Goal: Learn about a topic: Understand process/instructions

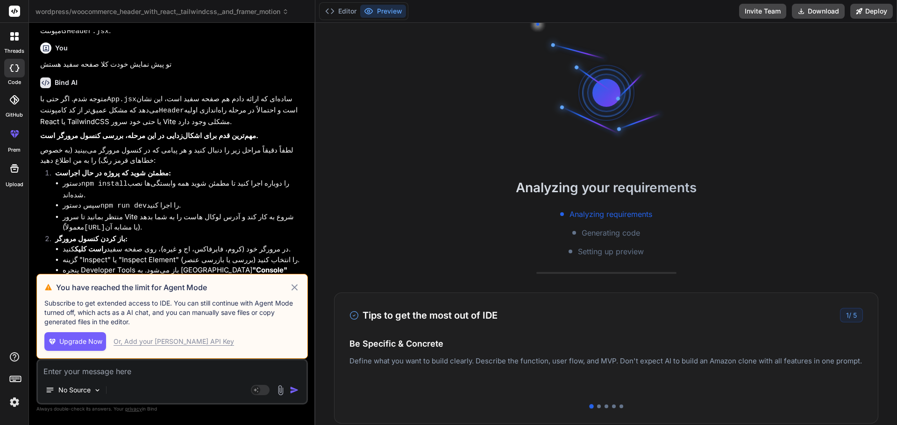
scroll to position [4535, 0]
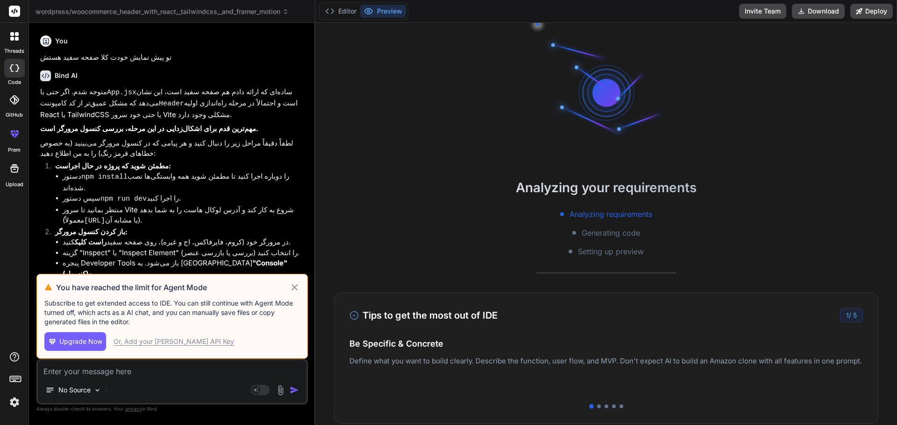
click at [292, 285] on icon at bounding box center [294, 287] width 11 height 11
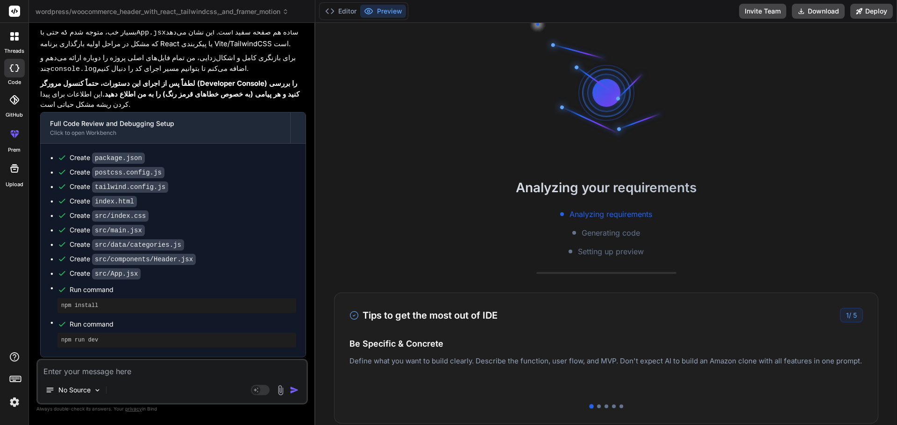
scroll to position [5006, 0]
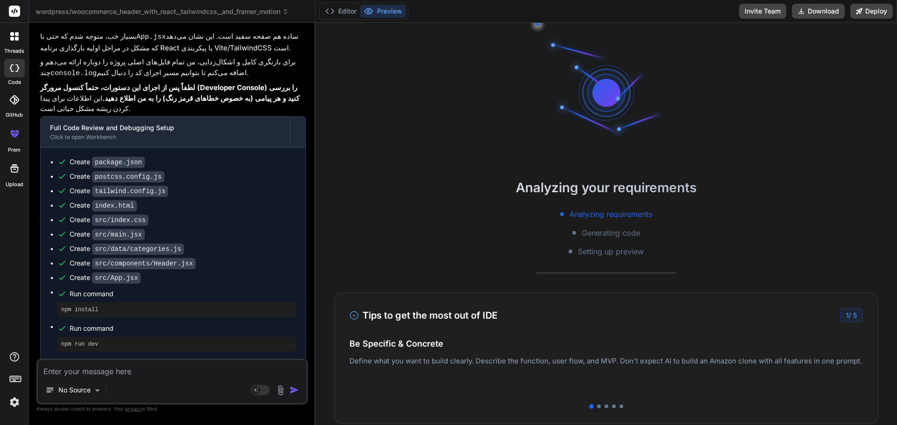
click at [63, 306] on pre "npm install" at bounding box center [176, 309] width 231 height 7
click at [90, 341] on pre "npm run dev" at bounding box center [176, 344] width 231 height 7
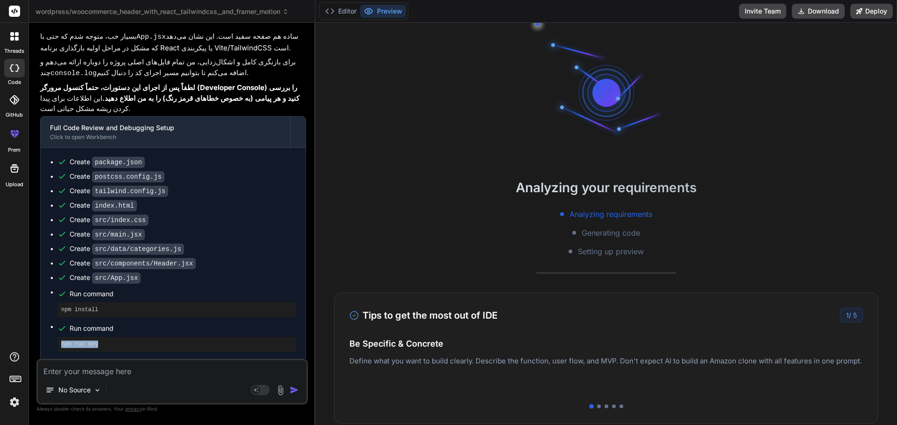
click at [90, 341] on pre "npm run dev" at bounding box center [176, 344] width 231 height 7
click at [103, 390] on code "npm install" at bounding box center [97, 394] width 46 height 8
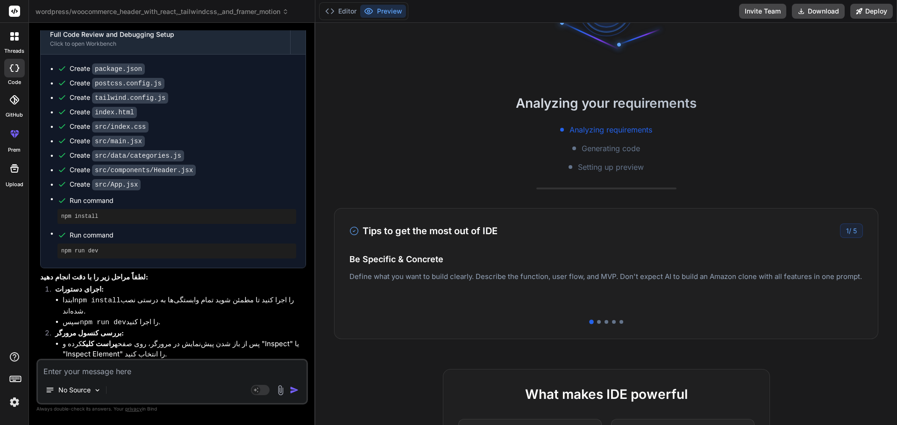
scroll to position [0, 0]
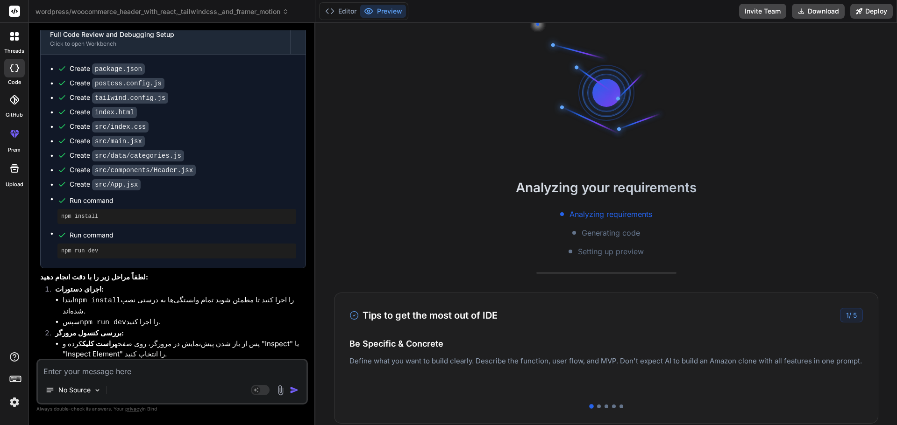
click at [587, 216] on span "Analyzing requirements" at bounding box center [610, 214] width 83 height 11
click at [586, 238] on span "Generating code" at bounding box center [610, 232] width 58 height 11
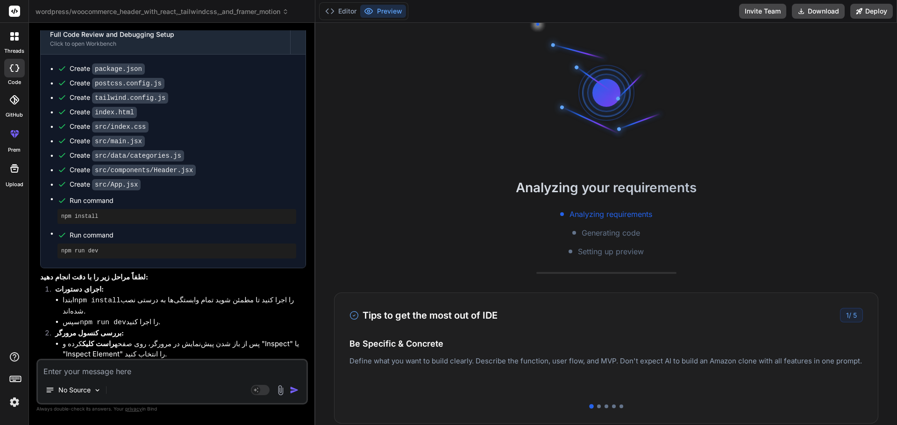
drag, startPoint x: 580, startPoint y: 368, endPoint x: 420, endPoint y: 386, distance: 160.7
click at [448, 382] on p "Deploy your Next.js and React projects to Vercel. For Node.js backend, deploy t…" at bounding box center [605, 376] width 513 height 22
click at [597, 408] on div at bounding box center [599, 407] width 4 height 4
click at [604, 407] on div at bounding box center [605, 407] width 513 height 4
click at [604, 407] on div at bounding box center [606, 407] width 4 height 4
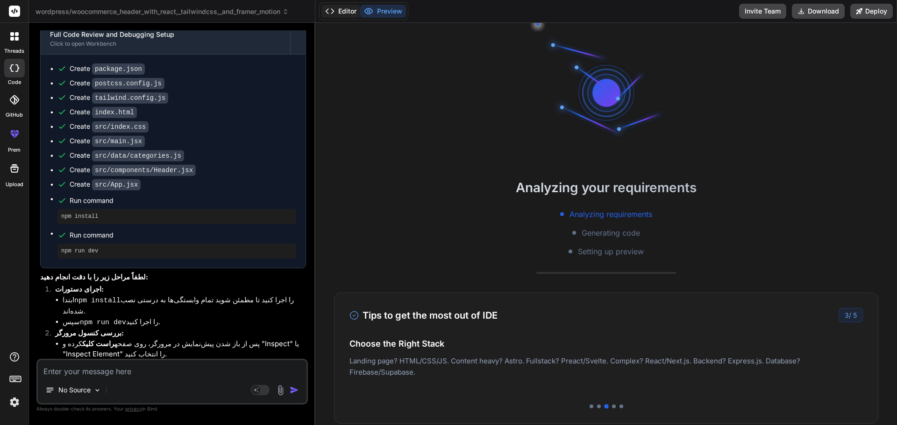
drag, startPoint x: 361, startPoint y: 3, endPoint x: 356, endPoint y: 6, distance: 5.4
click at [356, 6] on div "Editor Preview" at bounding box center [363, 11] width 89 height 18
click at [354, 7] on button "Editor" at bounding box center [340, 11] width 39 height 13
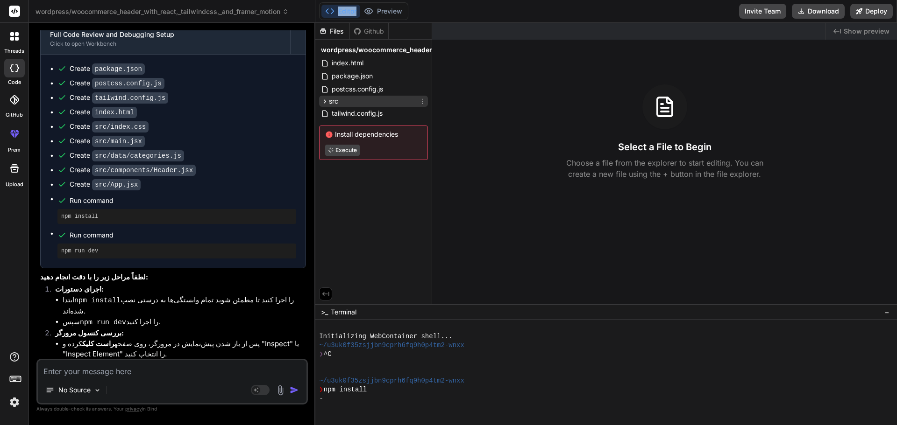
click at [344, 97] on div "src" at bounding box center [373, 101] width 109 height 11
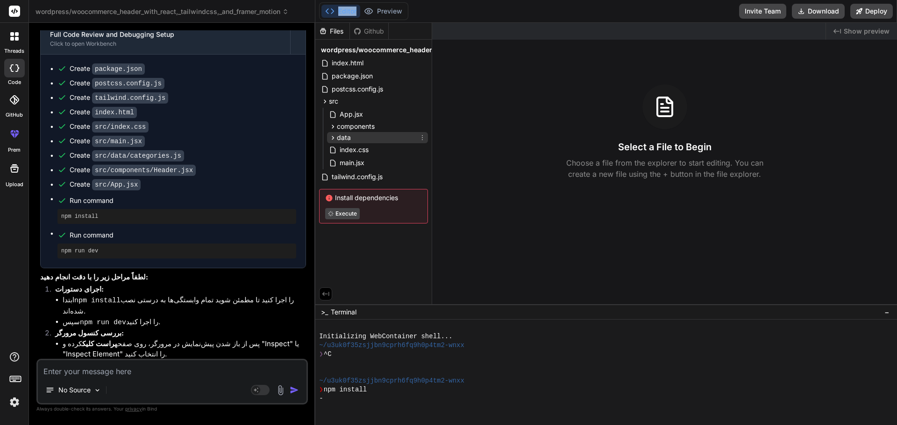
click at [347, 134] on span "data" at bounding box center [344, 137] width 14 height 9
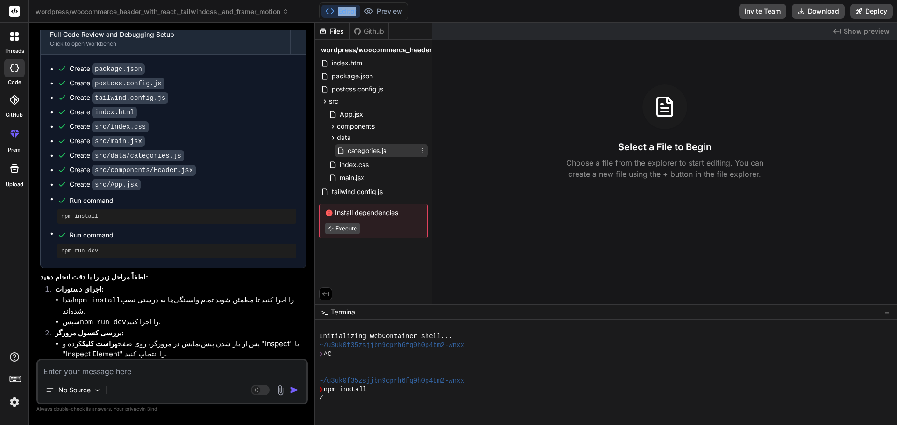
click at [353, 151] on span "categories.js" at bounding box center [367, 150] width 41 height 11
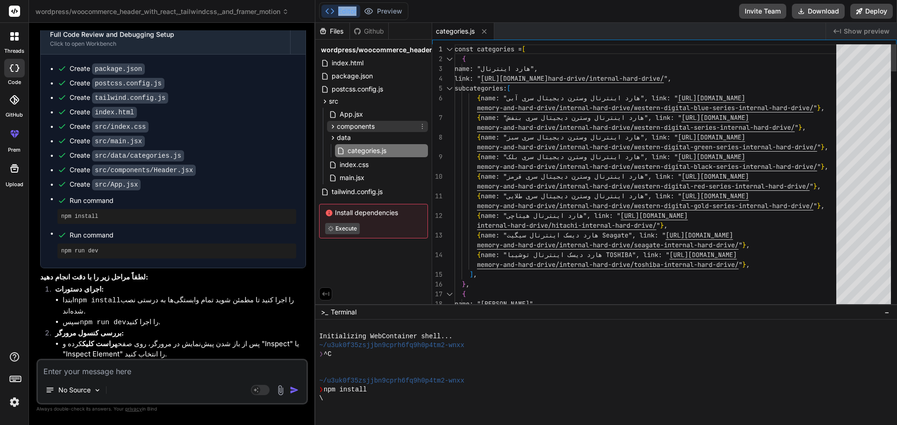
click at [358, 126] on span "components" at bounding box center [356, 126] width 38 height 9
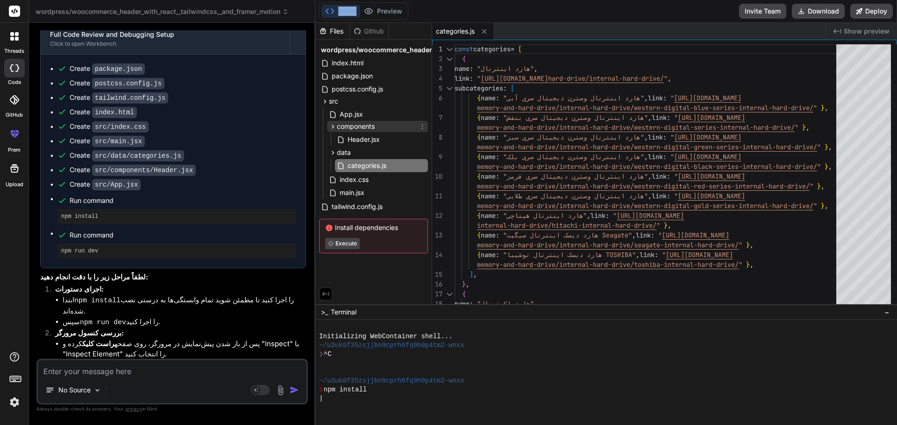
type textarea "x"
click at [348, 116] on span "App.jsx" at bounding box center [351, 114] width 25 height 11
type textarea "</div> ); } export default App;"
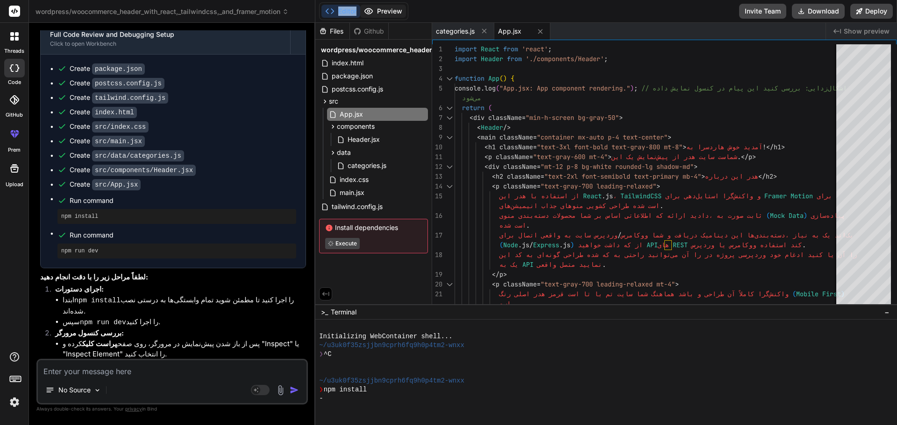
click at [375, 13] on button "Preview" at bounding box center [383, 11] width 46 height 13
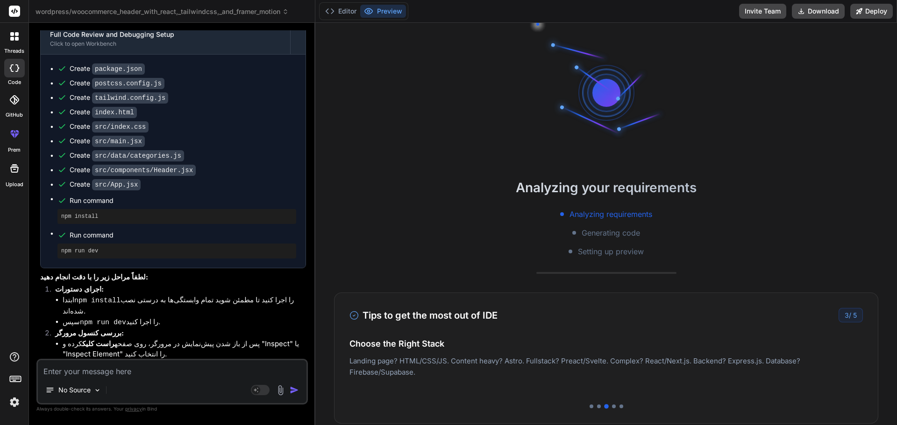
click at [842, 318] on div "3 / 5" at bounding box center [850, 315] width 24 height 14
click at [612, 407] on div at bounding box center [614, 407] width 4 height 4
click at [619, 408] on div at bounding box center [621, 407] width 4 height 4
click at [587, 409] on div "Tips to get the most out of IDE 5 / 5 Be Specific & Concrete Define what you wa…" at bounding box center [606, 358] width 544 height 131
click at [589, 407] on div at bounding box center [591, 407] width 4 height 4
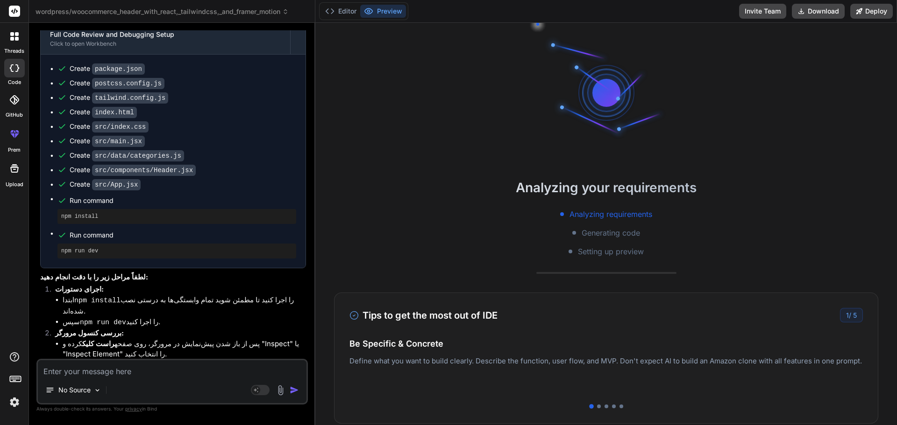
click at [614, 249] on span "Setting up preview" at bounding box center [611, 251] width 66 height 11
click at [608, 234] on span "Generating code" at bounding box center [610, 232] width 58 height 11
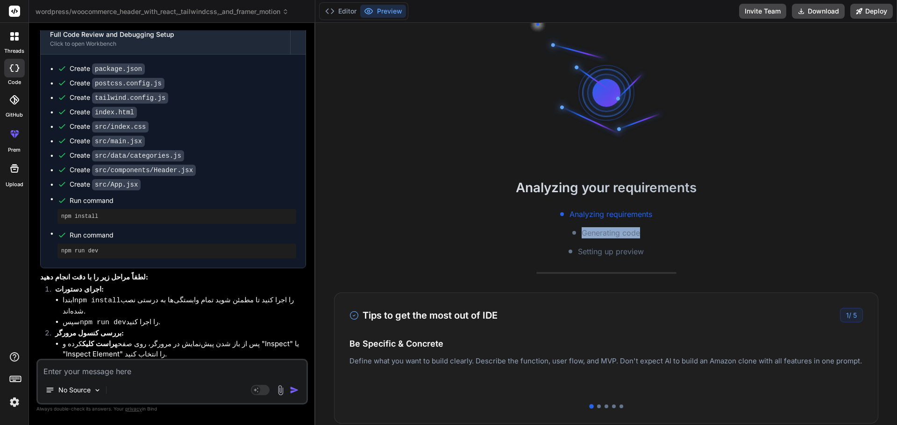
click at [608, 234] on span "Generating code" at bounding box center [610, 232] width 58 height 11
click at [594, 212] on span "Analyzing requirements" at bounding box center [610, 214] width 83 height 11
click at [574, 235] on div "Generating code" at bounding box center [606, 232] width 68 height 11
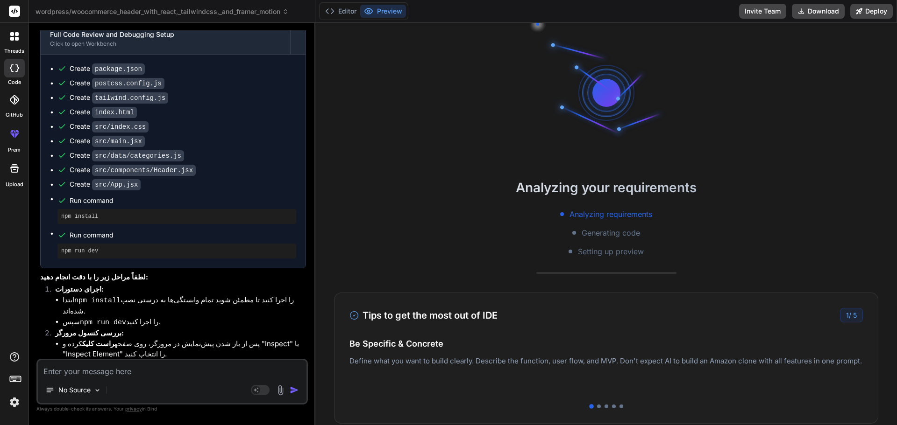
drag, startPoint x: 589, startPoint y: 104, endPoint x: 659, endPoint y: 103, distance: 70.1
click at [659, 103] on div at bounding box center [606, 93] width 140 height 140
click at [840, 314] on div "1 / 5" at bounding box center [851, 315] width 23 height 14
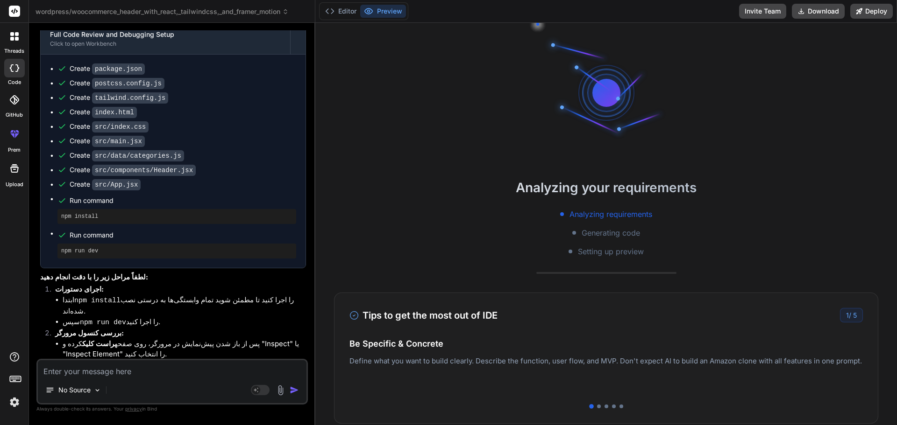
click at [644, 339] on h4 "Be Specific & Concrete" at bounding box center [605, 344] width 513 height 13
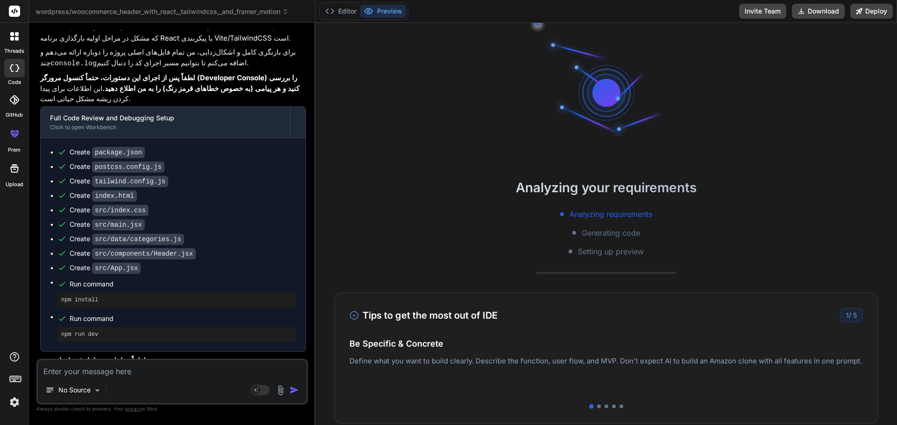
scroll to position [5006, 0]
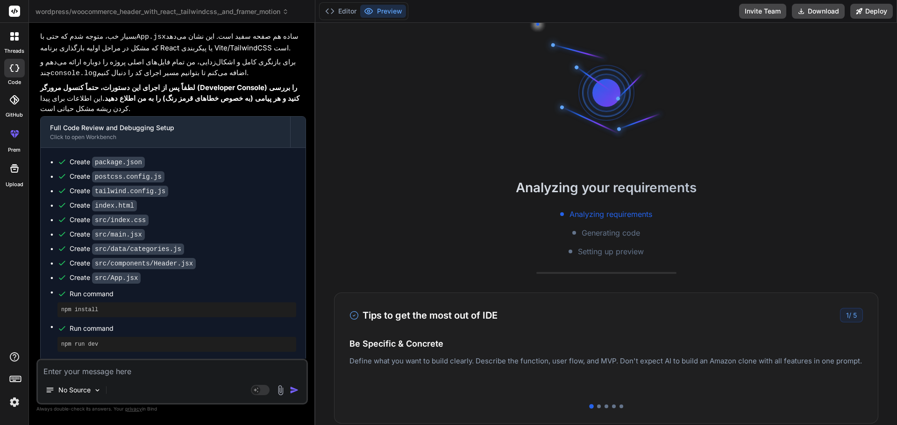
click at [13, 40] on icon at bounding box center [12, 39] width 4 height 4
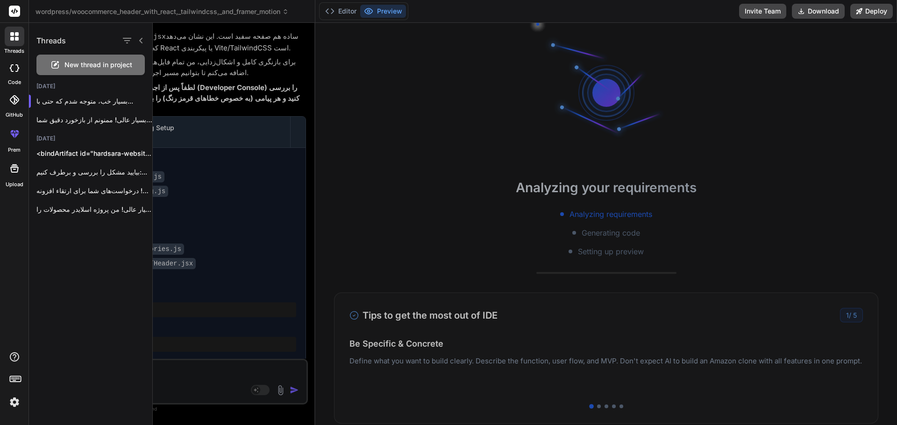
click at [203, 252] on div at bounding box center [525, 224] width 744 height 403
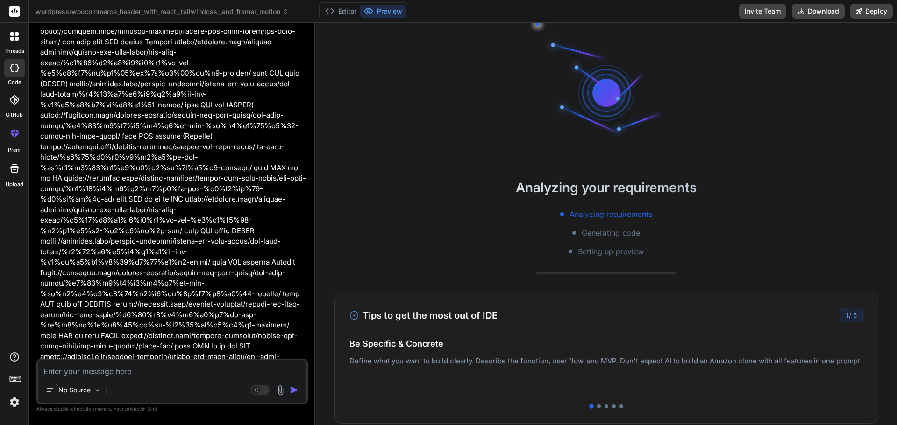
scroll to position [0, 0]
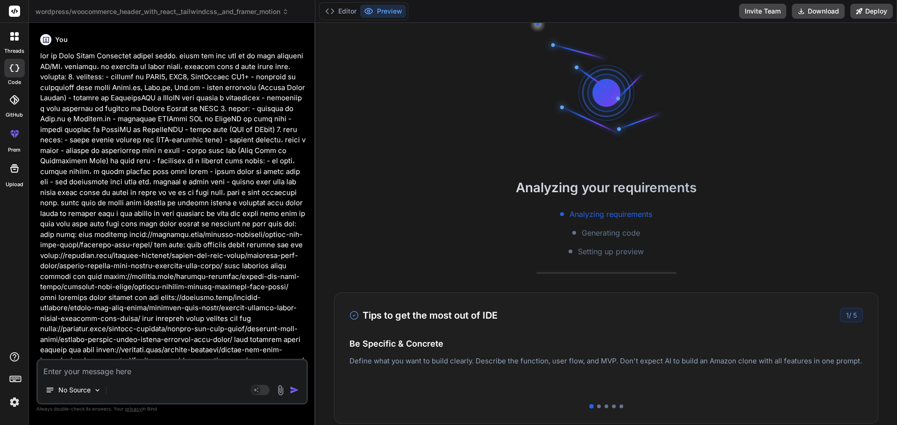
drag, startPoint x: 170, startPoint y: 311, endPoint x: 210, endPoint y: 134, distance: 181.8
click at [24, 40] on div at bounding box center [15, 37] width 20 height 20
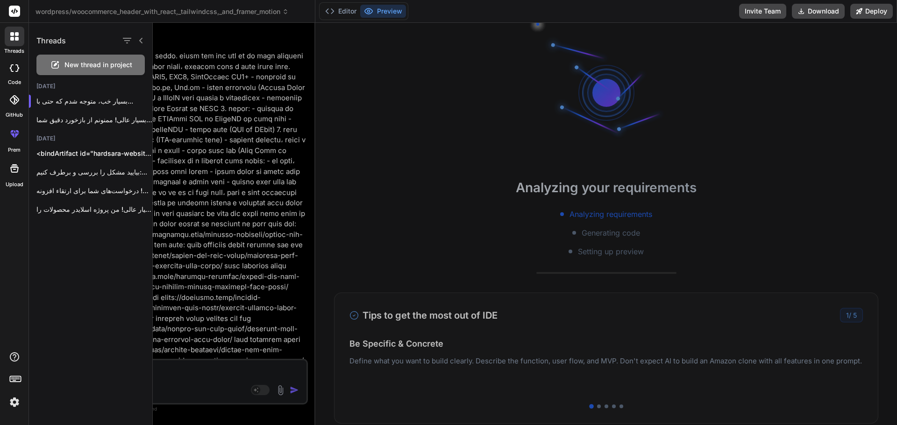
click at [85, 65] on span "New thread in project" at bounding box center [98, 64] width 68 height 9
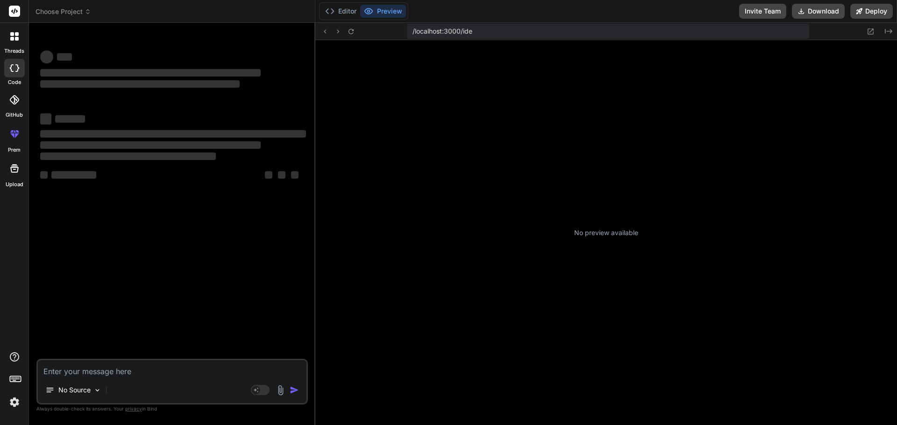
scroll to position [133, 0]
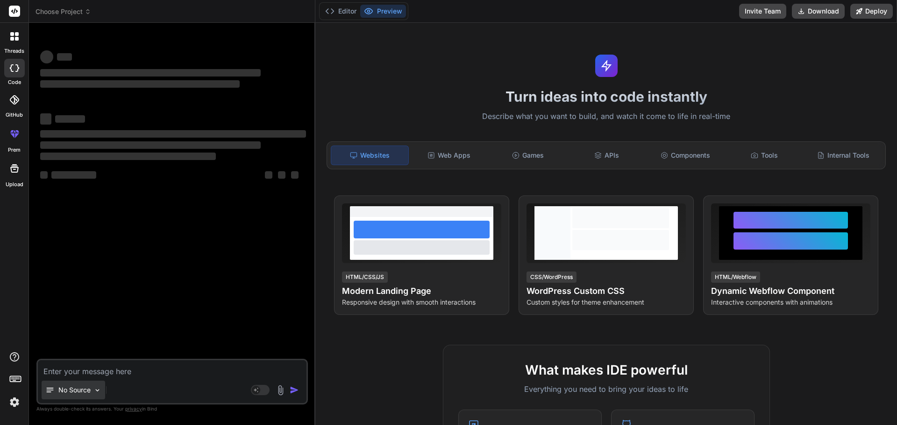
click at [74, 395] on p "No Source" at bounding box center [74, 390] width 32 height 9
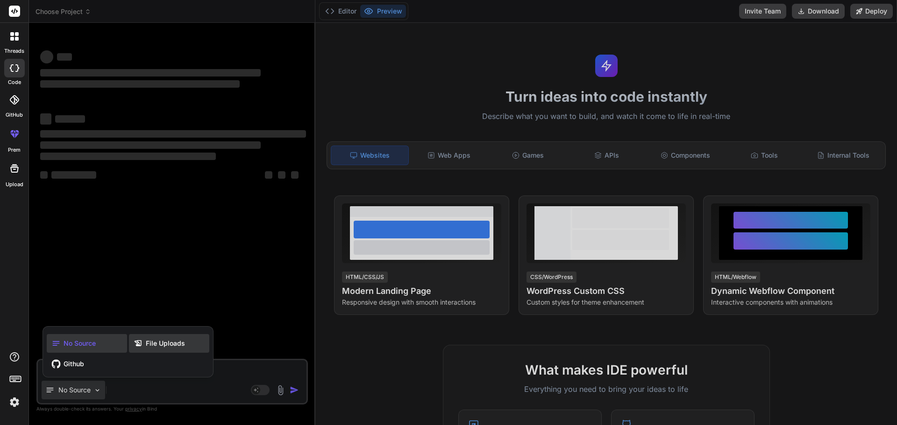
click at [174, 346] on span "File Uploads" at bounding box center [165, 343] width 39 height 9
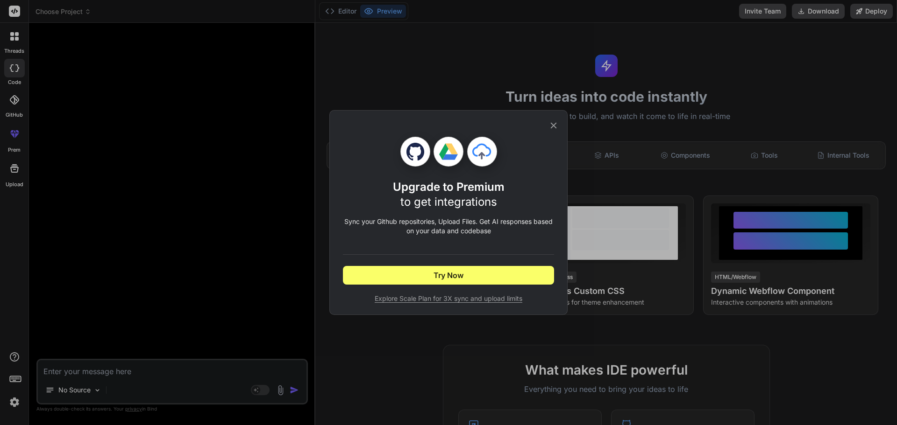
click at [553, 125] on icon at bounding box center [554, 126] width 6 height 6
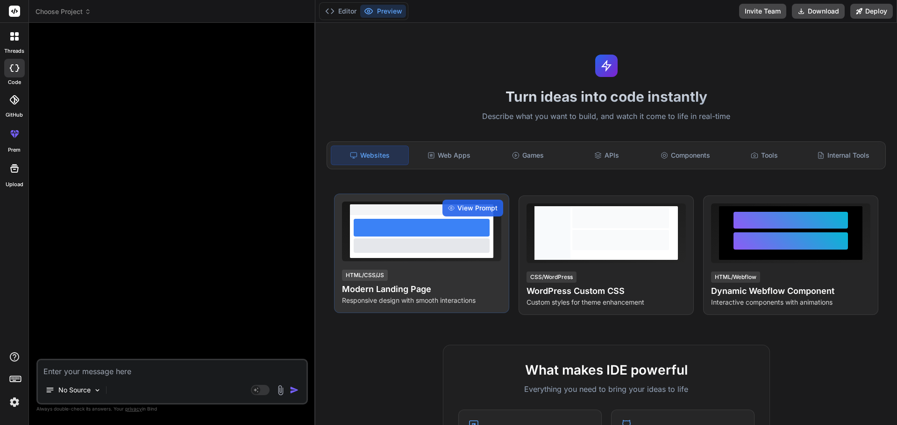
click at [476, 265] on div "View Prompt HTML/CSS/JS Modern Landing Page Responsive design with smooth inter…" at bounding box center [421, 254] width 175 height 120
click at [464, 208] on span "View Prompt" at bounding box center [477, 208] width 40 height 9
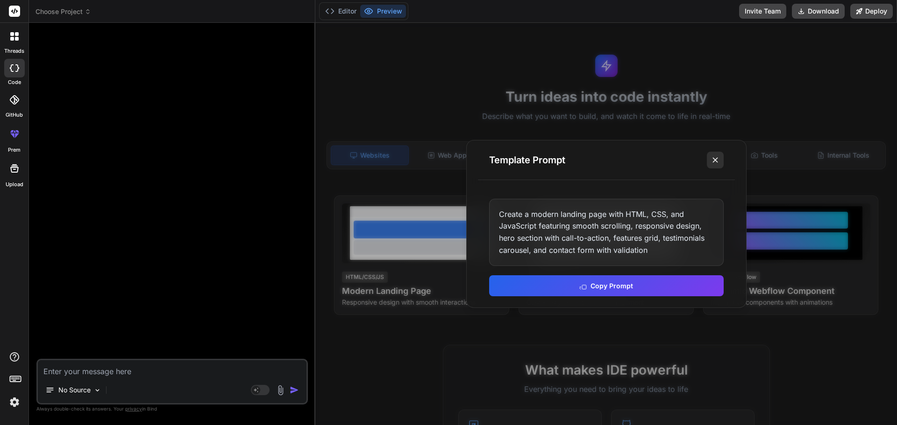
click at [718, 160] on icon at bounding box center [714, 160] width 9 height 9
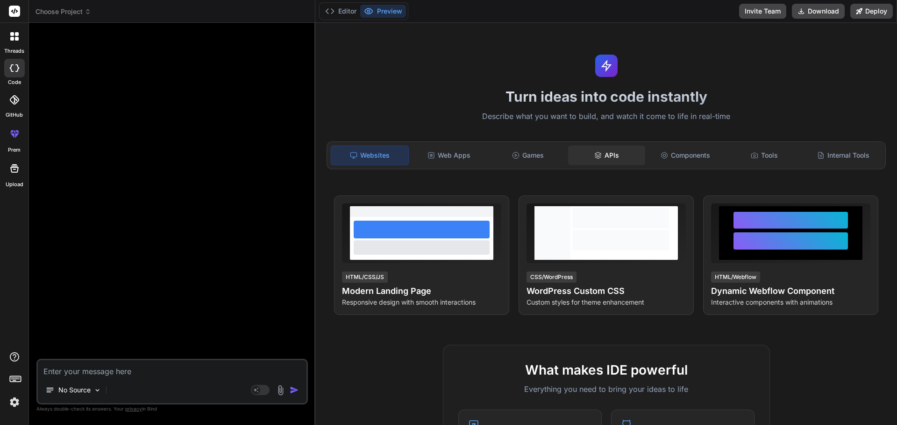
click at [613, 154] on div "APIs" at bounding box center [606, 156] width 77 height 20
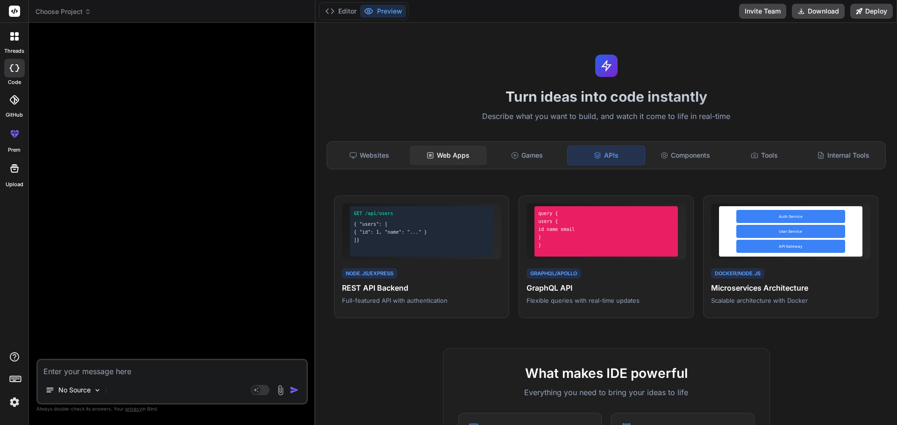
click at [456, 162] on div "Web Apps" at bounding box center [448, 156] width 77 height 20
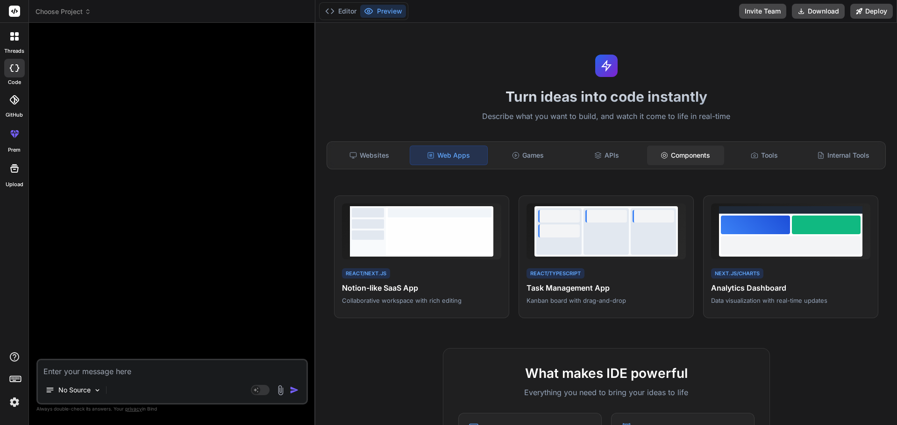
click at [676, 159] on div "Components" at bounding box center [685, 156] width 77 height 20
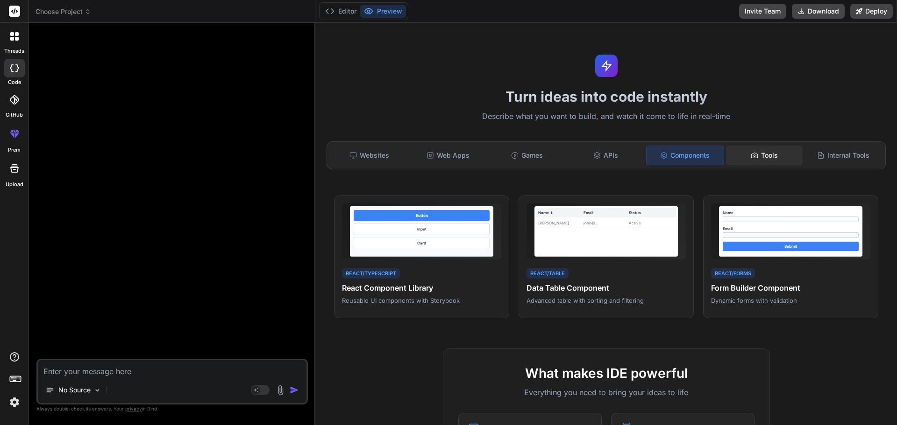
click at [770, 158] on div "Tools" at bounding box center [764, 156] width 77 height 20
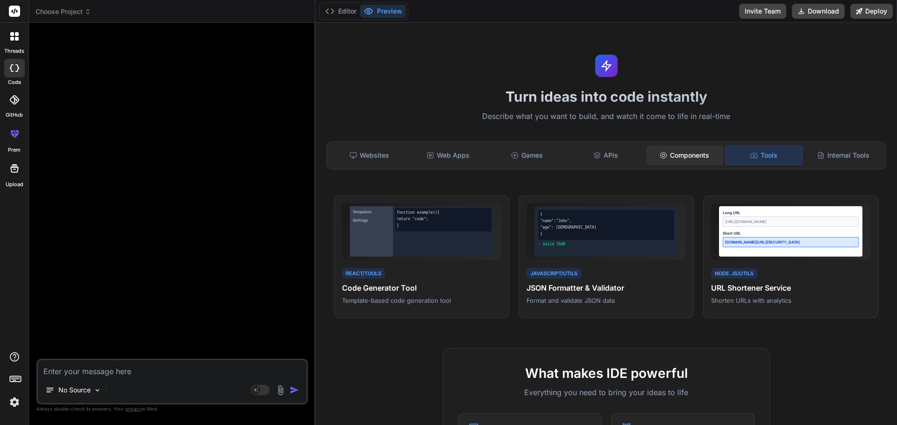
click at [687, 156] on div "Components" at bounding box center [684, 156] width 77 height 20
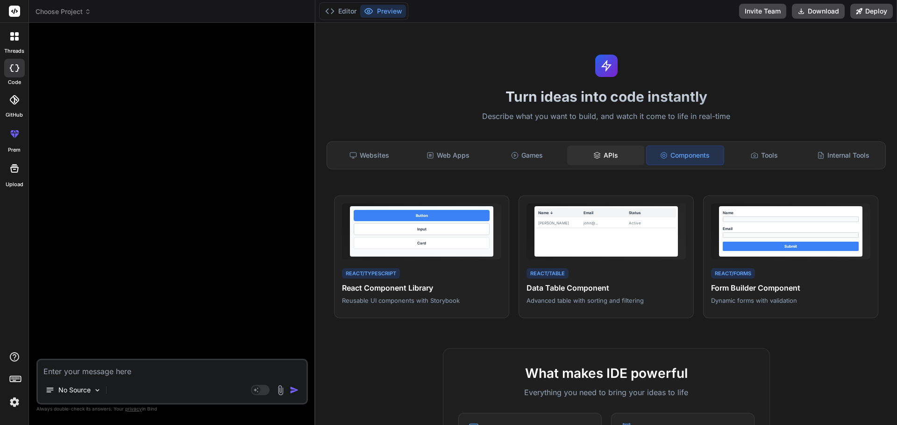
click at [604, 156] on div "APIs" at bounding box center [605, 156] width 77 height 20
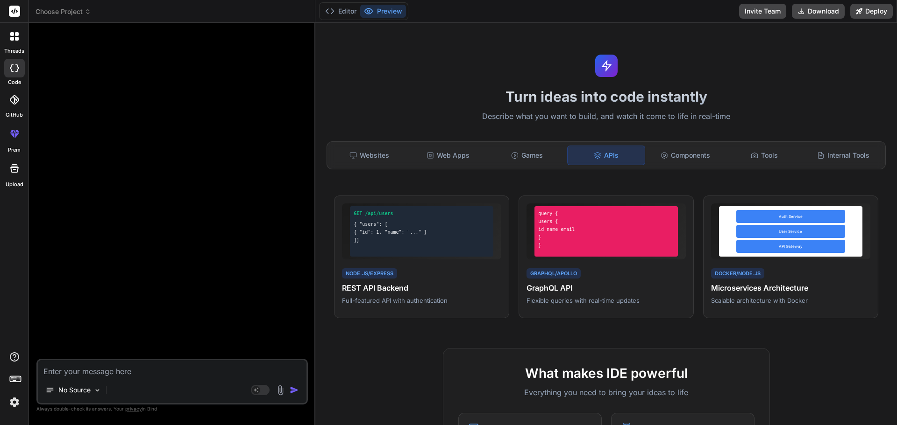
click at [509, 167] on div "Websites Web Apps Games APIs Components Tools Internal Tools" at bounding box center [605, 156] width 559 height 28
click at [516, 158] on icon at bounding box center [514, 155] width 7 height 7
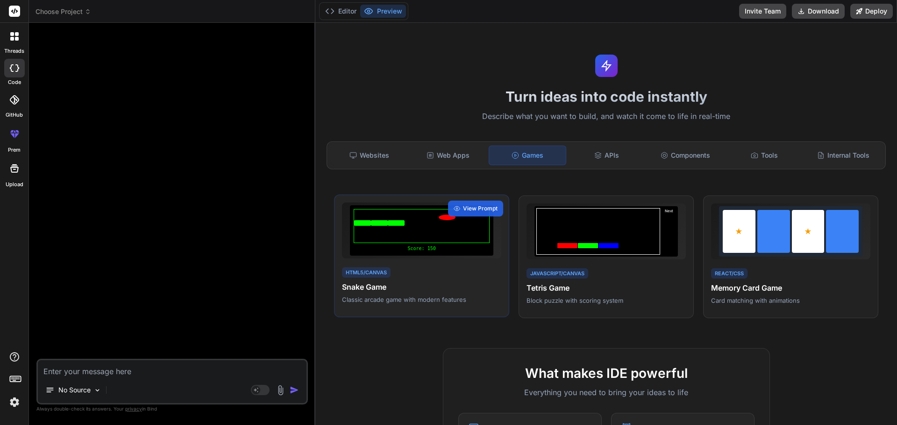
click at [451, 236] on div at bounding box center [422, 226] width 136 height 34
click at [764, 149] on div "Tools" at bounding box center [764, 156] width 77 height 20
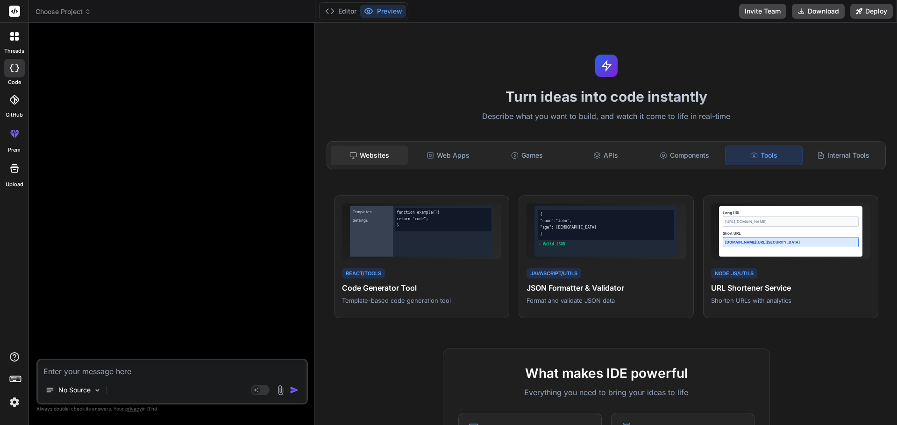
click at [361, 159] on div "Websites" at bounding box center [369, 156] width 77 height 20
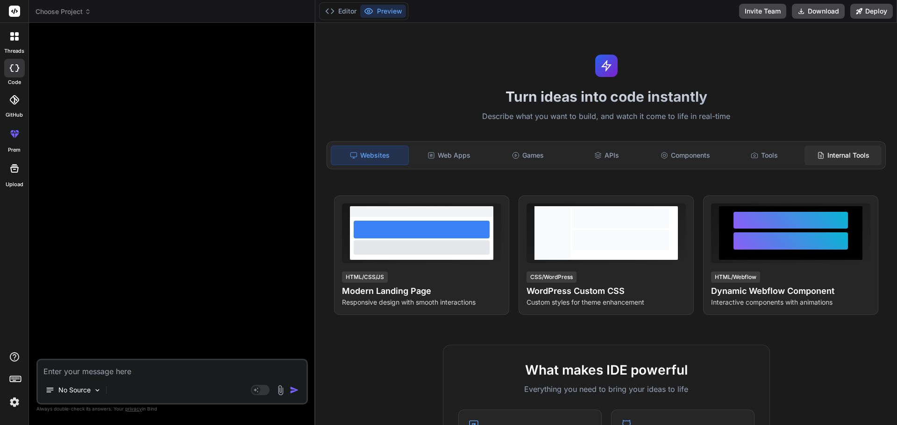
click at [833, 157] on div "Internal Tools" at bounding box center [842, 156] width 77 height 20
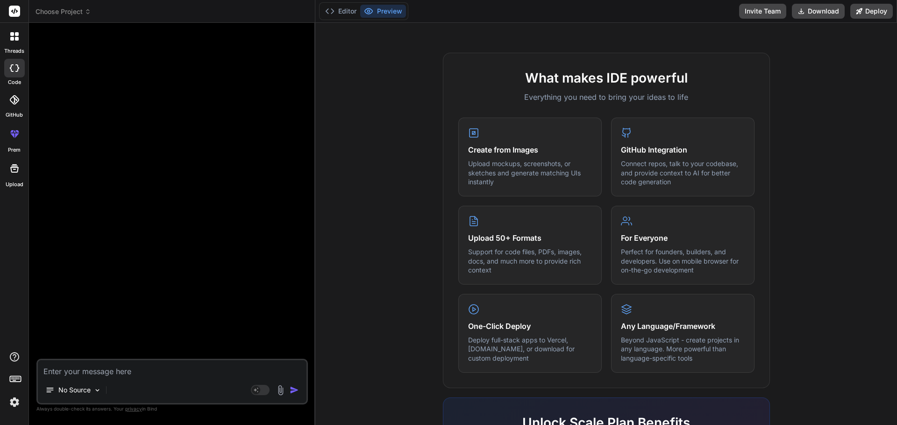
scroll to position [0, 0]
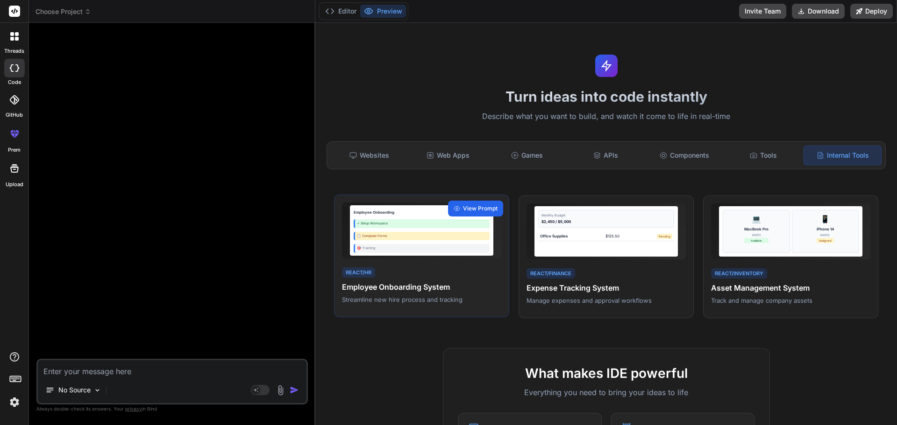
drag, startPoint x: 391, startPoint y: 345, endPoint x: 446, endPoint y: 163, distance: 189.8
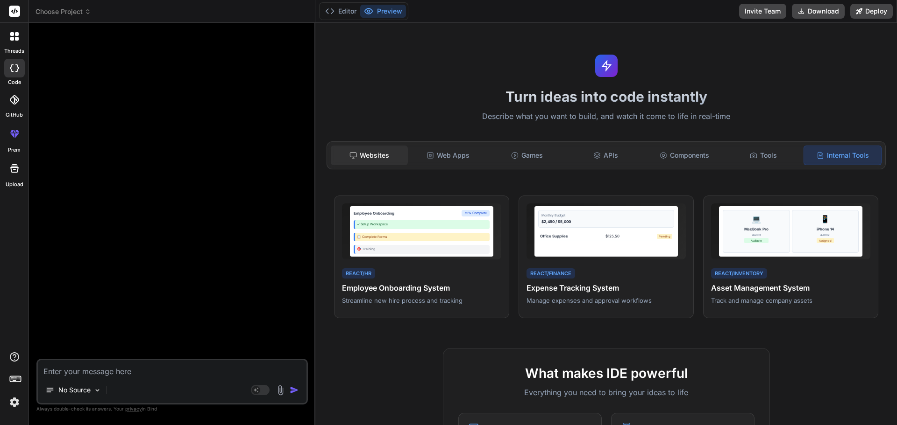
click at [357, 161] on div "Websites" at bounding box center [369, 156] width 77 height 20
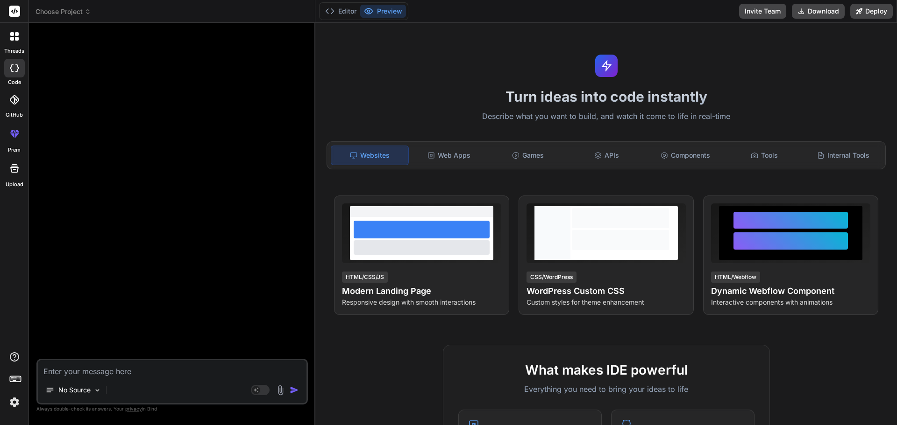
click at [138, 373] on textarea at bounding box center [172, 369] width 269 height 17
click at [73, 396] on div "No Source" at bounding box center [74, 390] width 64 height 19
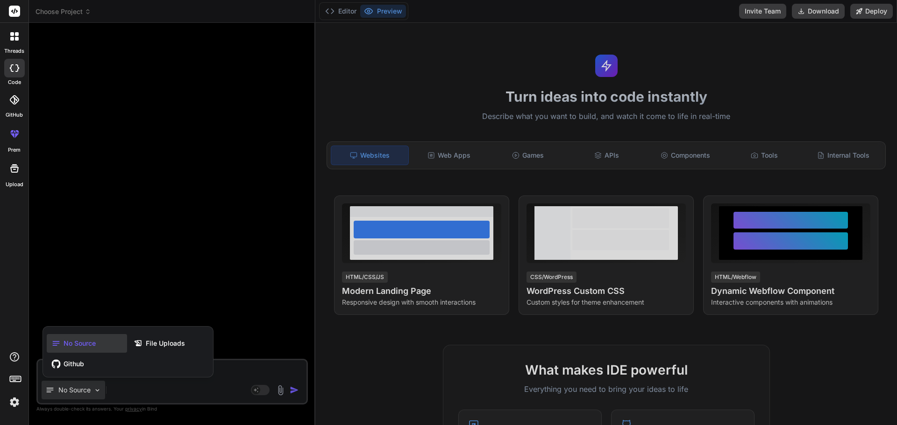
click at [73, 396] on div at bounding box center [448, 212] width 897 height 425
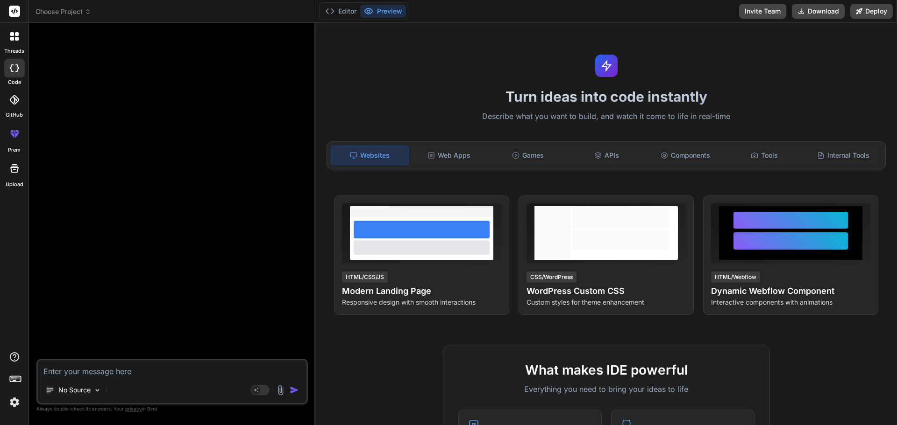
click at [102, 369] on textarea at bounding box center [172, 369] width 269 height 17
click at [78, 393] on p "No Source" at bounding box center [74, 390] width 32 height 9
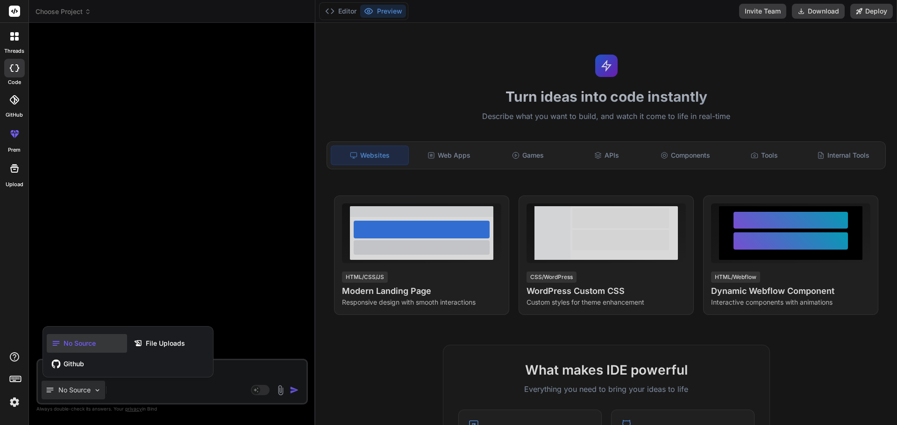
click at [78, 393] on div at bounding box center [448, 212] width 897 height 425
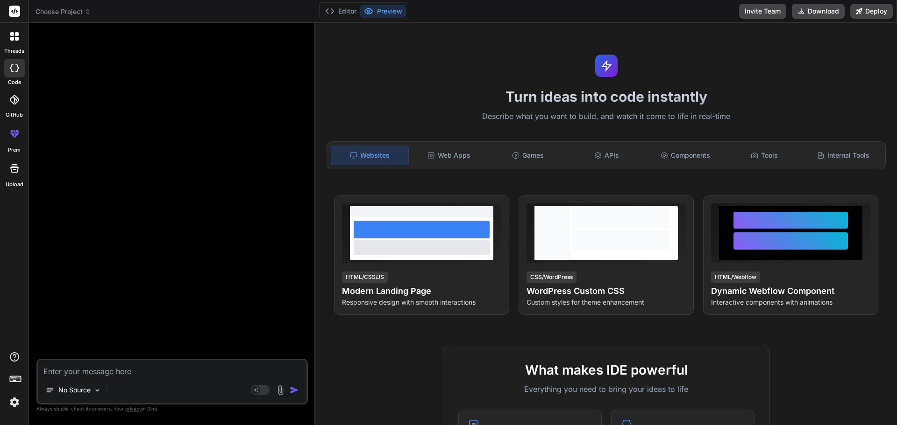
click at [59, 376] on textarea at bounding box center [172, 369] width 269 height 17
click at [276, 395] on img at bounding box center [280, 390] width 11 height 11
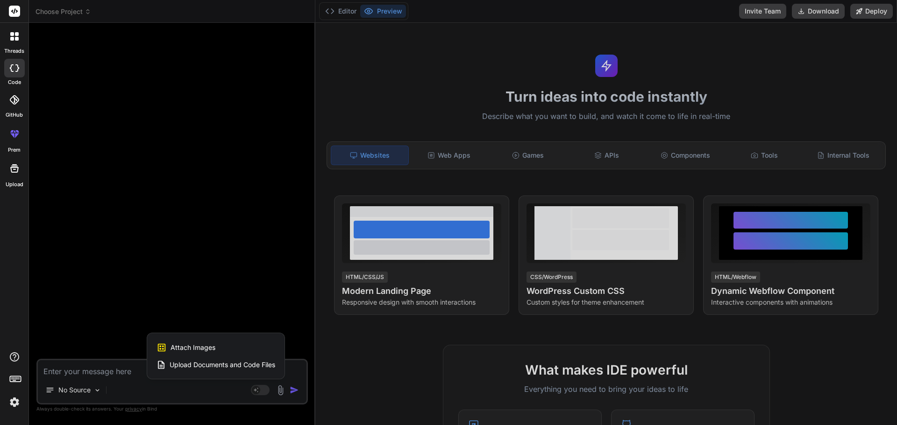
click at [182, 365] on span "Upload Documents and Code Files" at bounding box center [223, 365] width 106 height 9
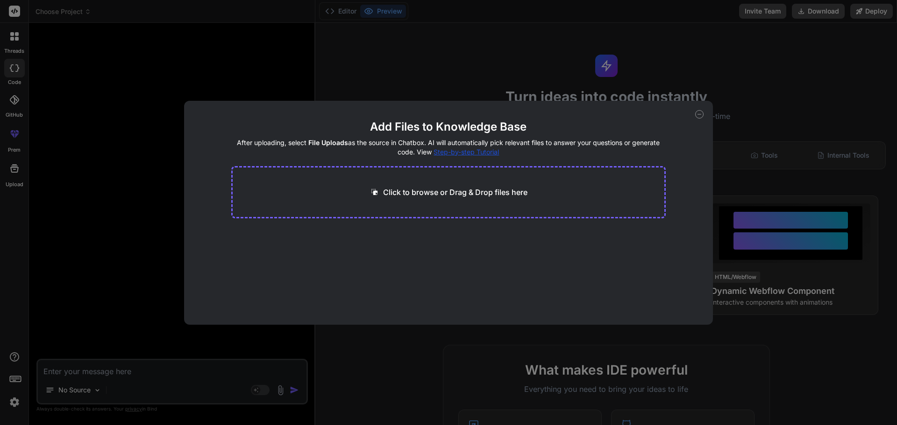
click at [427, 191] on p "Click to browse or Drag & Drop files here" at bounding box center [455, 192] width 144 height 11
click at [702, 116] on icon at bounding box center [699, 114] width 8 height 8
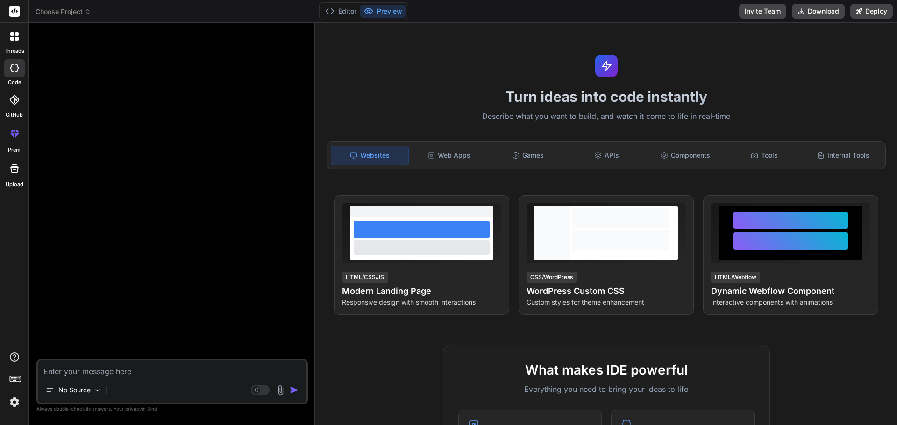
drag, startPoint x: 181, startPoint y: 383, endPoint x: 171, endPoint y: 376, distance: 11.4
click at [177, 381] on div "No Source Agent Mode. When this toggle is activated, AI automatically makes dec…" at bounding box center [171, 382] width 271 height 46
click at [171, 376] on textarea at bounding box center [172, 369] width 269 height 17
click at [77, 374] on textarea at bounding box center [172, 369] width 269 height 17
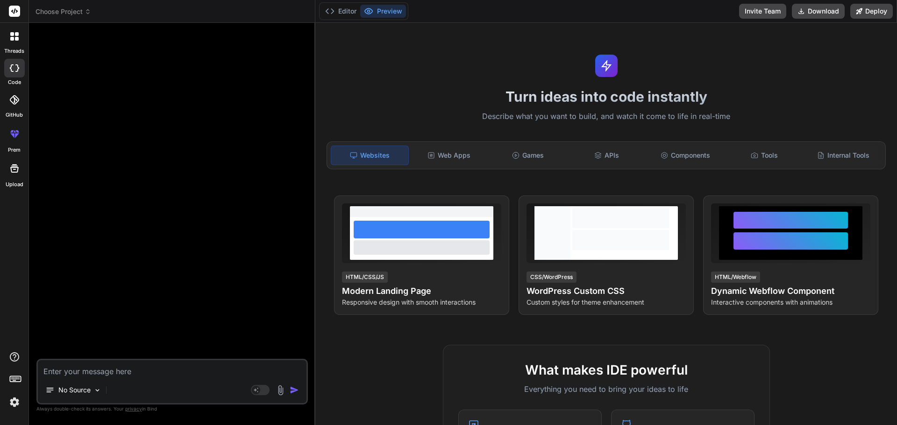
click at [283, 389] on img at bounding box center [280, 390] width 11 height 11
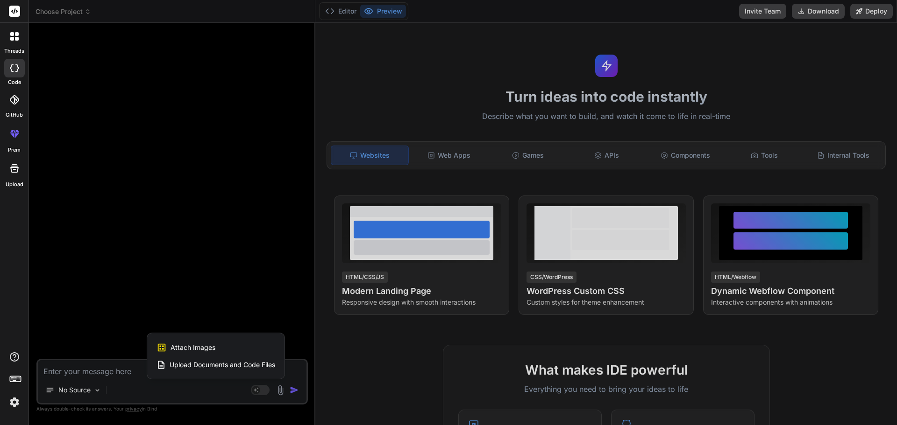
click at [183, 364] on span "Upload Documents and Code Files" at bounding box center [223, 365] width 106 height 9
type textarea "x"
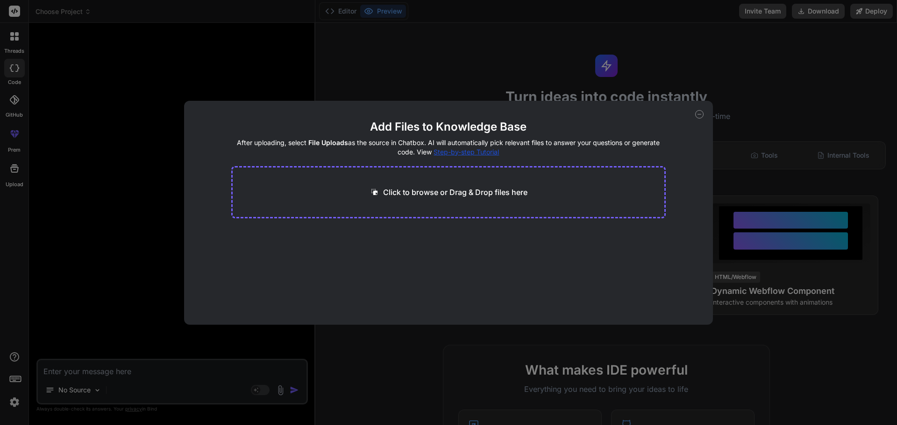
click at [301, 197] on div "Click to browse or Drag & Drop files here" at bounding box center [448, 192] width 435 height 52
click at [425, 191] on p "Click to browse or Drag & Drop files here" at bounding box center [455, 192] width 144 height 11
type input "C:\fakepath\image.pdf"
click at [324, 234] on icon at bounding box center [322, 235] width 8 height 8
click at [298, 292] on main "Add Files to Knowledge Base After uploading, select File Uploads as the source …" at bounding box center [448, 222] width 435 height 205
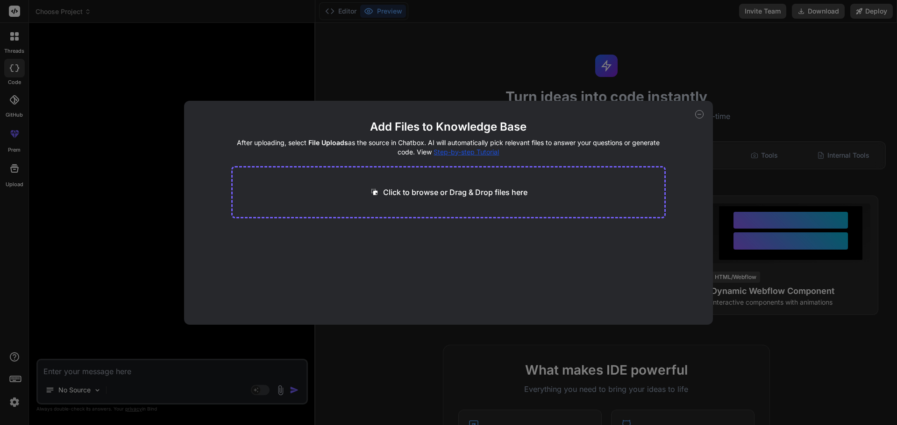
click at [453, 207] on div "Click to browse or Drag & Drop files here" at bounding box center [448, 192] width 435 height 52
click at [448, 195] on p "Click to browse or Drag & Drop files here" at bounding box center [455, 192] width 144 height 11
click at [415, 193] on p "Click to browse or Drag & Drop files here" at bounding box center [455, 192] width 144 height 11
click at [697, 115] on icon at bounding box center [699, 114] width 8 height 8
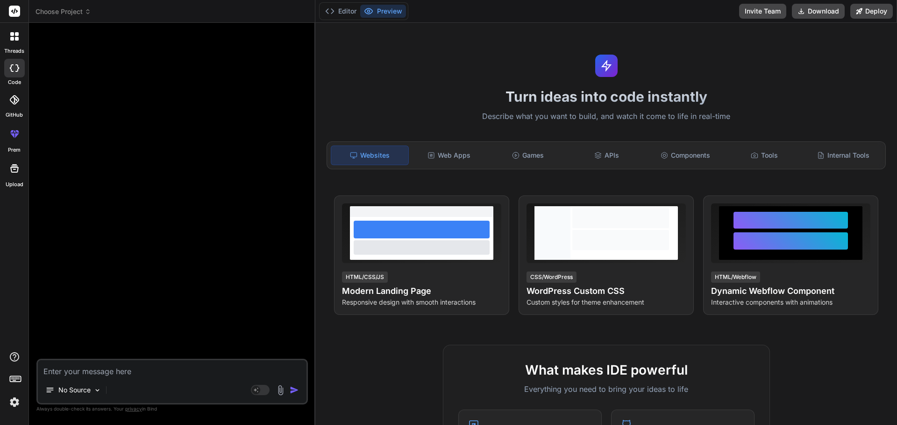
click at [89, 377] on textarea at bounding box center [172, 369] width 269 height 17
click at [63, 392] on p "No Source" at bounding box center [74, 390] width 32 height 9
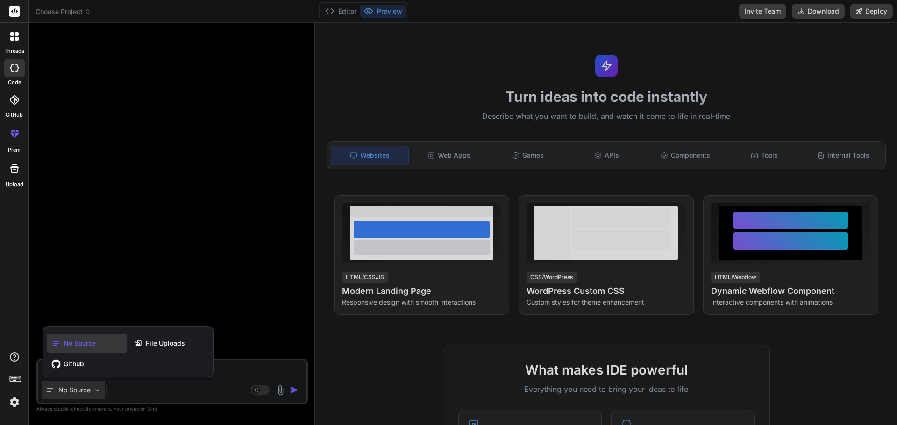
click at [206, 298] on div at bounding box center [448, 212] width 897 height 425
type textarea "x"
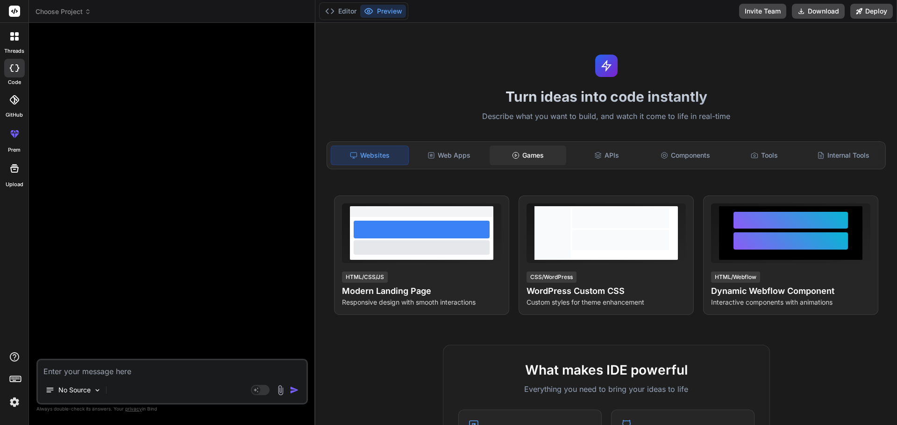
click at [538, 149] on div "Games" at bounding box center [527, 156] width 77 height 20
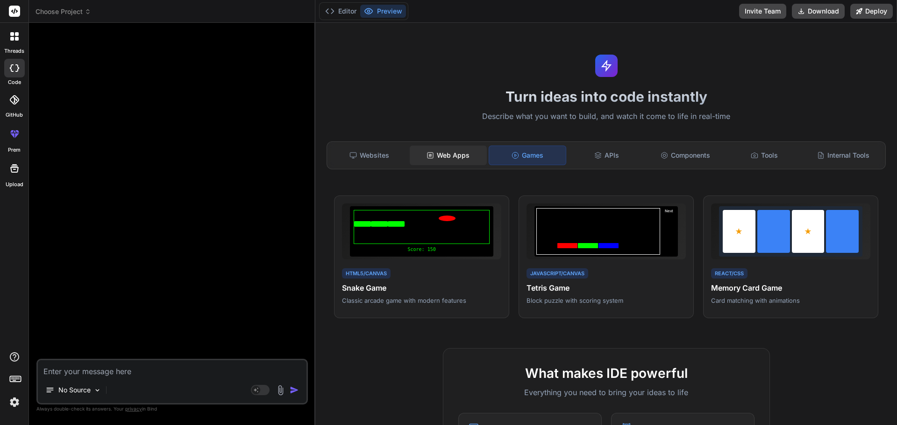
click at [453, 164] on div "Web Apps" at bounding box center [448, 156] width 77 height 20
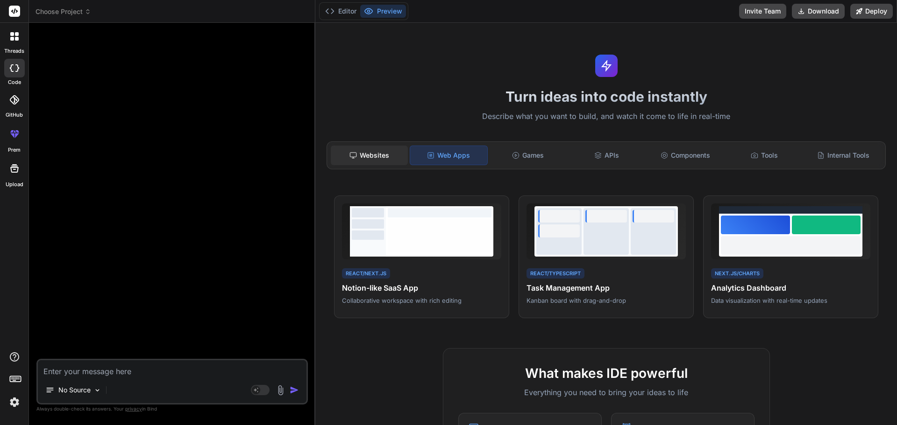
click at [374, 156] on div "Websites" at bounding box center [369, 156] width 77 height 20
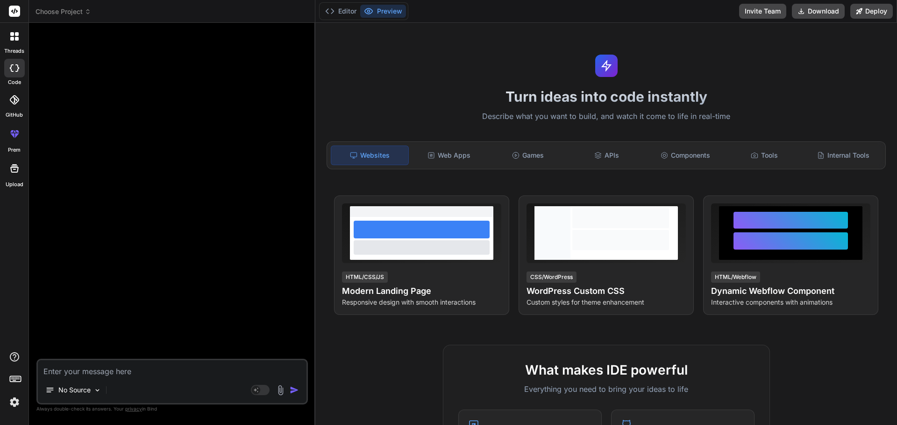
click at [187, 375] on textarea at bounding box center [172, 369] width 269 height 17
click at [165, 373] on textarea at bounding box center [172, 369] width 269 height 17
type textarea "s"
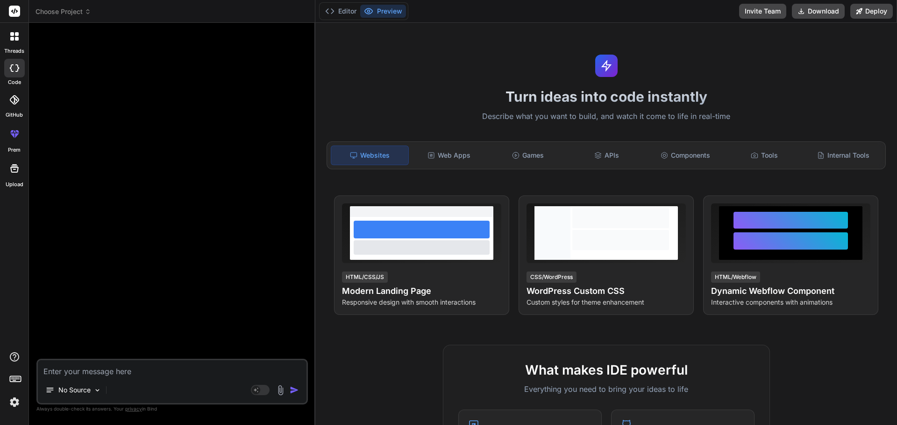
type textarea "x"
click at [165, 373] on textarea "s" at bounding box center [172, 369] width 269 height 17
type textarea "s"
click at [99, 367] on textarea "s" at bounding box center [172, 369] width 269 height 17
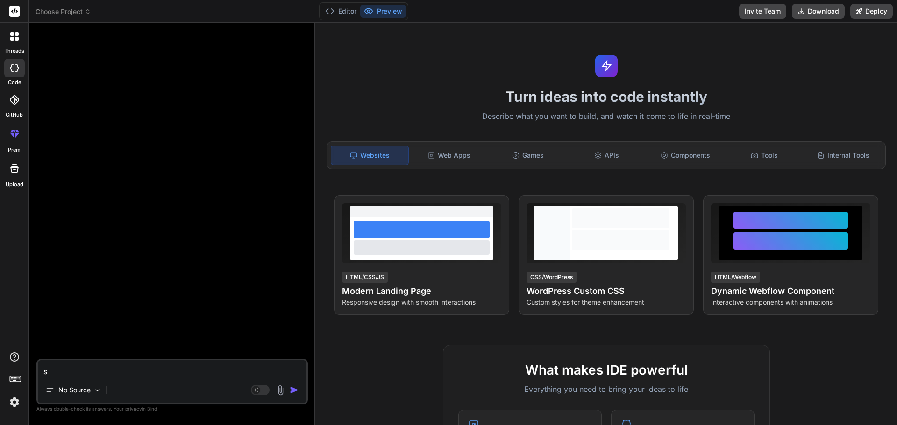
click at [99, 367] on textarea "s" at bounding box center [172, 369] width 269 height 17
type textarea "x"
paste textarea "🎯 loremi Dolo Sitam Consectet adip elits‌doei tempo Incidid Utla "Etdolore Mag"…"
type textarea "🎯 loremi Dolo Sitam Consectet adip elits‌doei tempo Incidid Utla "Etdolore Mag"…"
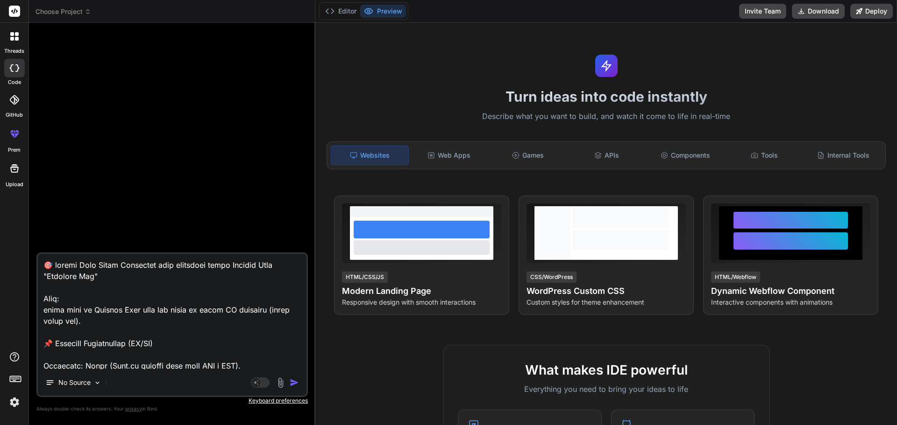
scroll to position [931, 0]
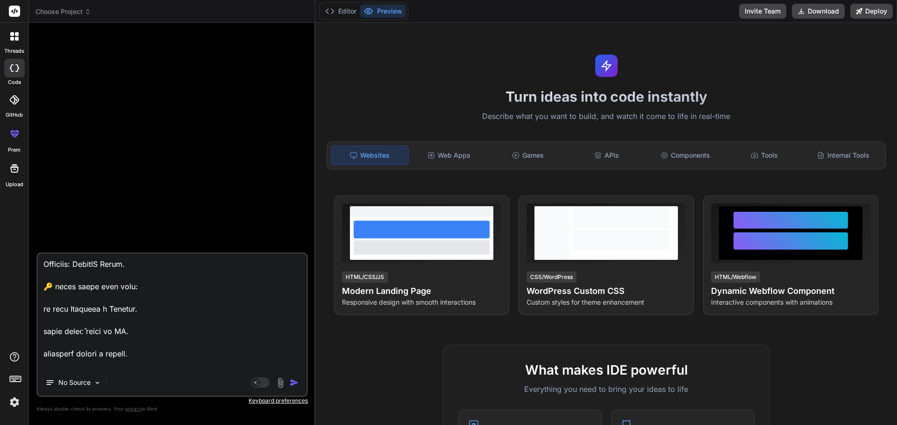
type textarea "x"
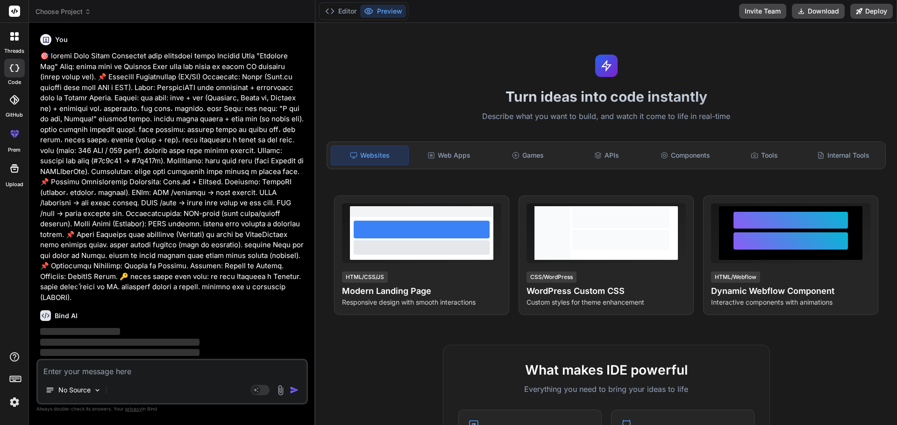
scroll to position [0, 0]
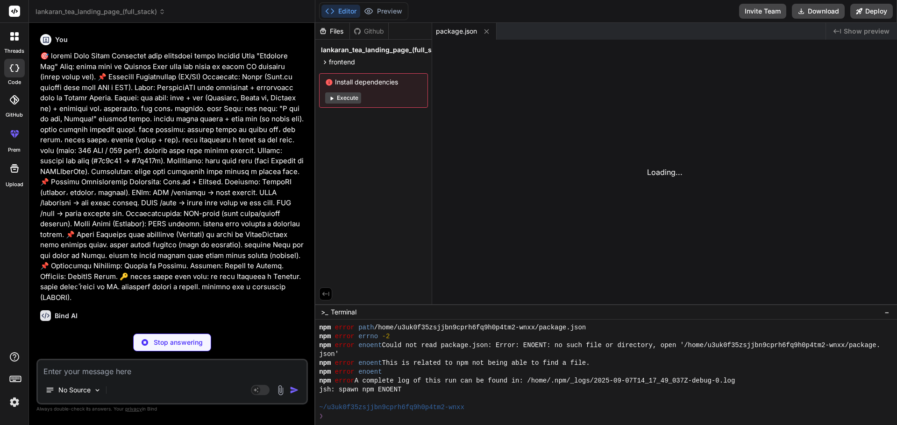
type textarea "x"
type textarea "};"
type textarea "x"
type textarea ", }, };"
type textarea "x"
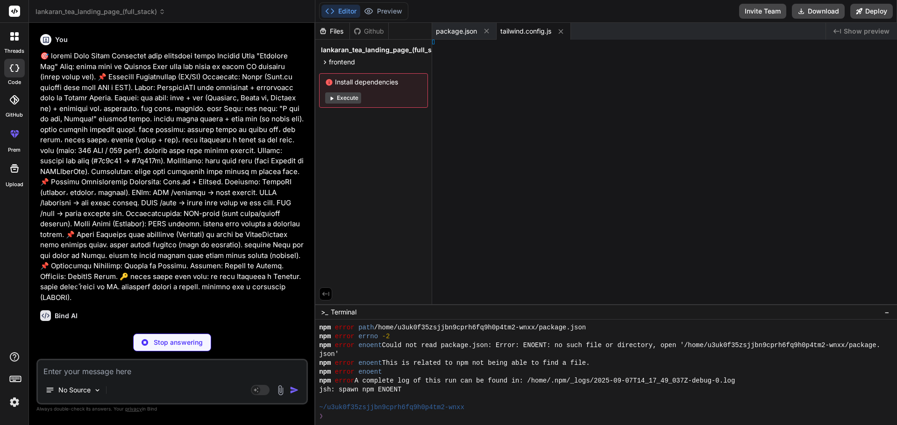
type textarea "Config;"
type textarea "x"
type textarea "tml> ); }"
type textarea "x"
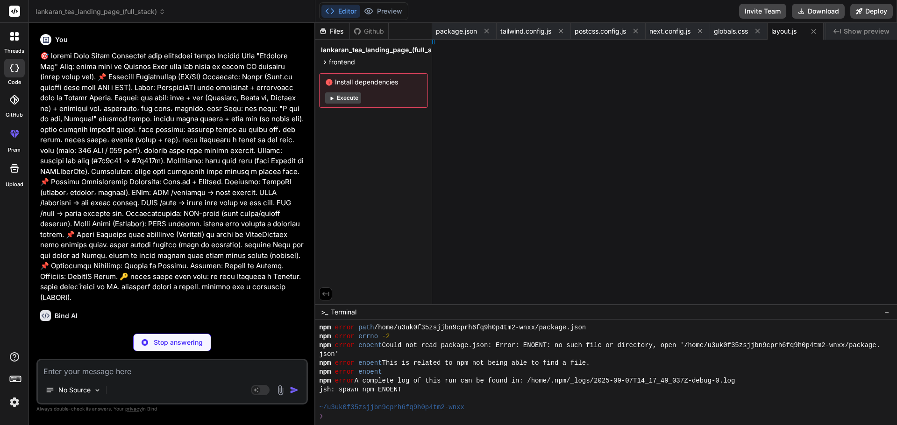
type textarea "}"
type textarea "x"
type textarea "t Header;"
type textarea "x"
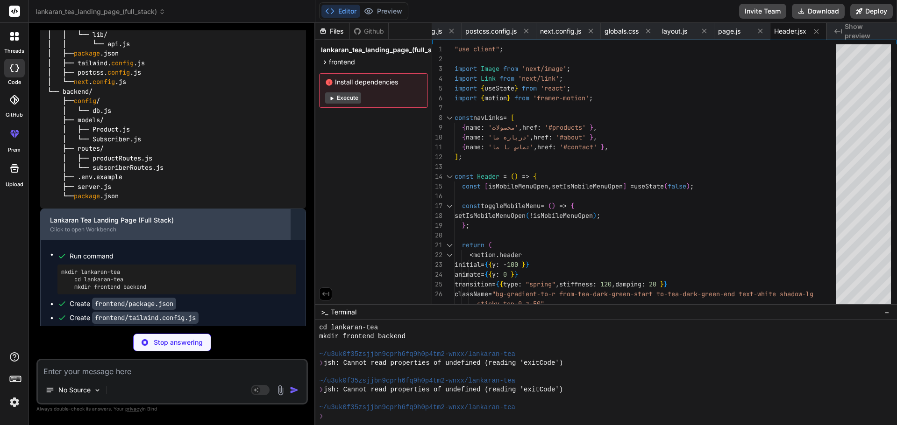
scroll to position [658, 0]
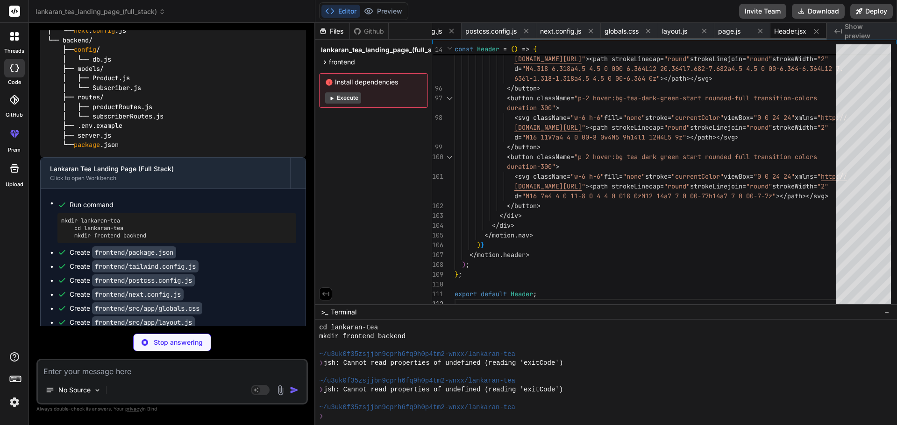
type textarea "x"
click at [437, 30] on span "tailwind.config.js" at bounding box center [416, 31] width 51 height 9
type textarea "}, }, plugins: [], };"
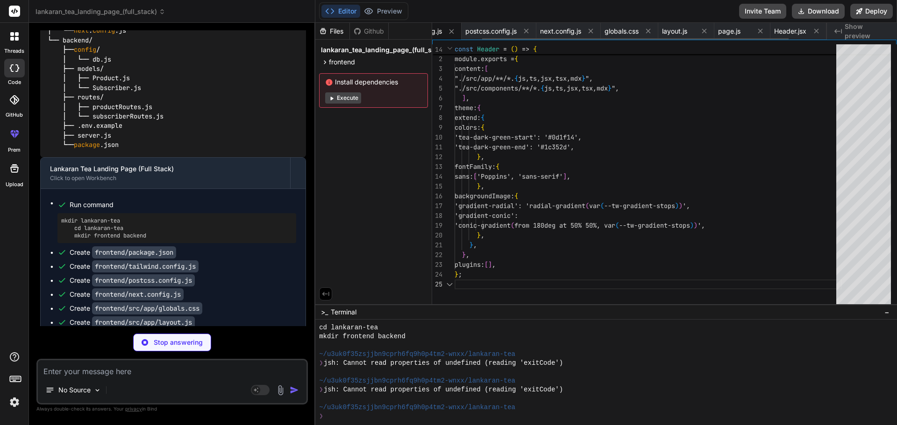
scroll to position [0, 64]
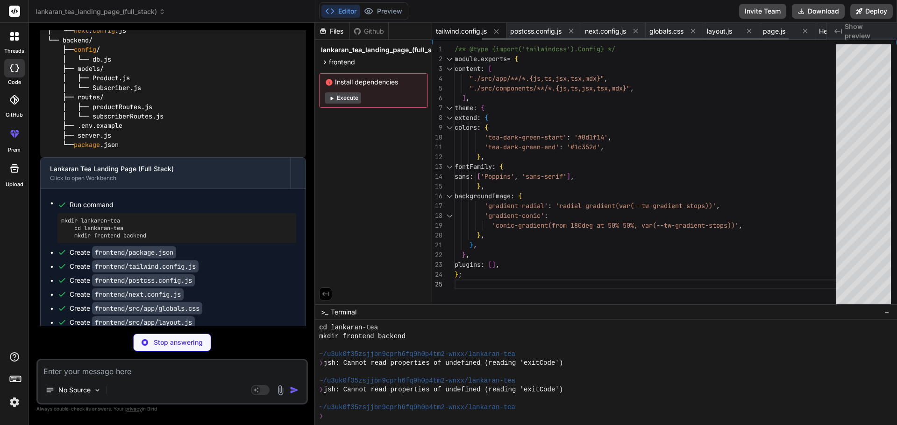
click at [449, 33] on span "tailwind.config.js" at bounding box center [461, 31] width 51 height 9
type textarea "x"
click at [528, 34] on span "postcss.config.js" at bounding box center [535, 31] width 51 height 9
type textarea "module.exports = { plugins: { tailwindcss: {}, autoprefixer: {}, }, };"
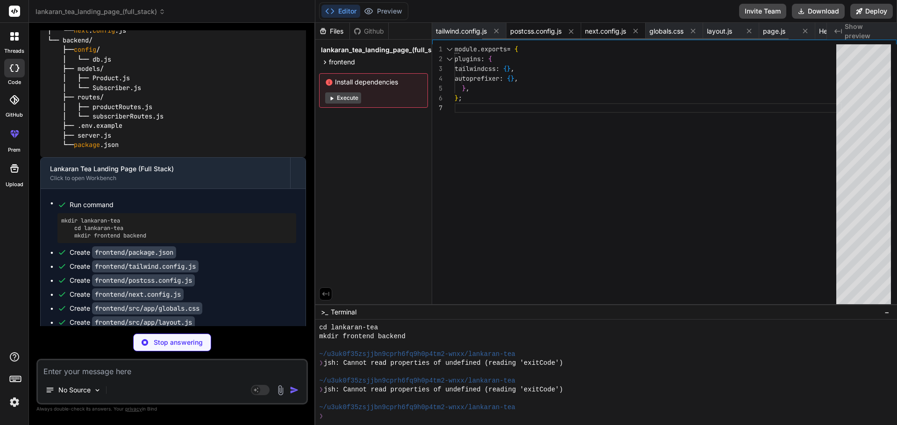
type textarea "x"
click at [595, 28] on span "next.config.js" at bounding box center [605, 31] width 41 height 9
type textarea "/** @type {import('next').NextConfig} */ const nextConfig = { images: { domains…"
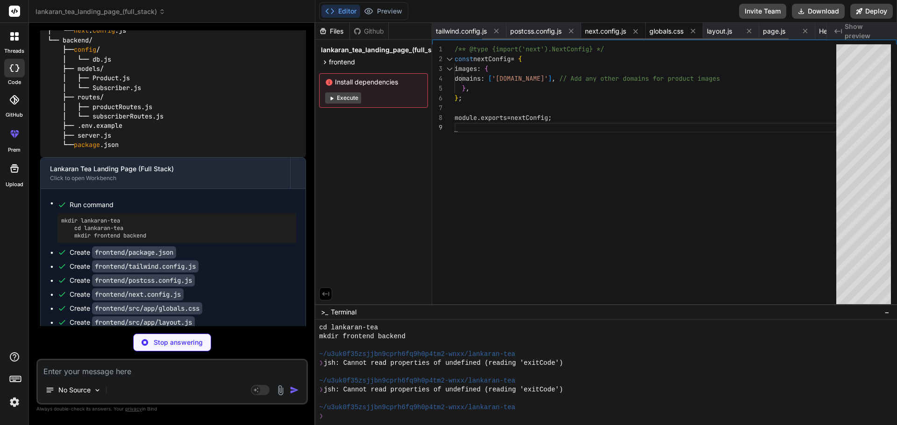
type textarea "x"
click at [683, 31] on span "globals.css" at bounding box center [666, 31] width 34 height 9
type textarea ".hide-scrollbar { -ms-overflow-style: none; /* IE and Edge */ scrollbar-width: …"
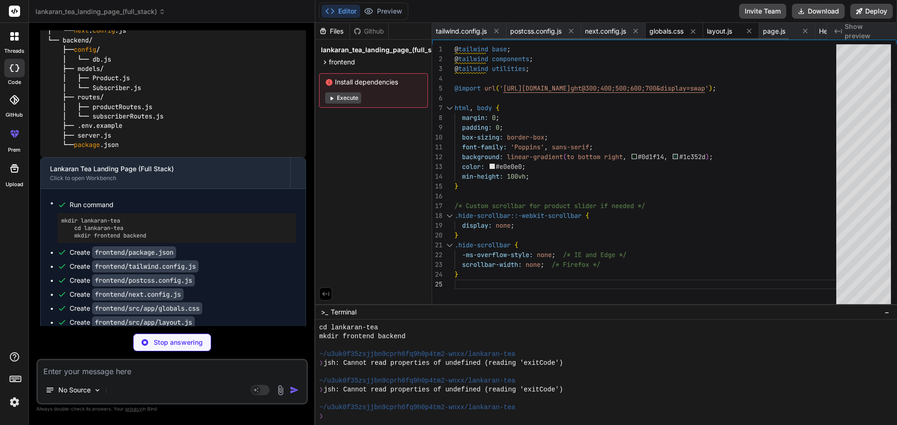
type textarea "x"
click at [718, 27] on span "layout.js" at bounding box center [719, 31] width 25 height 9
type textarea "</main> <Footer /> </div> </body> </html> ); }"
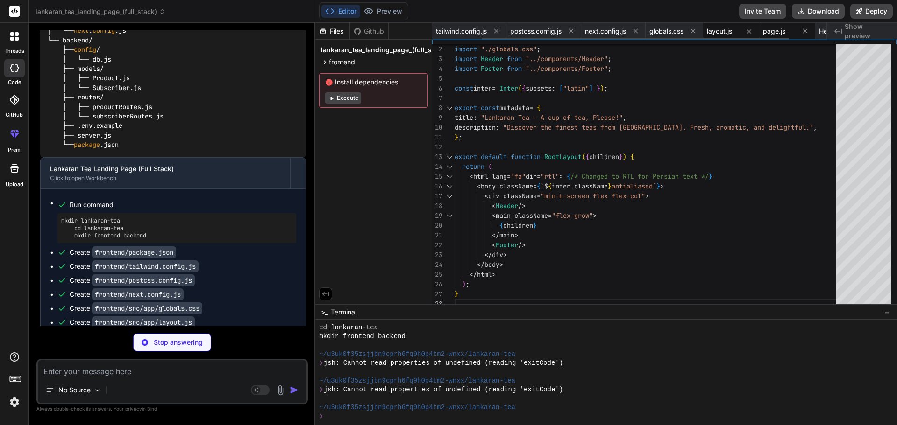
click at [779, 34] on span "page.js" at bounding box center [774, 31] width 22 height 9
type textarea "x"
type textarea "animate={{ opacity: 1 }} transition={{ duration: 0.8 }} className="flex flex-co…"
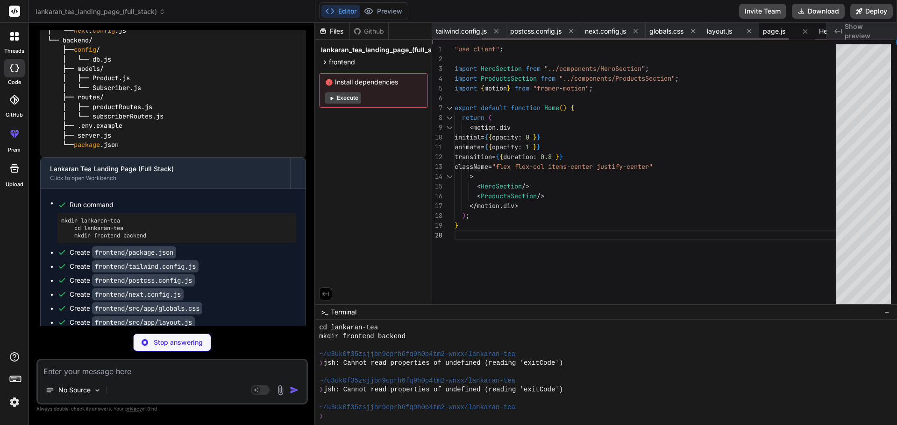
type textarea "x"
click at [826, 31] on span "Header.jsx" at bounding box center [835, 31] width 32 height 9
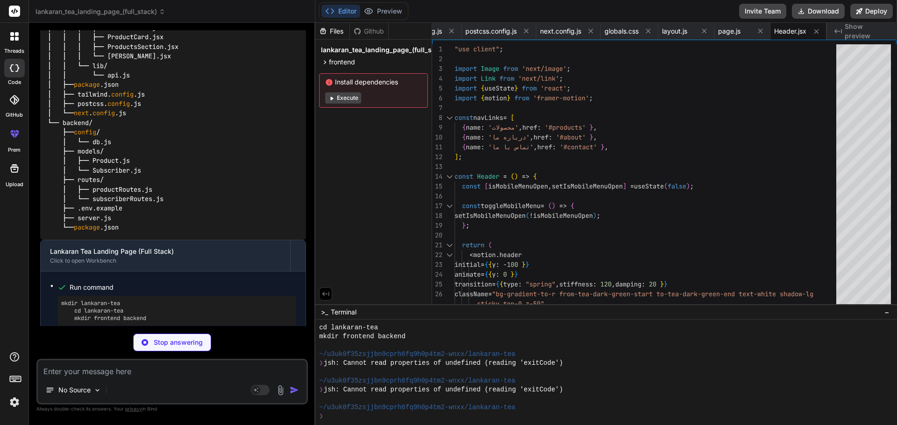
scroll to position [658, 0]
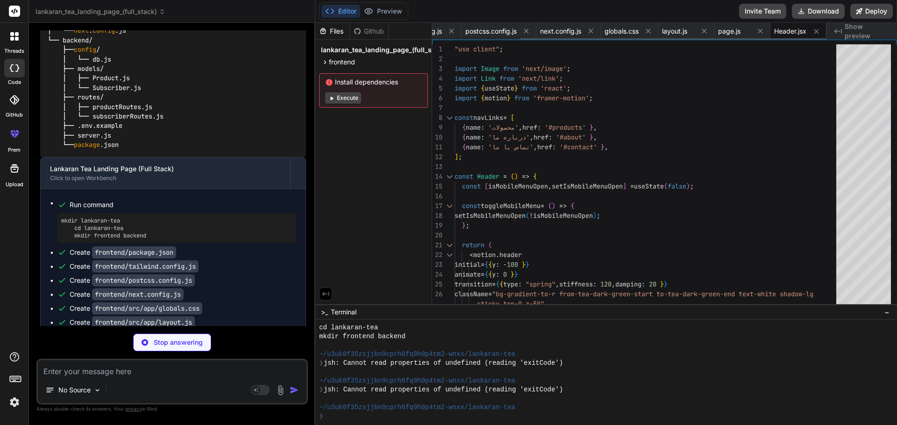
click at [781, 35] on span "Header.jsx" at bounding box center [790, 31] width 32 height 9
type textarea "x"
click at [473, 35] on span "postcss.config.js" at bounding box center [490, 31] width 51 height 9
type textarea "module.exports = { plugins: { tailwindcss: {}, autoprefixer: {}, }, };"
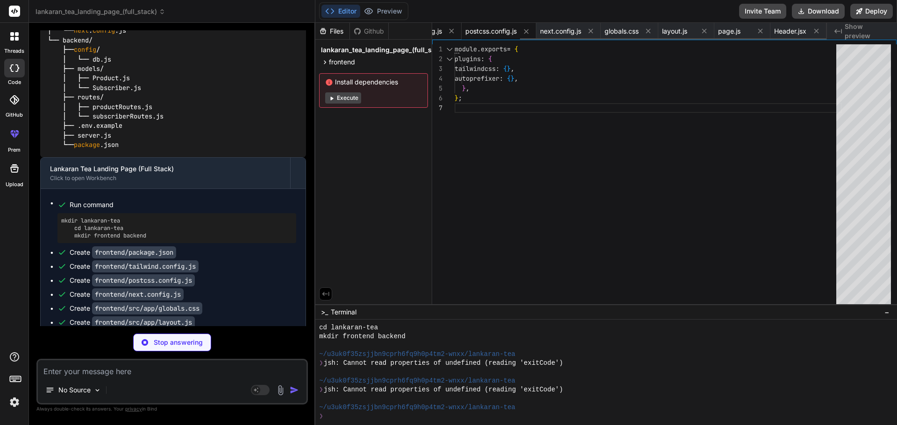
click at [434, 36] on div "tailwind.config.js" at bounding box center [424, 31] width 74 height 17
type textarea "x"
type textarea "}, }, plugins: [], };"
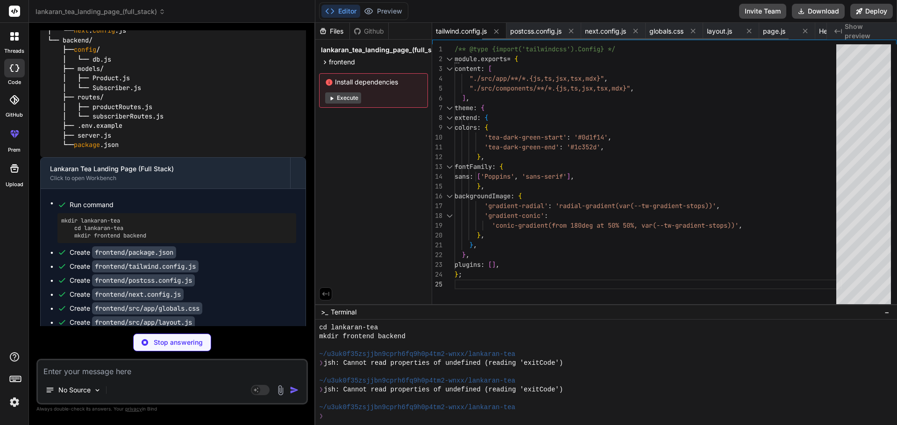
click at [453, 35] on span "tailwind.config.js" at bounding box center [461, 31] width 51 height 9
type textarea "x"
click at [724, 34] on span "layout.js" at bounding box center [719, 31] width 25 height 9
type textarea "</main> <Footer /> </div> </body> </html> ); }"
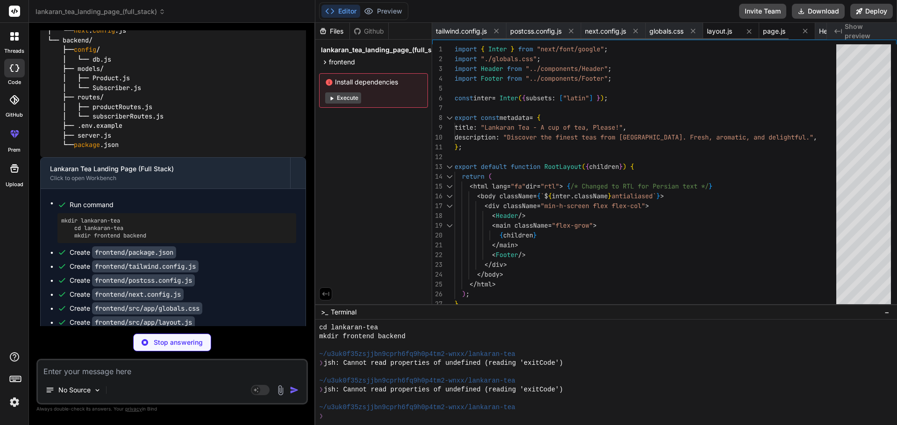
type textarea "x"
click at [778, 34] on span "page.js" at bounding box center [774, 31] width 22 height 9
type textarea "animate={{ opacity: 1 }} transition={{ duration: 0.8 }} className="flex flex-co…"
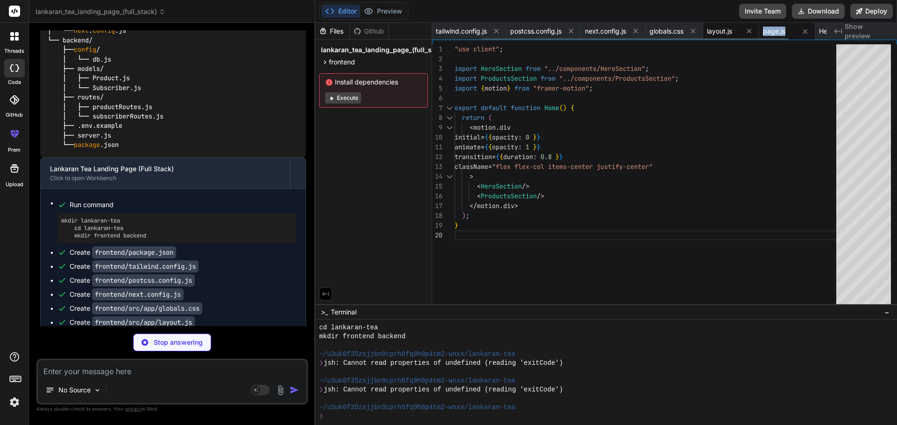
drag, startPoint x: 788, startPoint y: 31, endPoint x: 741, endPoint y: 31, distance: 47.6
click at [741, 31] on div "package.json tailwind.config.js postcss.config.js next.config.js globals.css la…" at bounding box center [629, 31] width 394 height 17
type textarea "x"
click at [822, 34] on div "Header.jsx" at bounding box center [843, 31] width 56 height 17
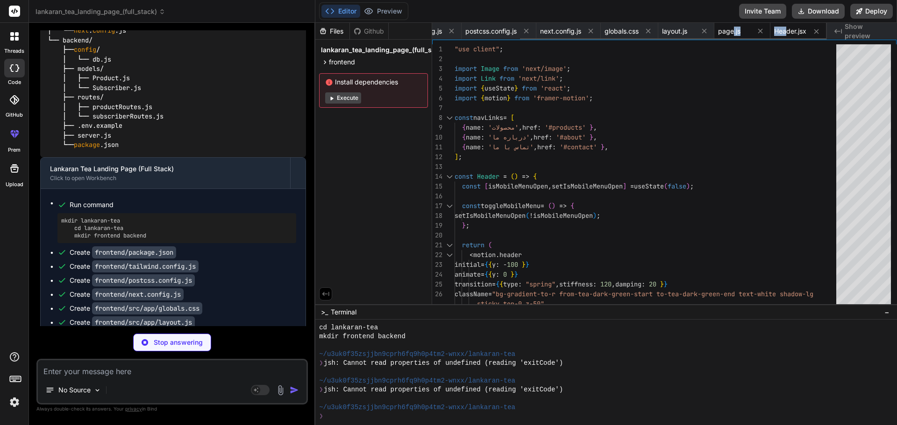
drag, startPoint x: 785, startPoint y: 33, endPoint x: 734, endPoint y: 35, distance: 51.0
click at [734, 35] on div "package.json tailwind.config.js postcss.config.js next.config.js globals.css la…" at bounding box center [629, 31] width 394 height 17
click at [859, 37] on div "Created with Pixso. Show preview" at bounding box center [862, 31] width 70 height 17
click at [855, 32] on span "Show preview" at bounding box center [866, 31] width 45 height 19
click at [854, 32] on span "Show preview" at bounding box center [866, 31] width 45 height 19
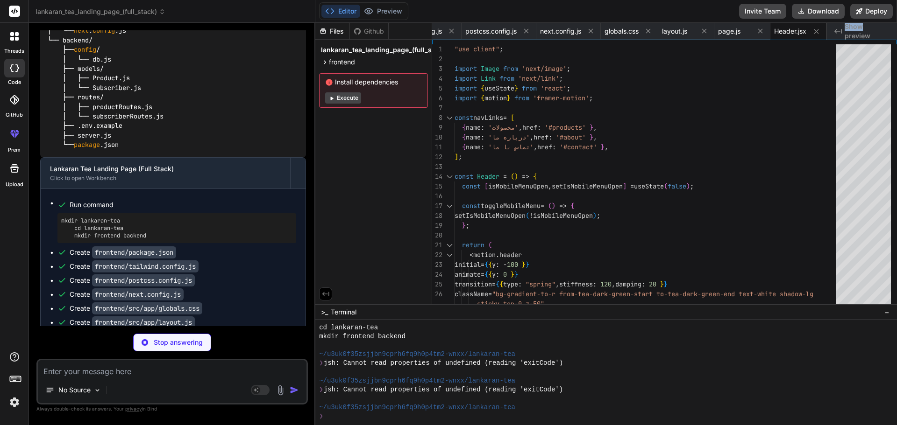
click at [854, 32] on span "Show preview" at bounding box center [866, 31] width 45 height 19
type textarea "x"
type textarea ""use client"; import Image from 'next/image'; import Link from 'next/link'; imp…"
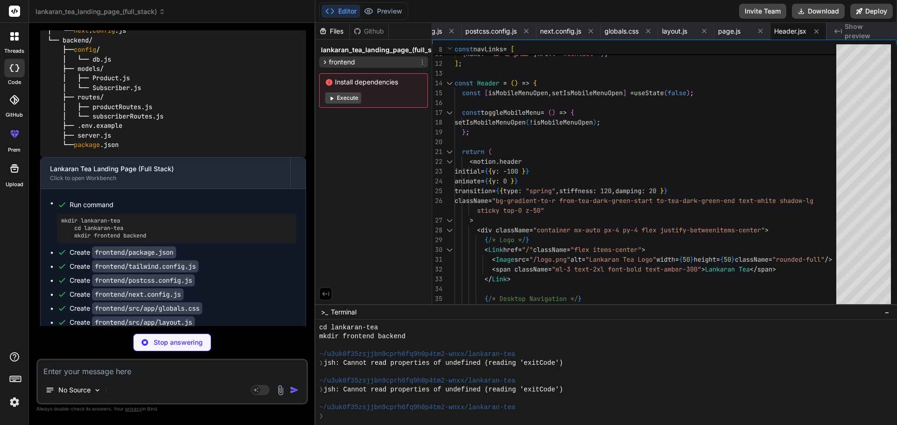
click at [322, 60] on icon at bounding box center [325, 62] width 8 height 8
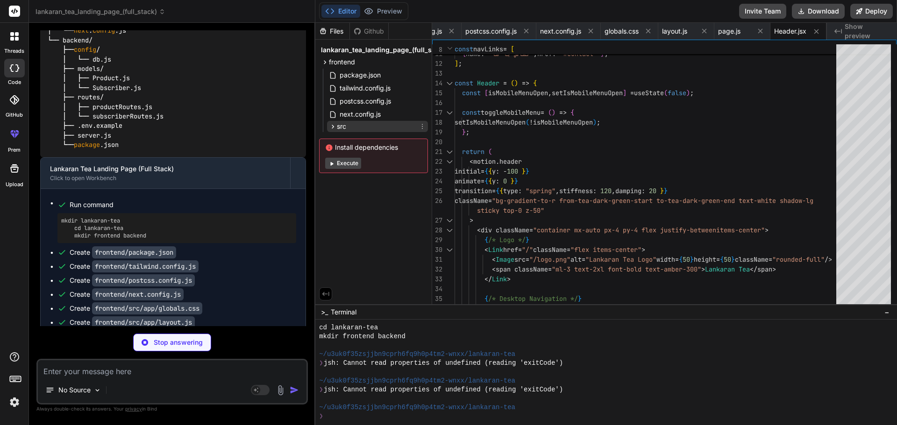
click at [333, 126] on icon at bounding box center [333, 127] width 8 height 8
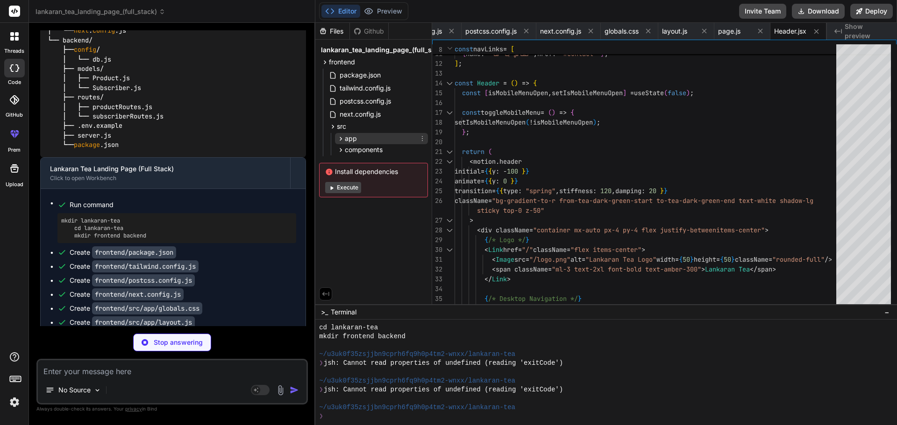
click at [339, 139] on icon at bounding box center [341, 139] width 8 height 8
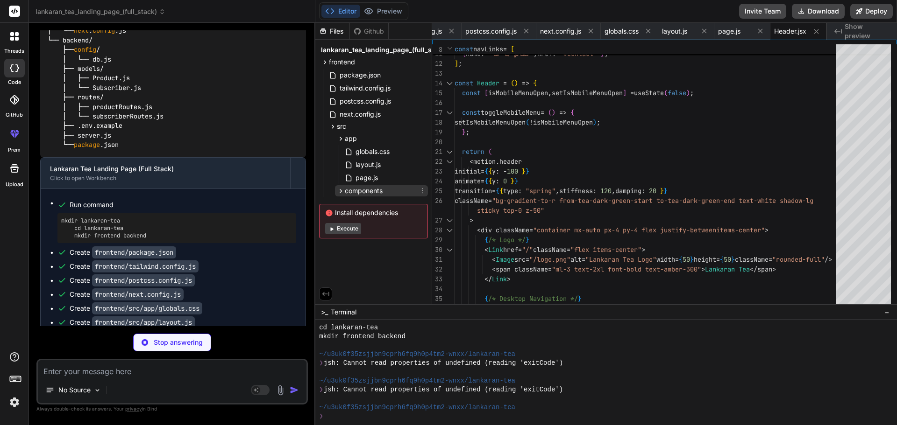
click at [341, 191] on icon at bounding box center [341, 191] width 2 height 4
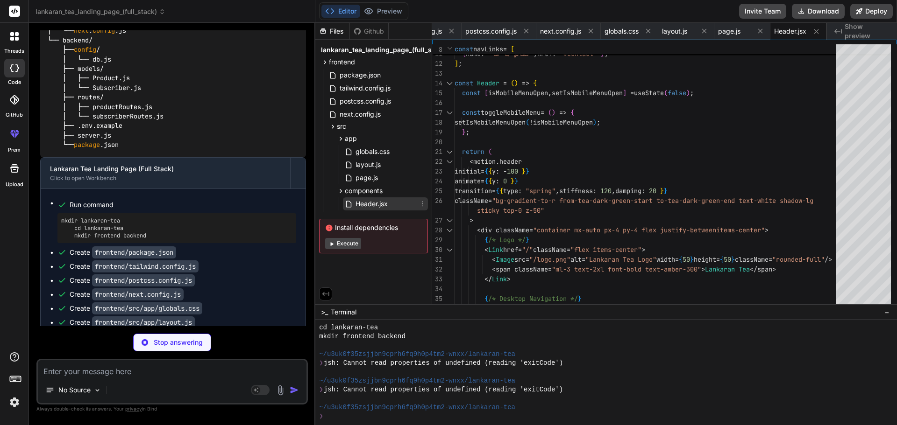
click at [377, 206] on span "Header.jsx" at bounding box center [371, 203] width 34 height 11
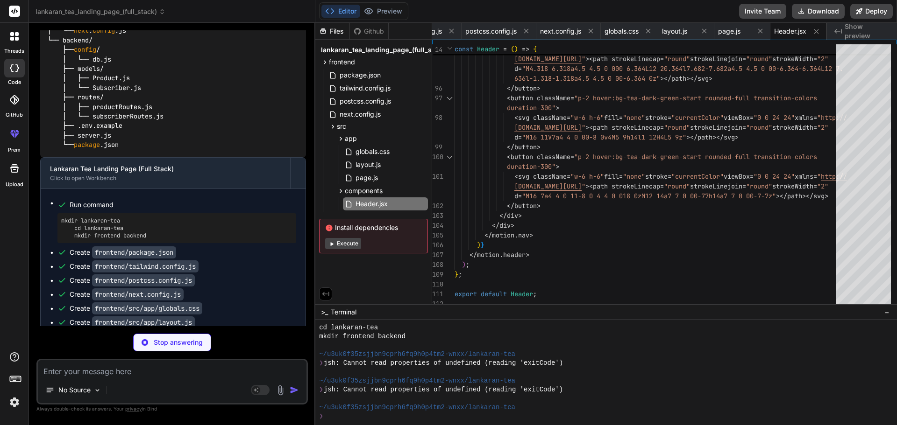
click at [375, 416] on div "❯" at bounding box center [601, 416] width 565 height 9
click at [439, 343] on div at bounding box center [601, 345] width 565 height 9
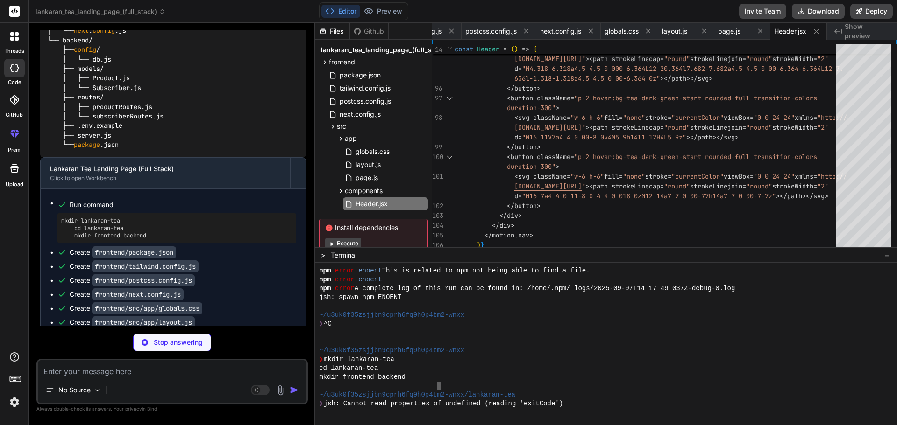
scroll to position [169, 0]
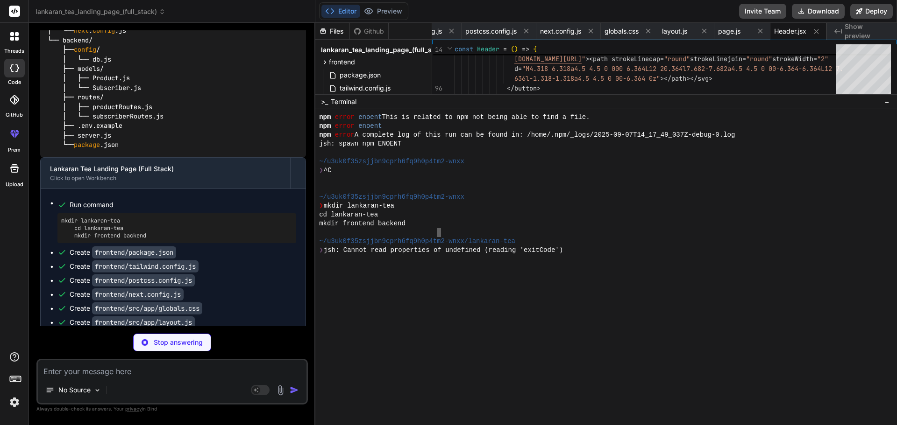
drag, startPoint x: 402, startPoint y: 304, endPoint x: 552, endPoint y: 65, distance: 282.2
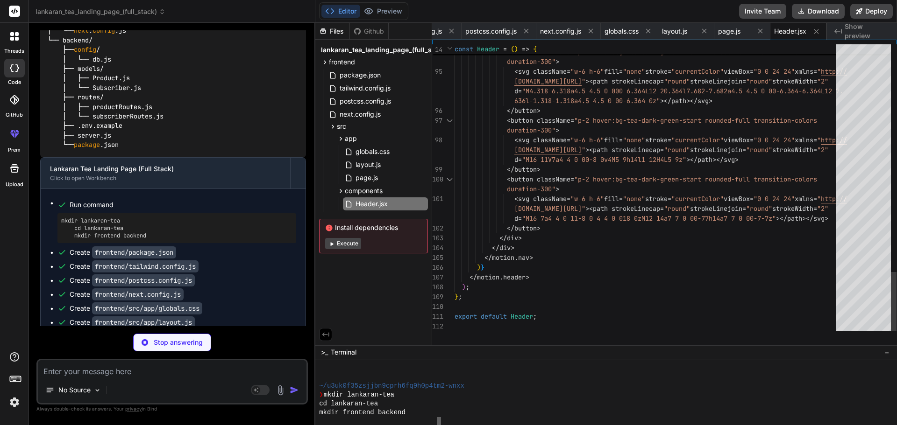
scroll to position [257, 0]
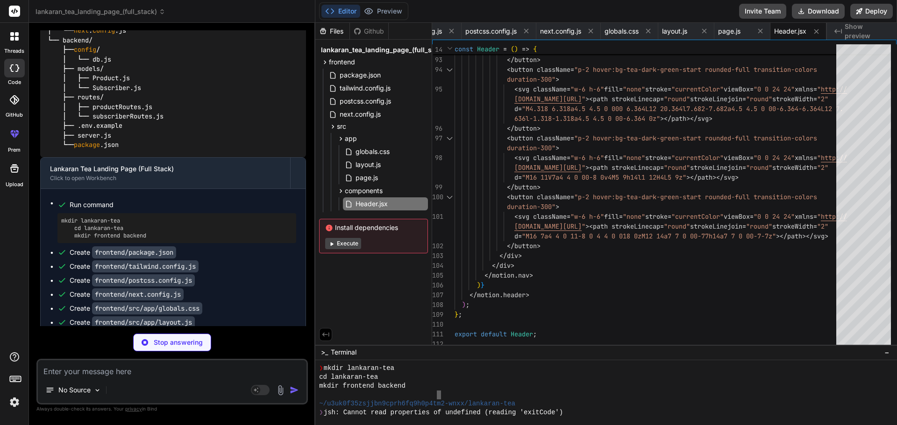
drag, startPoint x: 405, startPoint y: 84, endPoint x: 408, endPoint y: 398, distance: 314.8
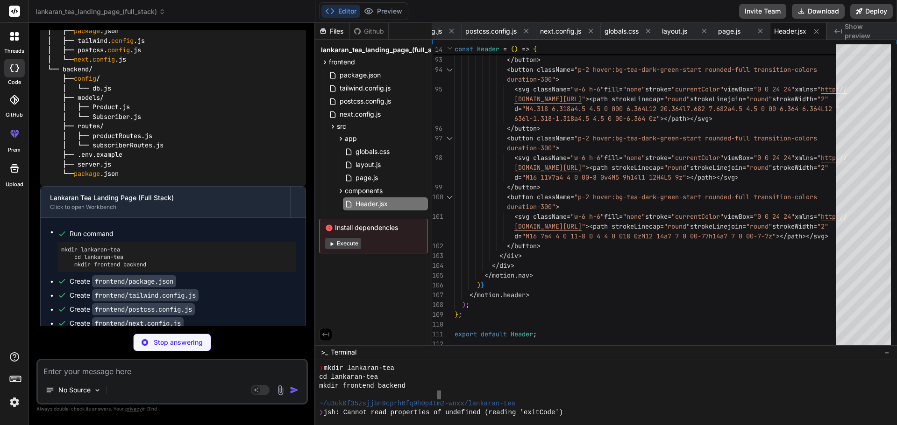
scroll to position [658, 0]
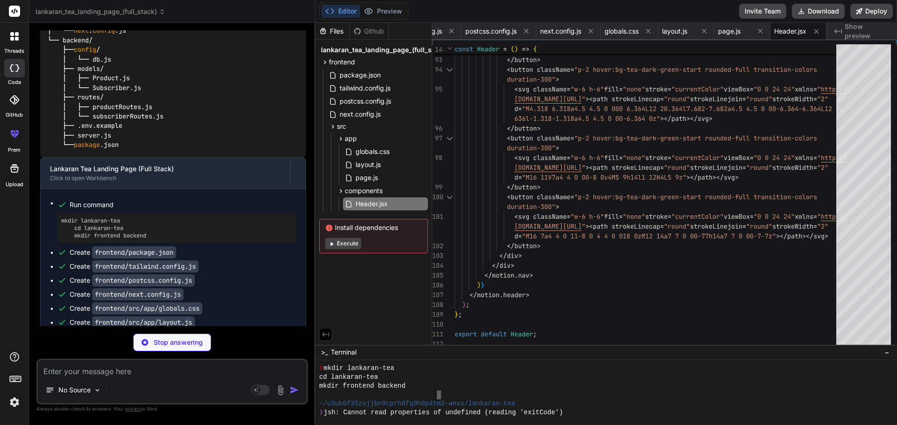
type textarea "x"
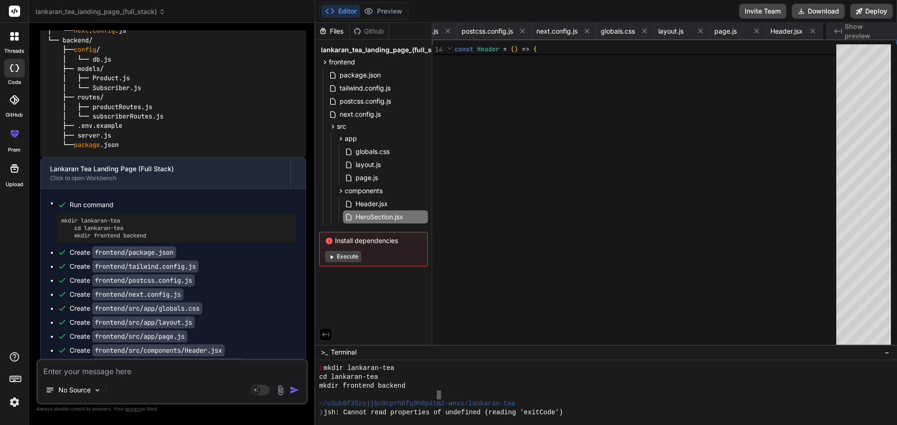
scroll to position [650, 0]
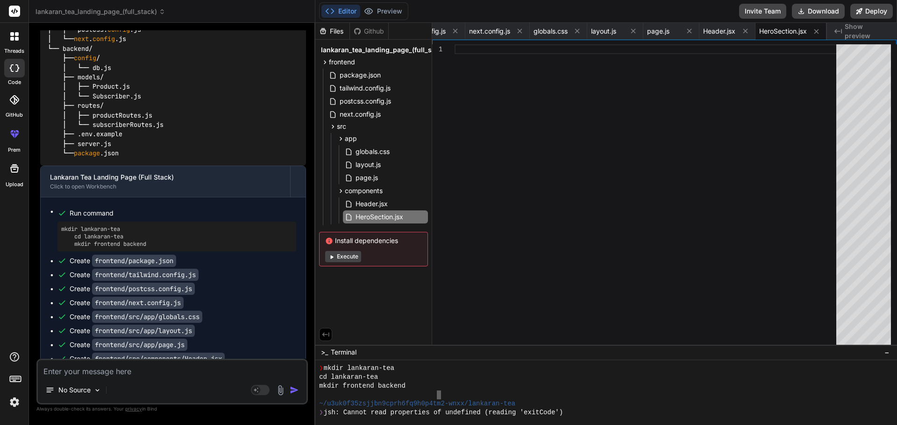
click at [236, 395] on span "This message appears to be truncated. The response may be incomplete." at bounding box center [176, 399] width 230 height 9
click at [71, 395] on span "This message appears to be truncated. The response may be incomplete." at bounding box center [176, 399] width 230 height 9
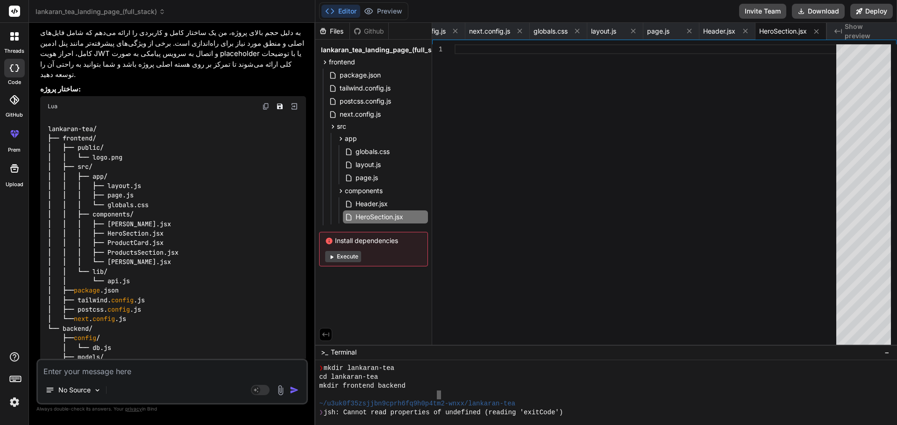
scroll to position [230, 0]
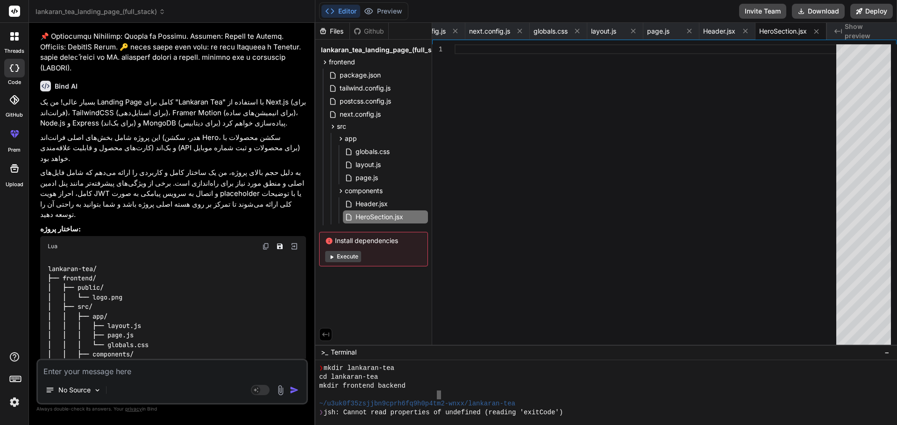
click at [5, 39] on div at bounding box center [15, 37] width 20 height 20
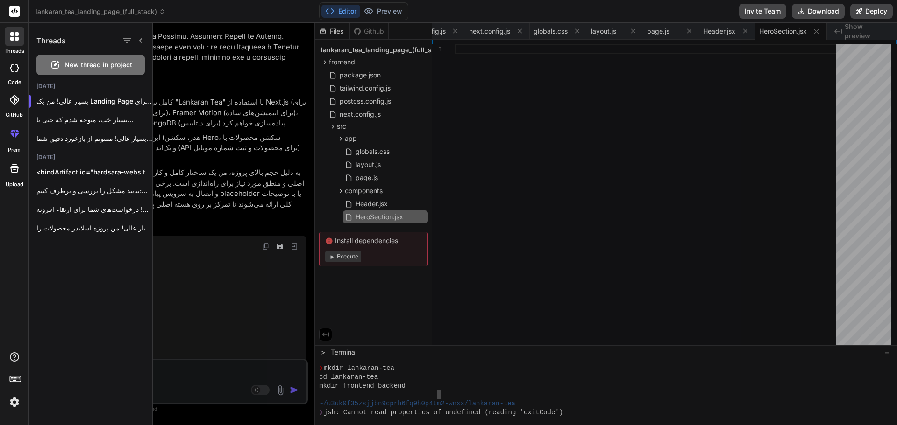
click at [72, 67] on span "New thread in project" at bounding box center [98, 64] width 68 height 9
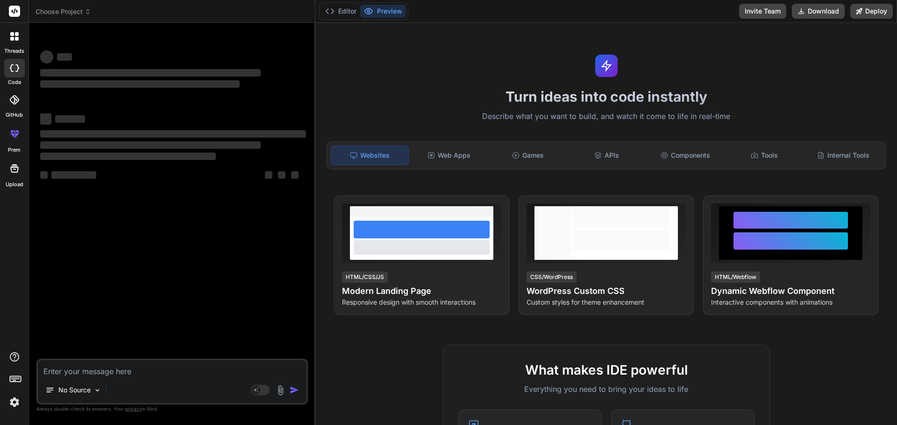
type textarea "x"
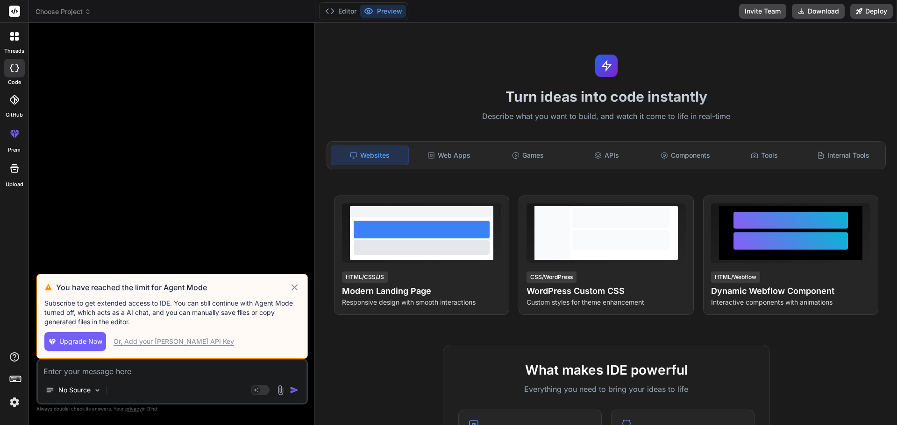
click at [295, 286] on icon at bounding box center [294, 287] width 11 height 11
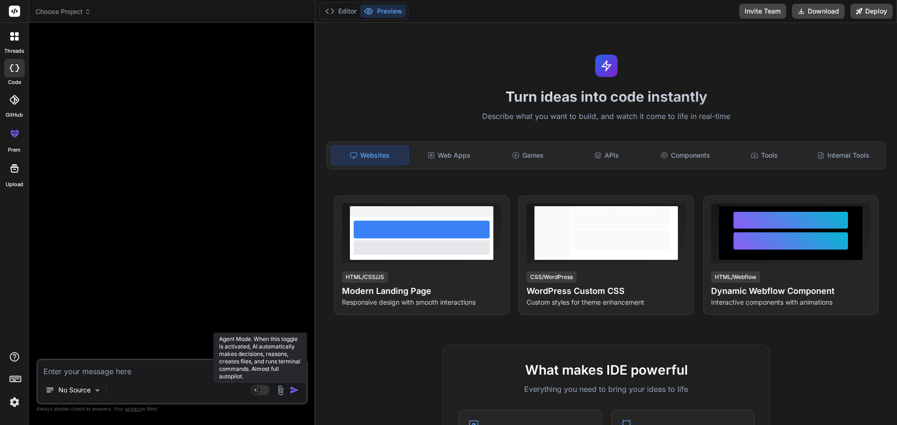
click at [259, 391] on rect at bounding box center [256, 390] width 8 height 8
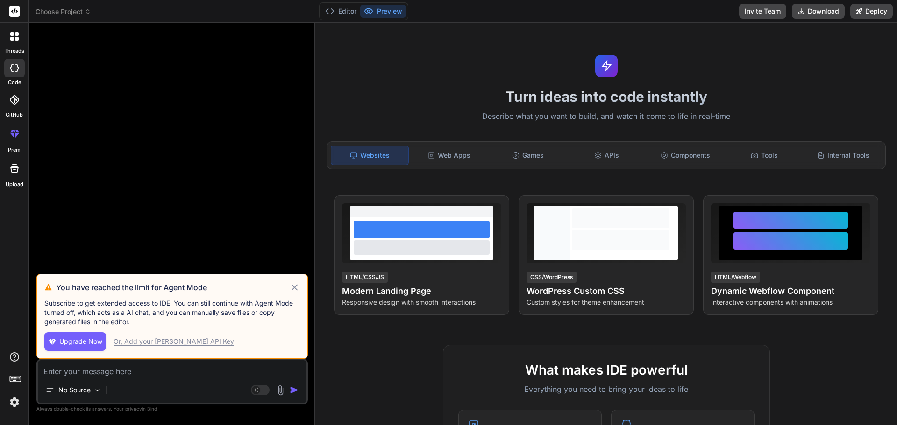
click at [297, 283] on icon at bounding box center [294, 287] width 11 height 11
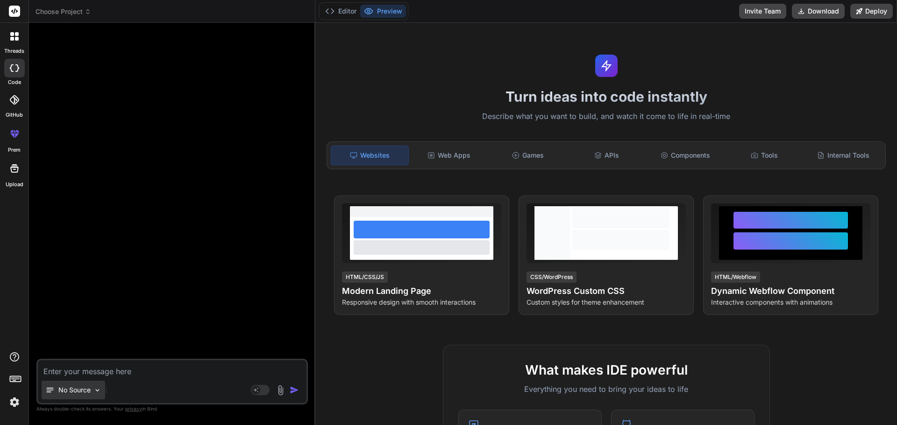
click at [82, 394] on p "No Source" at bounding box center [74, 390] width 32 height 9
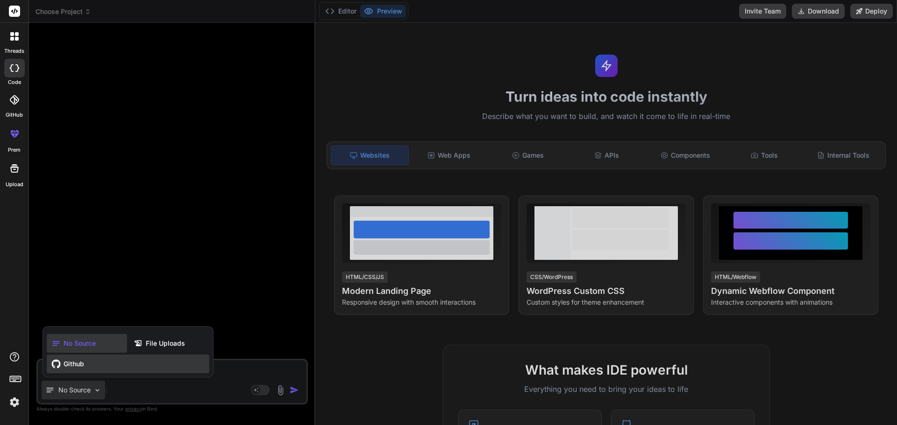
click at [79, 368] on span "Github" at bounding box center [74, 364] width 21 height 9
type textarea "x"
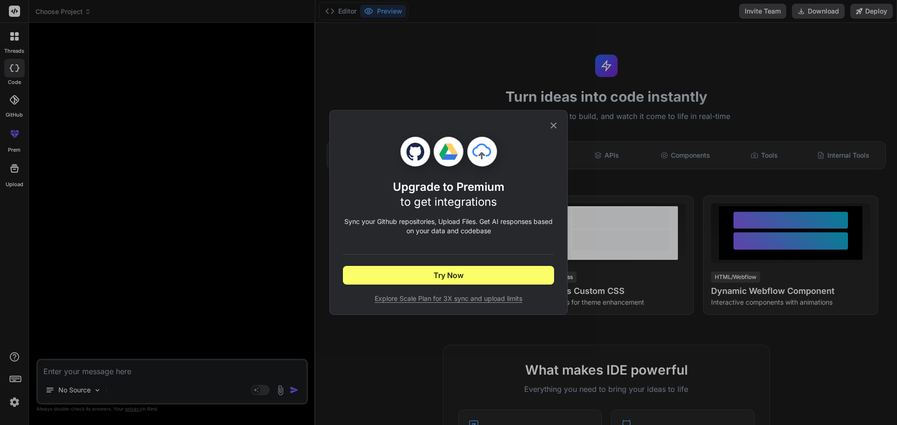
click at [552, 123] on icon at bounding box center [553, 125] width 10 height 10
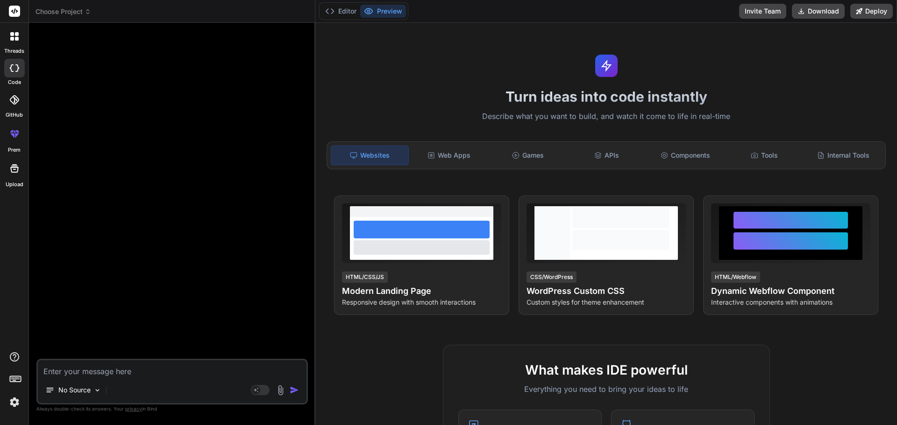
click at [127, 369] on textarea at bounding box center [172, 369] width 269 height 17
paste textarea "🎯 loremi Dolo Sitam Consectet adip elits‌doei tempo Incidid Utla "Etdolore Mag"…"
type textarea "🎯 loremi Dolo Sitam Consectet adip elits‌doei tempo Incidid Utla "Etdolore Mag"…"
type textarea "x"
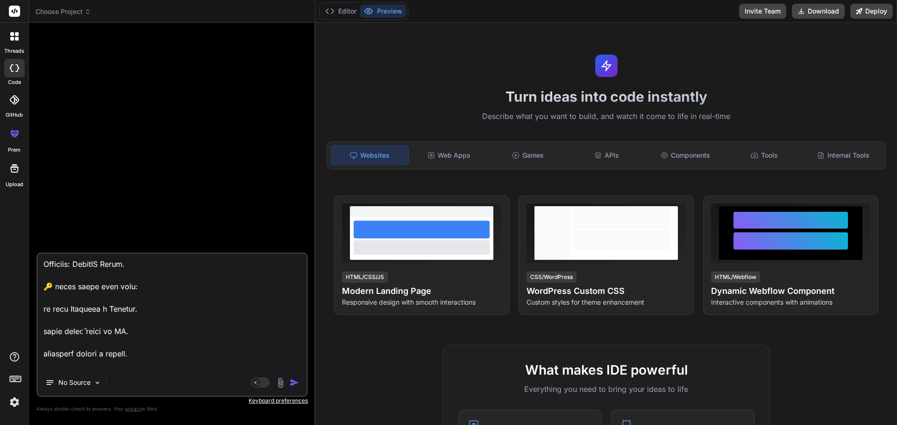
type textarea "🎯 loremi Dolo Sitam Consectet adip elits‌doei tempo Incidid Utla "Etdolore Mag"…"
click at [293, 385] on img "button" at bounding box center [294, 382] width 9 height 9
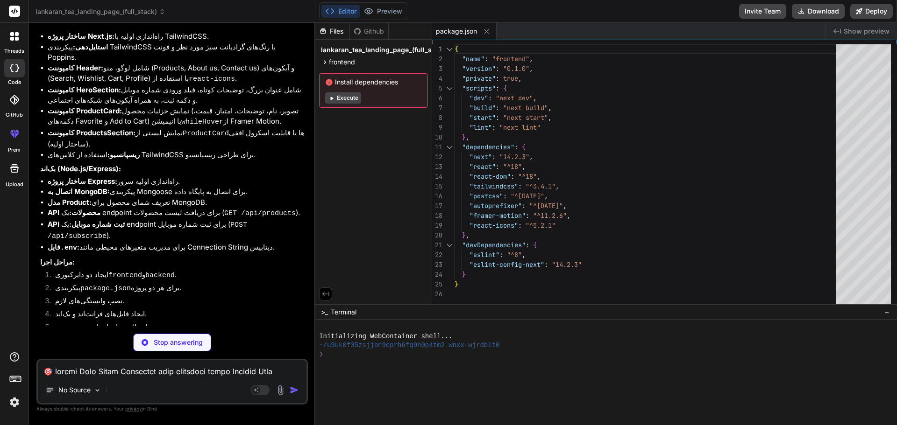
scroll to position [382, 0]
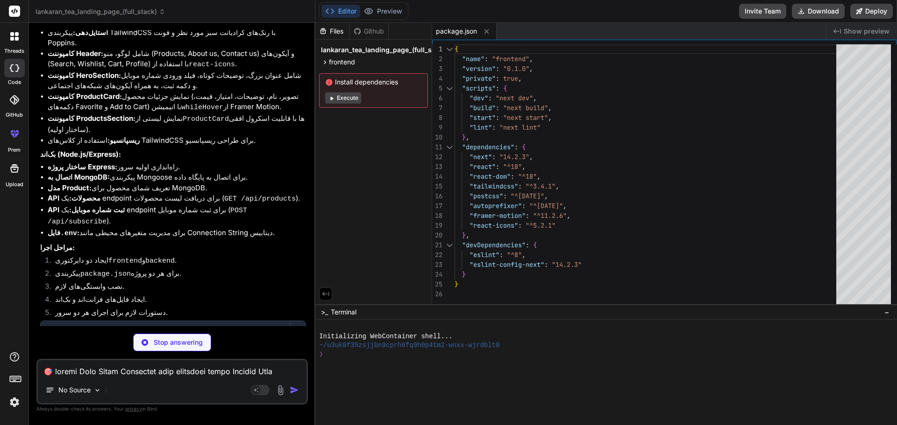
type textarea "x"
type textarea ""conic-gradient(from 180deg at 50% 50%, var(--tw-gradient-stops))", }, }, }, pl…"
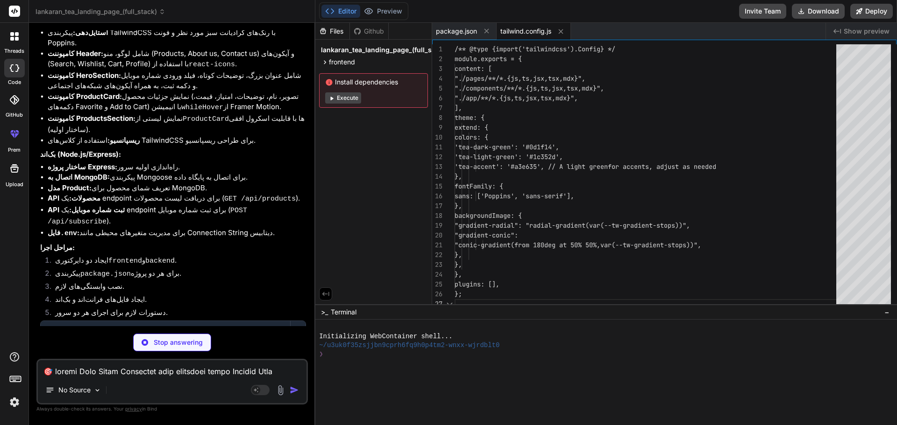
type textarea "x"
type textarea "module.exports = { plugins: { tailwindcss: {}, autoprefixer: {}, }, };"
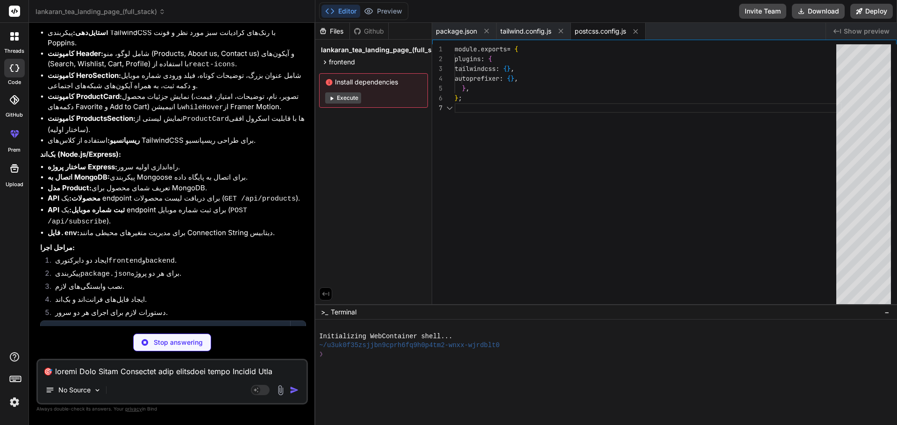
type textarea "x"
type textarea "/** @type {import('next').NextConfig} */ const nextConfig = {}; module.exports …"
type textarea "x"
type textarea "min-height: 100vh; }"
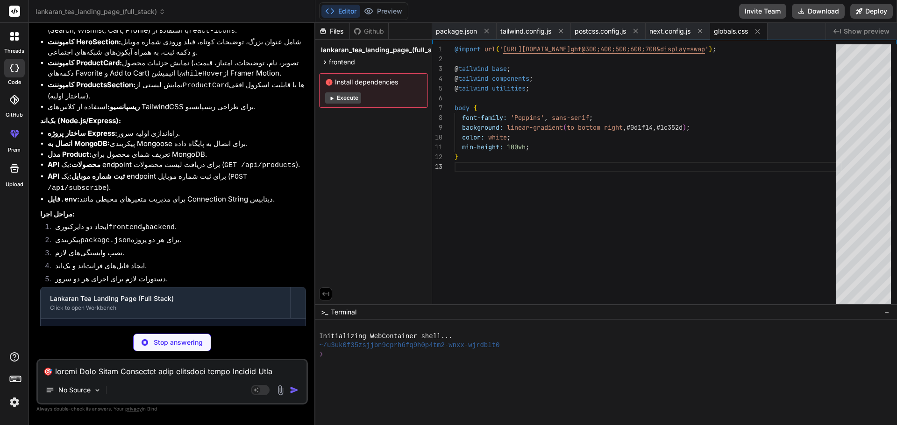
scroll to position [426, 0]
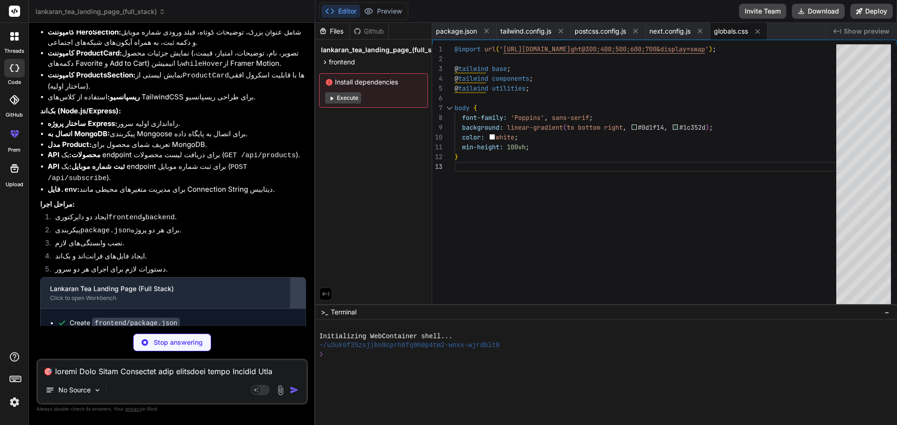
type textarea "x"
type textarea "<body>{children}</body> </html> ); }"
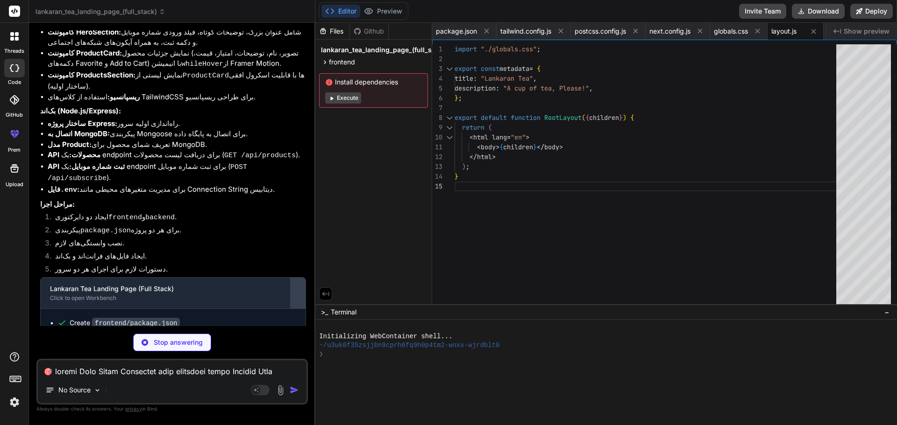
type textarea "x"
type textarea "export default Header;"
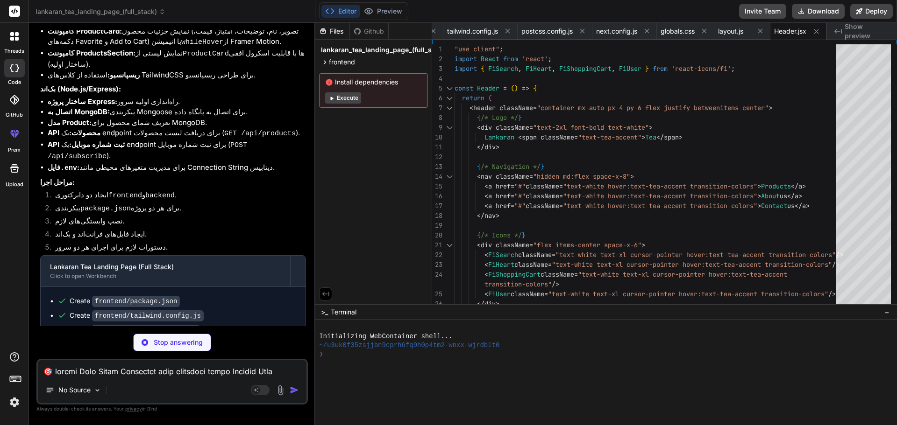
scroll to position [469, 0]
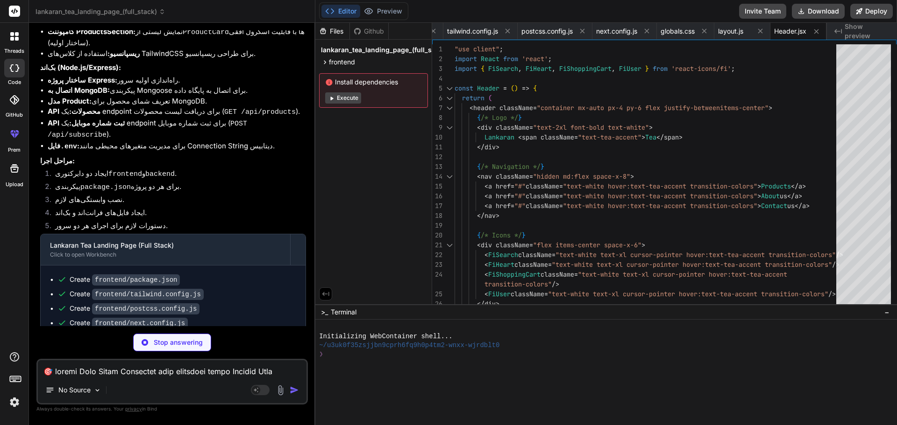
type textarea "x"
type textarea "export default HeroSection;"
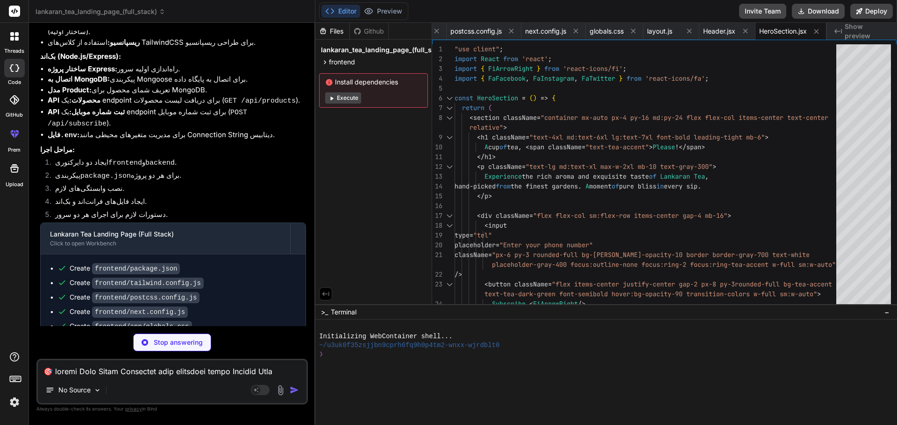
scroll to position [484, 0]
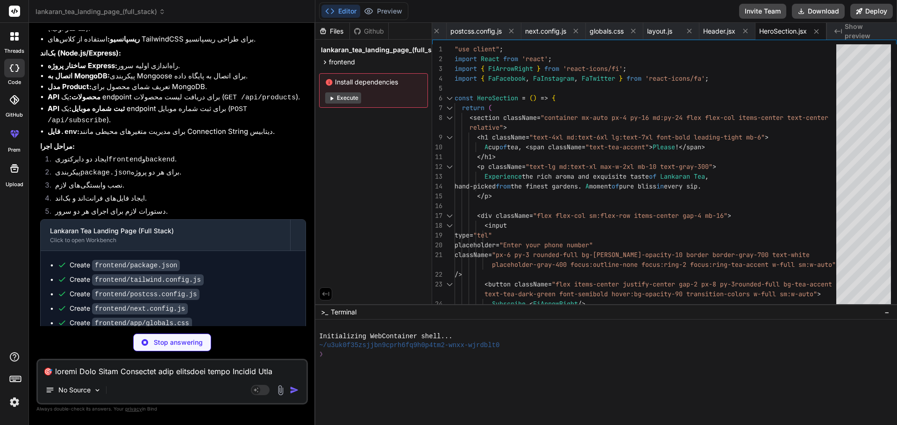
type textarea "x"
type textarea "export default ProductCard;"
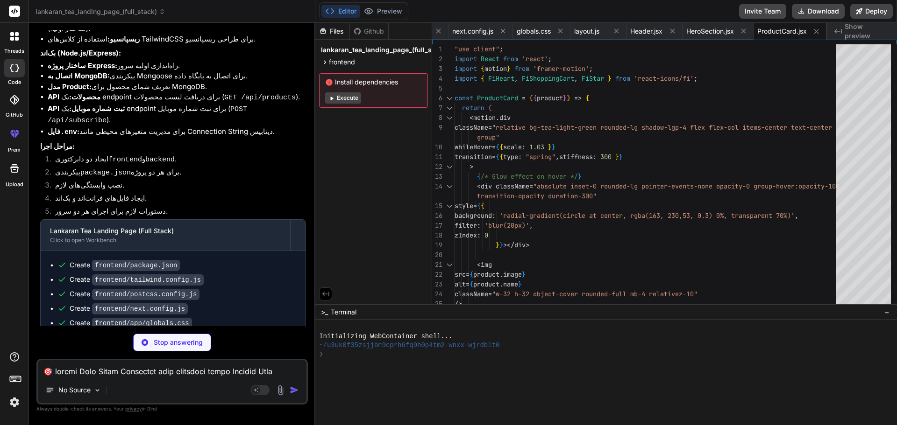
scroll to position [498, 0]
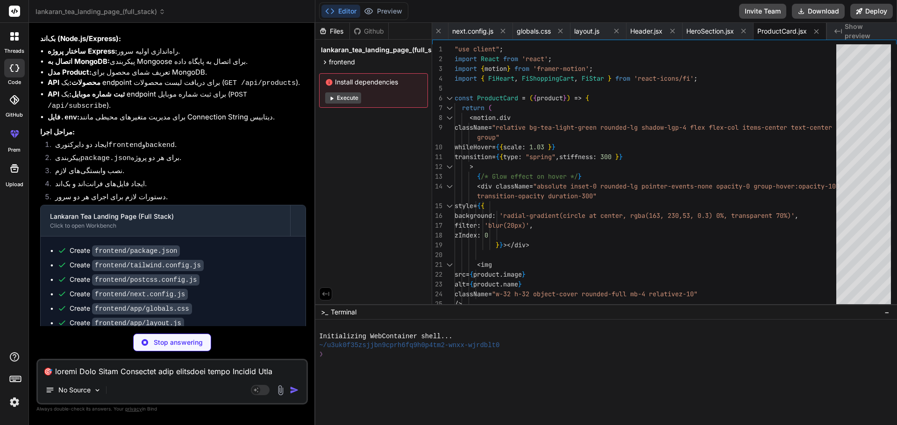
type textarea "x"
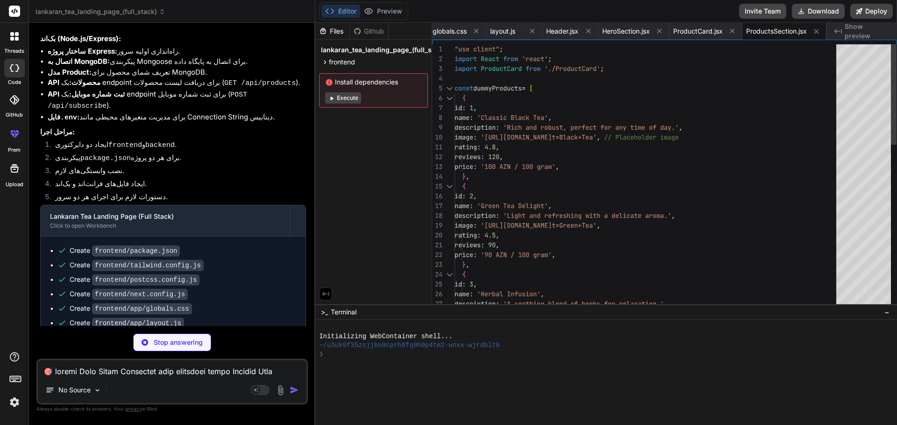
type textarea "x"
type textarea "{/* Add other sections here */} </main> ); }"
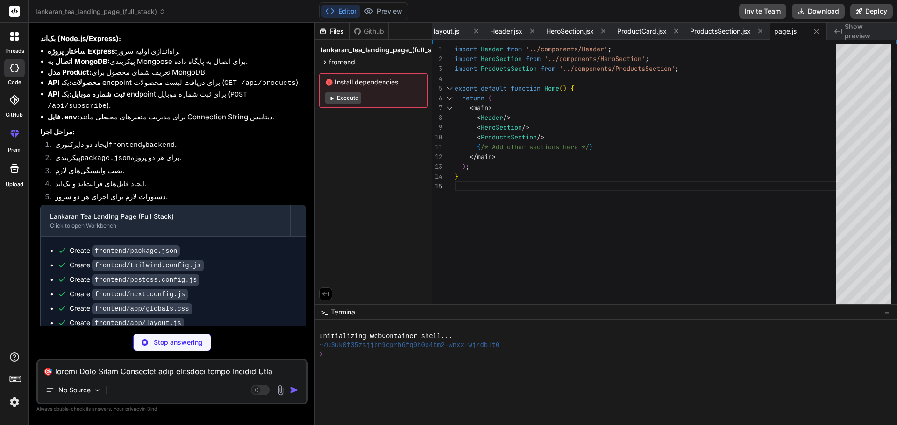
type textarea "x"
type textarea "}"
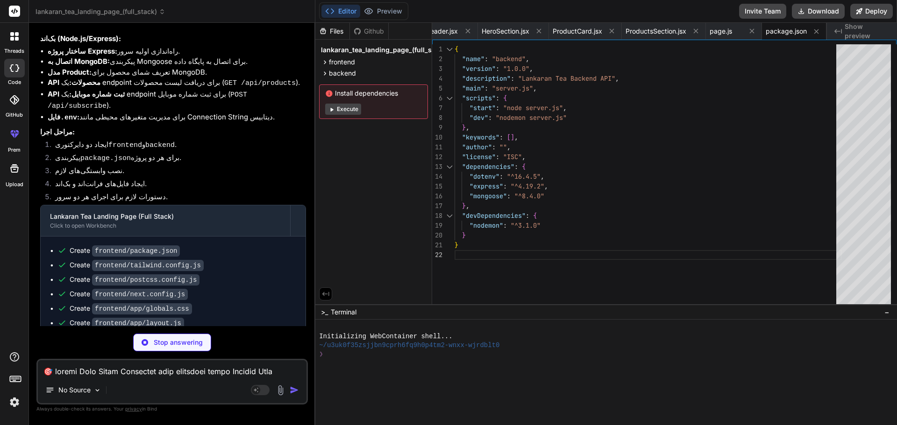
type textarea "x"
type textarea "PORT=5000 MONGO_URI=mongodb+srv://<username>:<password>@cluster0.mongodb.net/la…"
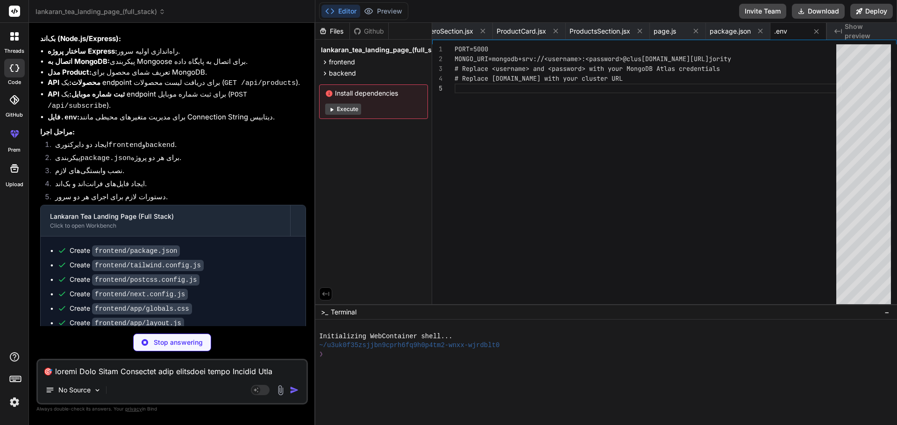
type textarea "x"
type textarea "res.send('Lankaran Tea API is running...'); }); const PORT = process.env.PORT |…"
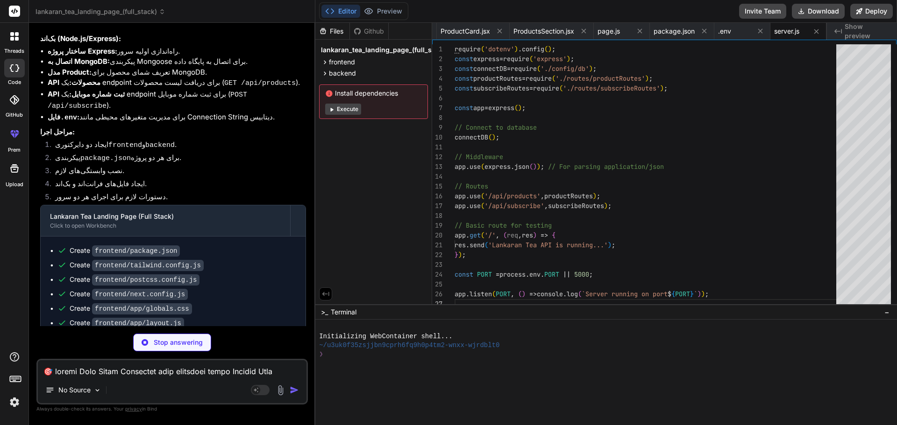
type textarea "x"
type textarea "}; module.exports = connectDB;"
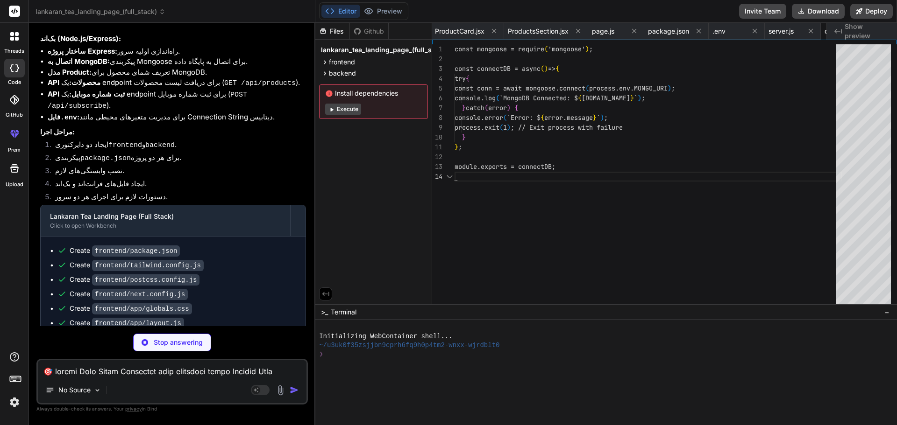
scroll to position [0, 575]
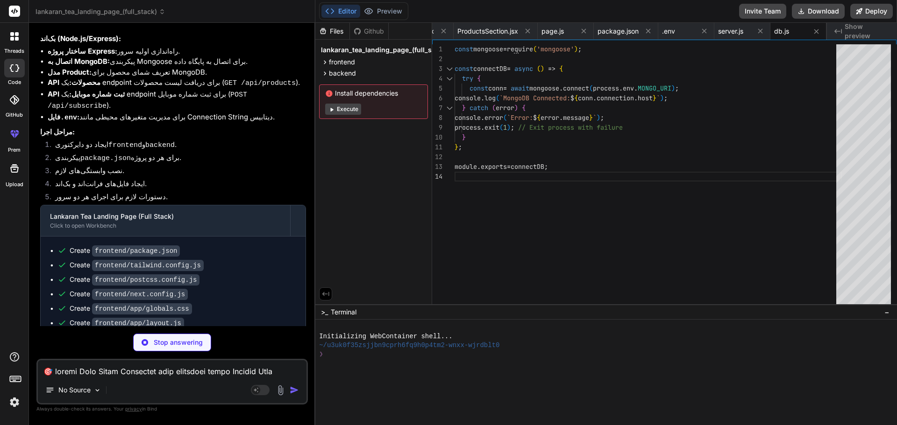
type textarea "x"
type textarea "}, { timestamps: true, } ); const Product = mongoose.model('Product', productSc…"
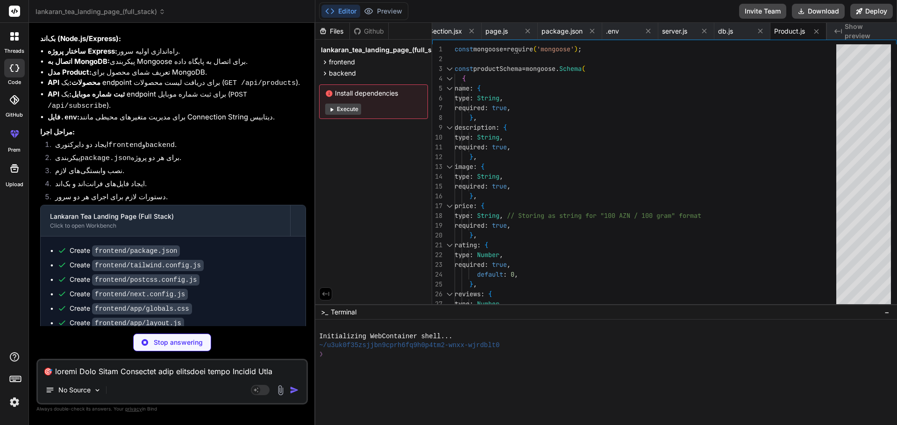
type textarea "x"
type textarea "} catch (error) { console.error(error); res.status(500).json({ message: 'Server…"
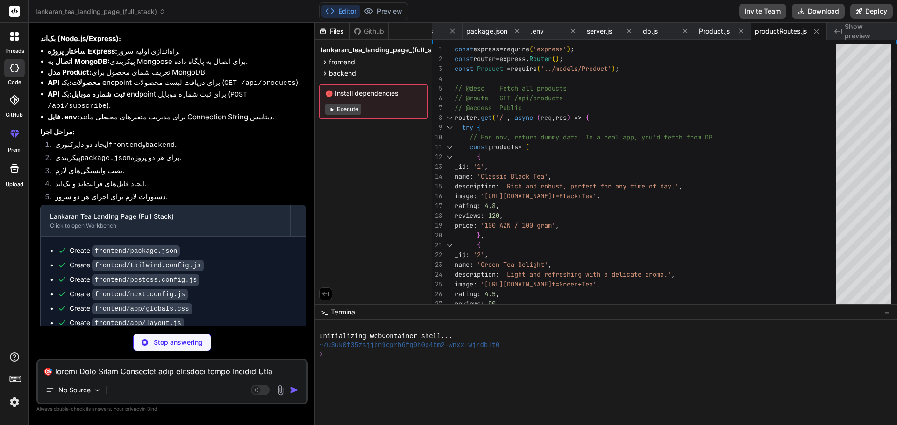
type textarea "x"
type textarea "module.exports = router;"
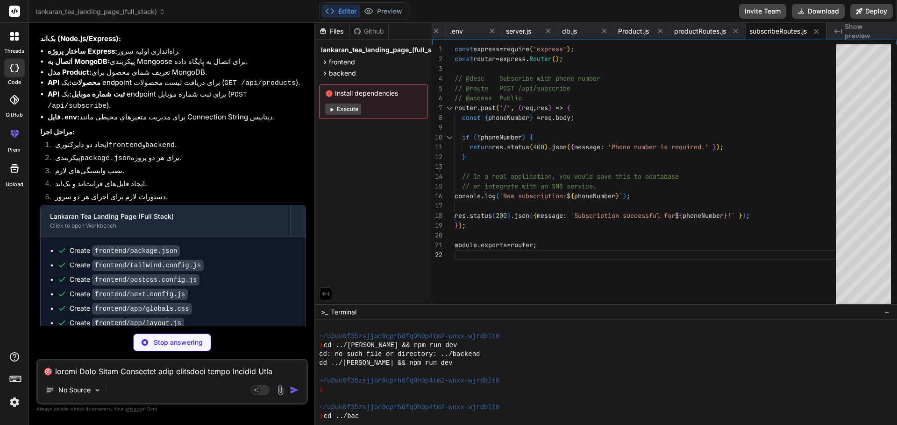
scroll to position [319, 0]
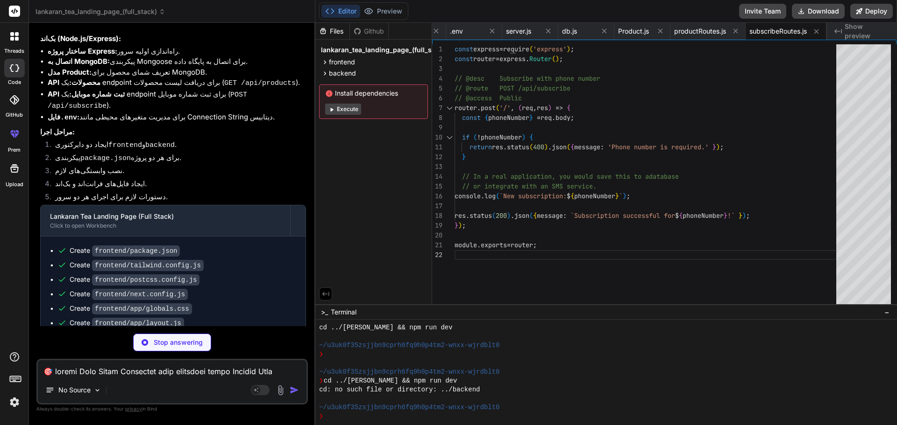
type textarea "x"
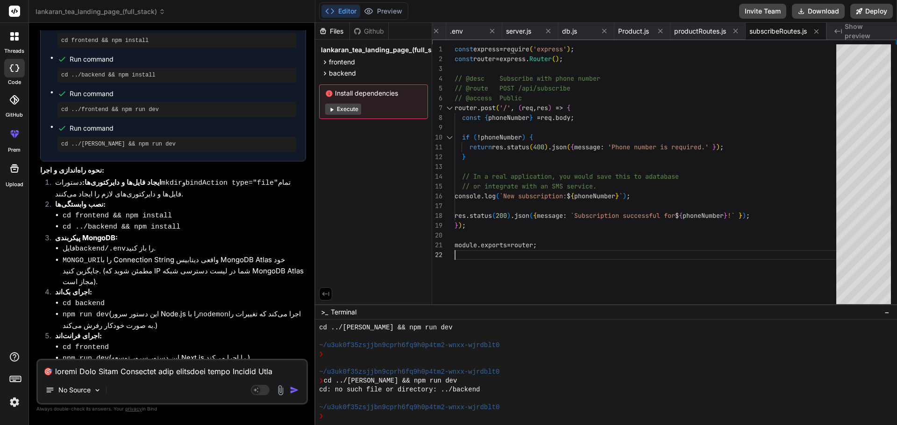
click at [526, 255] on div "const express = require ( 'express' ) ; const router = express . Router ( ) ; /…" at bounding box center [647, 176] width 387 height 265
click at [519, 34] on span "server.js" at bounding box center [518, 31] width 25 height 9
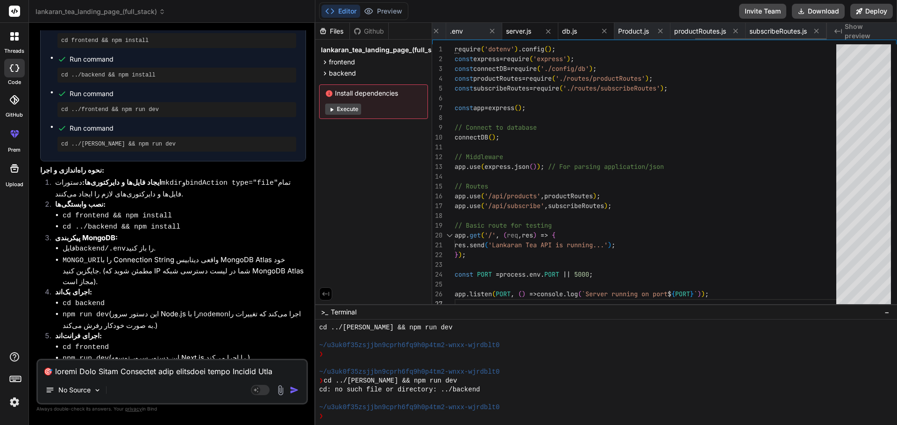
click at [578, 28] on div "db.js" at bounding box center [578, 31] width 33 height 9
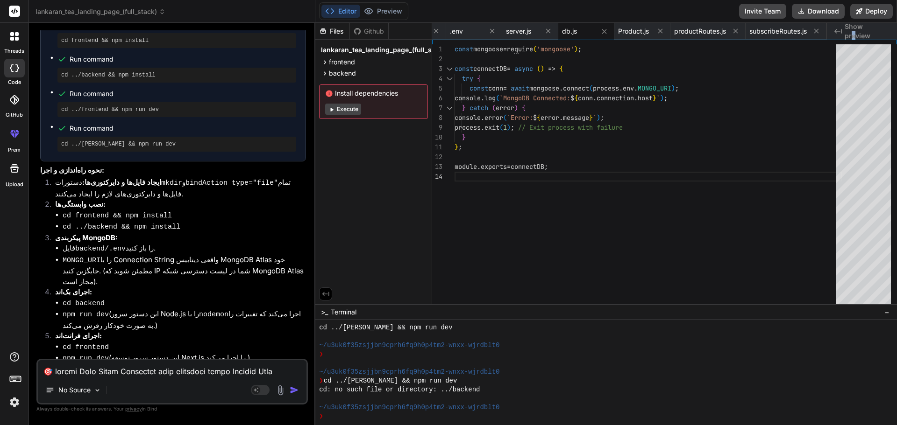
click at [872, 32] on span "Show preview" at bounding box center [866, 31] width 45 height 19
click at [782, 131] on div "const mongoose = require ( 'mongoose' ) ; const connectDB = async ( ) => { try …" at bounding box center [647, 176] width 387 height 265
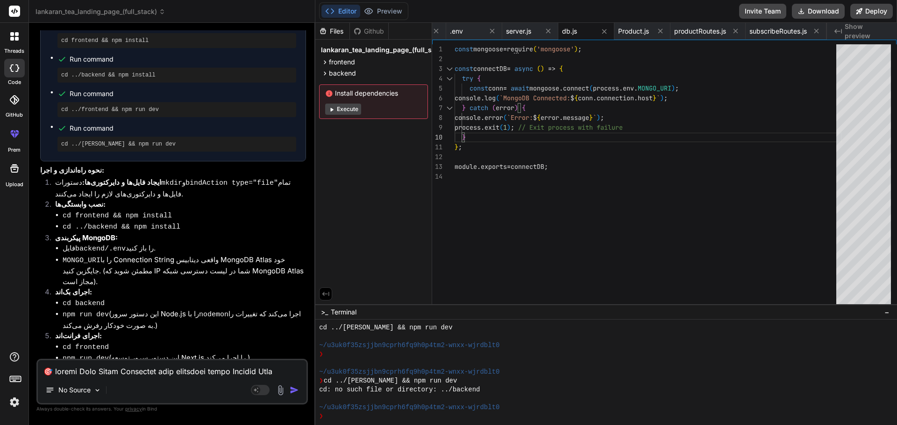
type textarea "}; module.exports = connectDB;"
click at [502, 259] on div "const mongoose = require ( 'mongoose' ) ; const connectDB = async ( ) => { try …" at bounding box center [647, 176] width 387 height 265
click at [806, 12] on button "Download" at bounding box center [818, 11] width 53 height 15
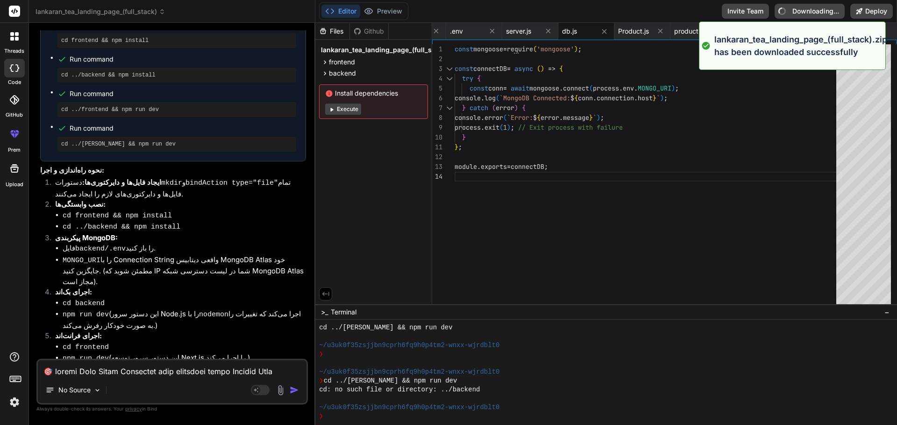
type textarea "x"
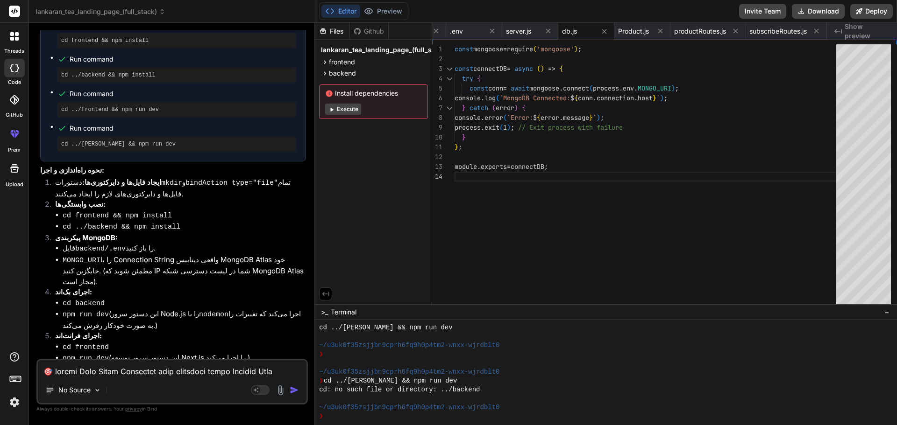
click at [145, 368] on p "پس از اجرای هر دو سرور، می‌توانید فرانت‌اند را در مرورگر خود مشاهده کنید (معمول…" at bounding box center [173, 379] width 266 height 22
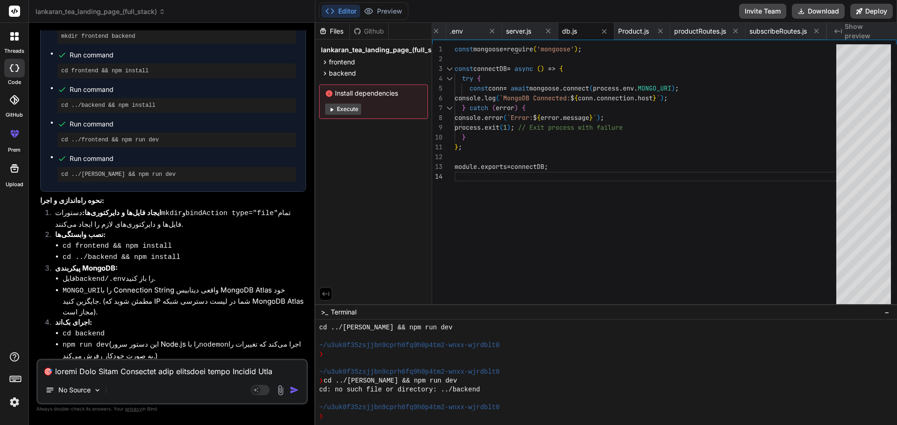
scroll to position [975, 0]
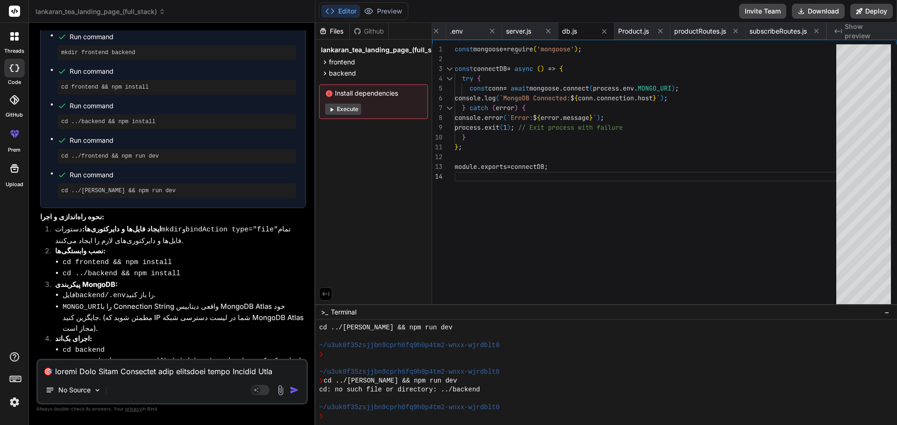
click at [124, 259] on code "cd frontend && npm install" at bounding box center [117, 263] width 109 height 8
click at [124, 270] on code "cd ../backend && npm install" at bounding box center [122, 274] width 118 height 8
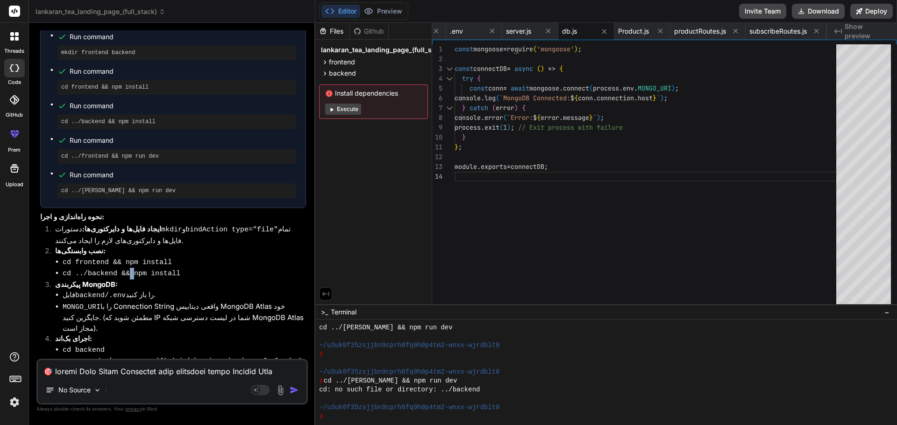
click at [124, 270] on code "cd ../backend && npm install" at bounding box center [122, 274] width 118 height 8
click at [114, 270] on code "cd ../backend && npm install" at bounding box center [122, 274] width 118 height 8
click at [109, 270] on code "cd ../backend && npm install" at bounding box center [122, 274] width 118 height 8
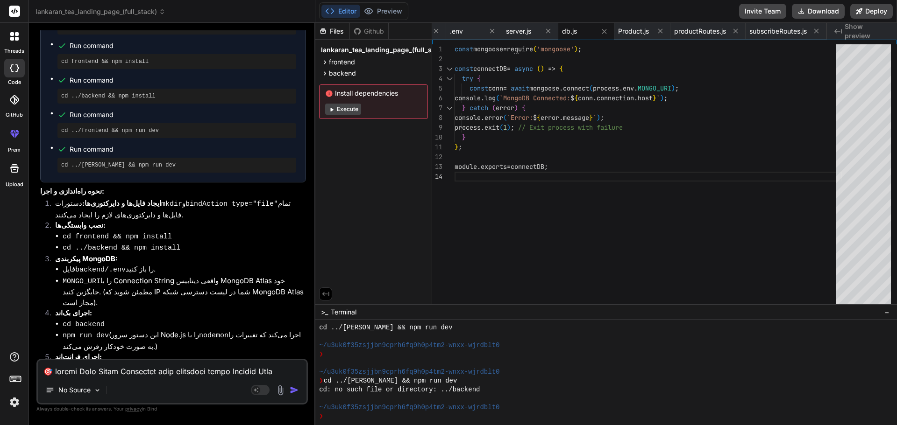
scroll to position [1021, 0]
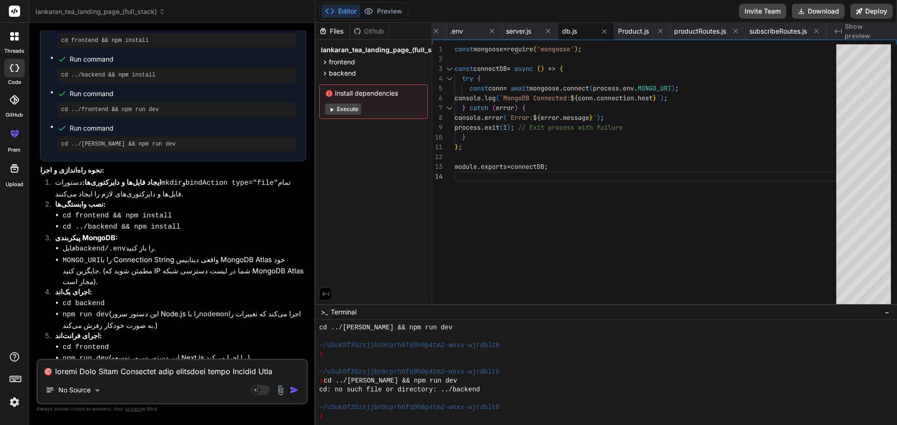
click at [86, 373] on textarea at bounding box center [172, 369] width 269 height 17
type textarea "م"
type textarea "x"
type textarea "می"
type textarea "x"
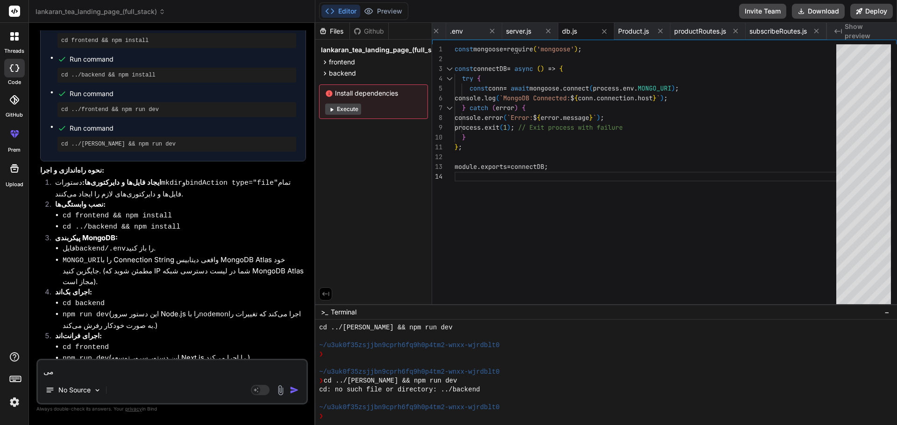
type textarea "میت"
type textarea "x"
type textarea "میتو"
type textarea "x"
type textarea "میتون"
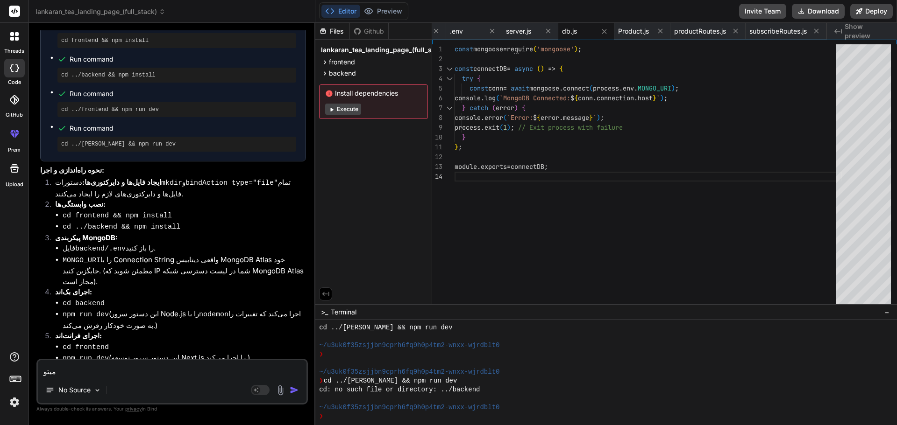
type textarea "x"
type textarea "میتونی"
type textarea "x"
type textarea "میتون"
type textarea "x"
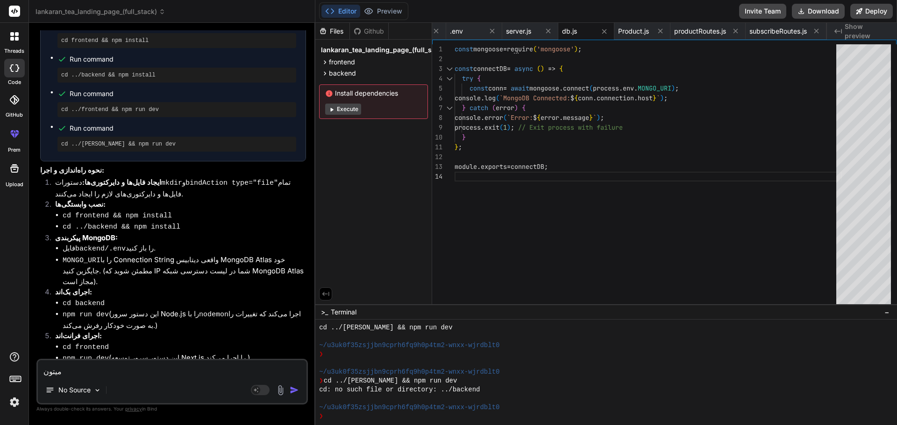
type textarea "میتو"
type textarea "x"
type textarea "میت"
type textarea "x"
type textarea "می"
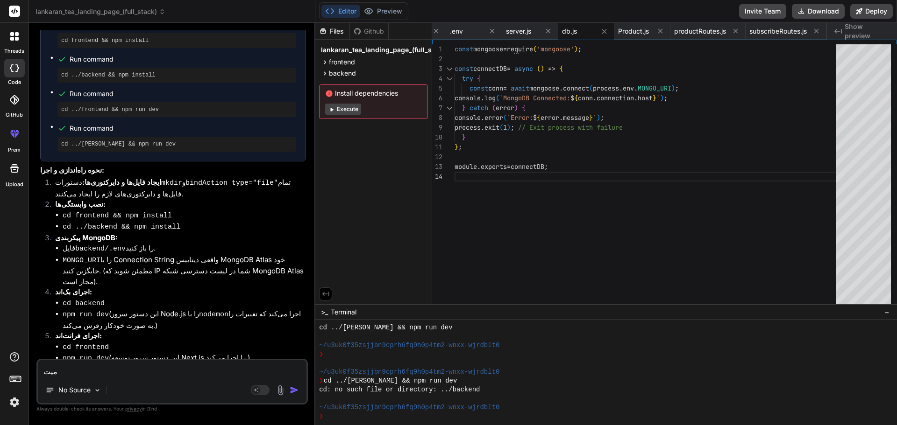
type textarea "x"
type textarea "م"
type textarea "x"
type textarea "ج"
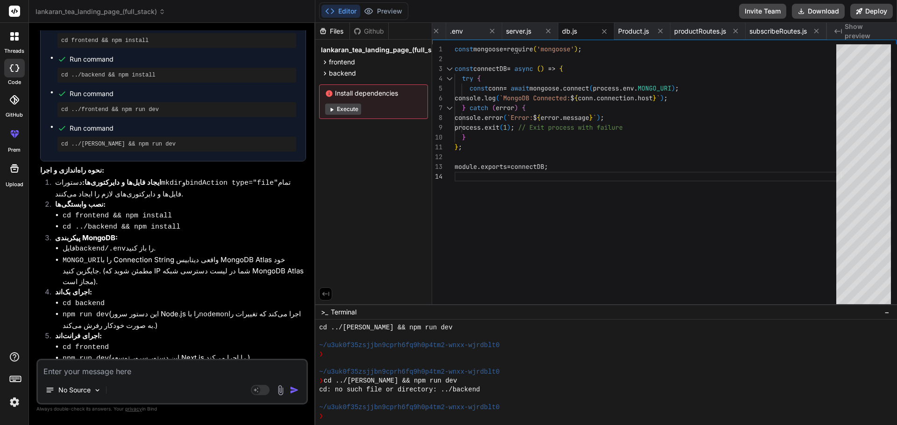
type textarea "x"
type textarea "جط"
type textarea "x"
type textarea "جطو"
type textarea "x"
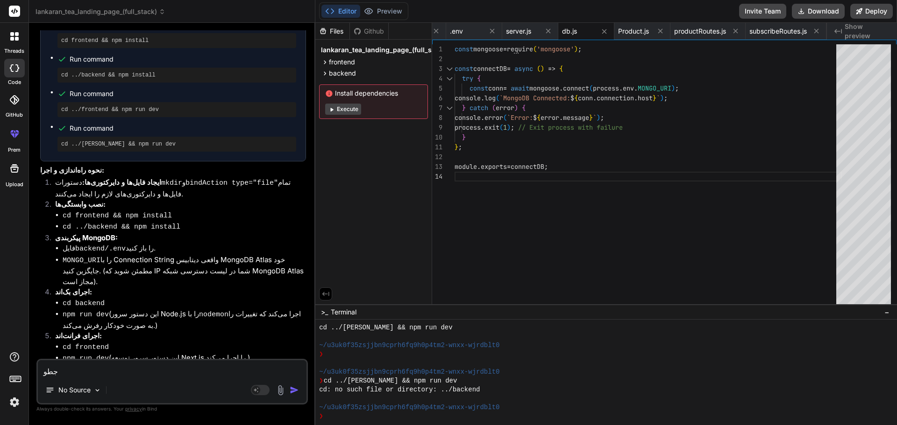
type textarea "جطور"
type textarea "x"
type textarea "جطوری"
type textarea "x"
type textarea "جطوری"
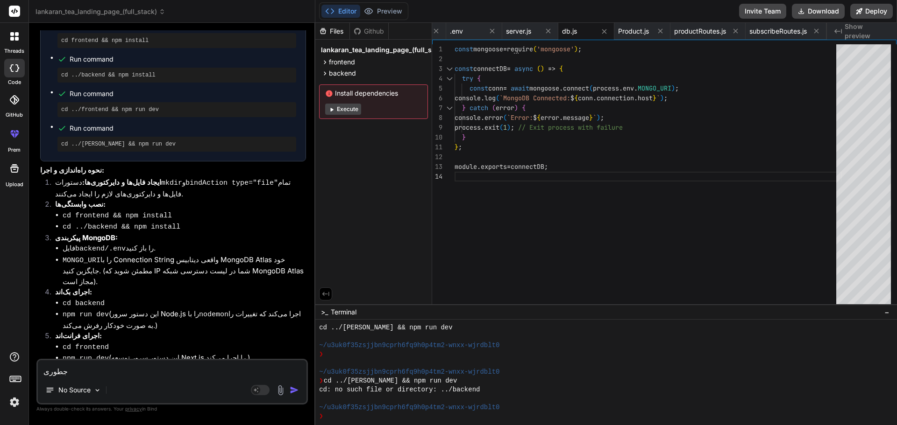
type textarea "x"
type textarea "جطوری م"
type textarea "x"
type textarea "جطوری می"
type textarea "x"
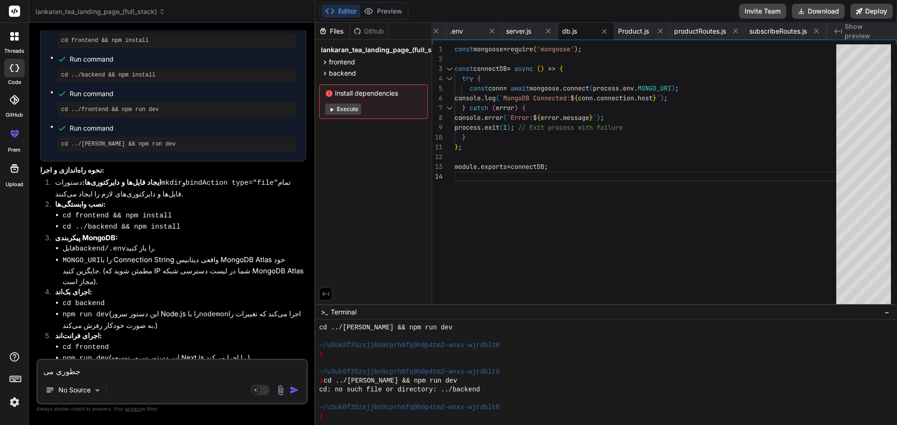
type textarea "جطوری میت"
type textarea "x"
type textarea "جطوری میتو"
type textarea "x"
type textarea "جطوری میتون"
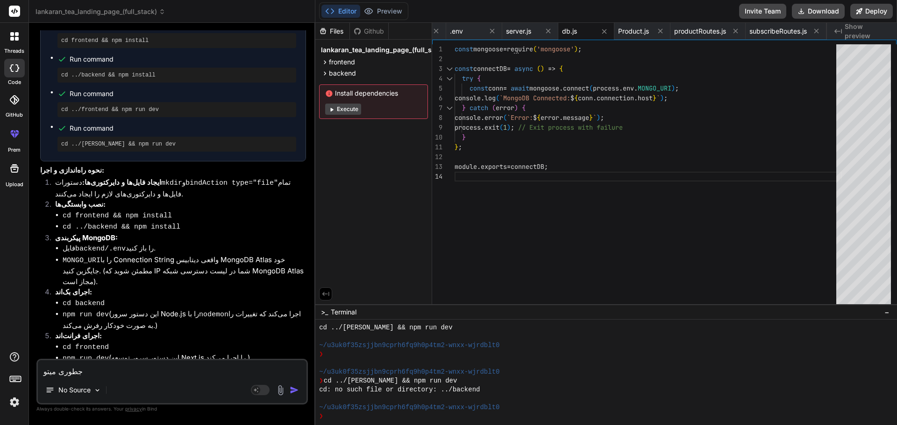
type textarea "x"
type textarea "جطوری میتونم"
type textarea "x"
type textarea "جطوری میتونم"
type textarea "x"
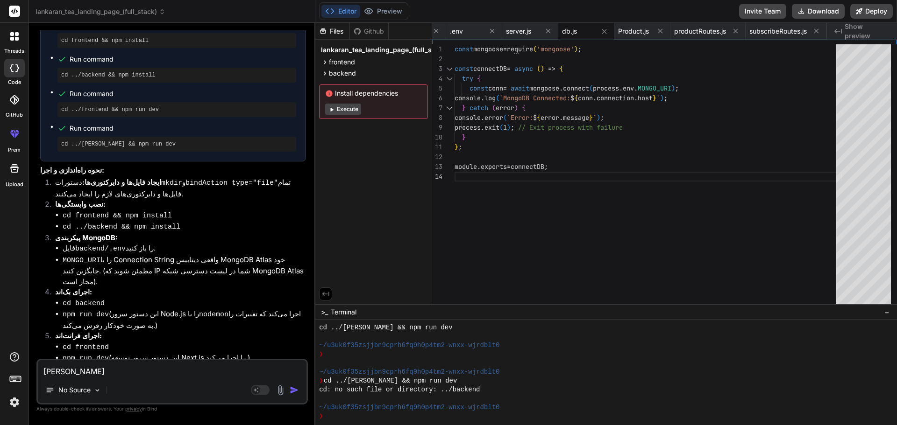
type textarea "جطوری میتونم ا"
type textarea "x"
type textarea "جطوری میتونم ای"
type textarea "x"
type textarea "جطوری میتونم این"
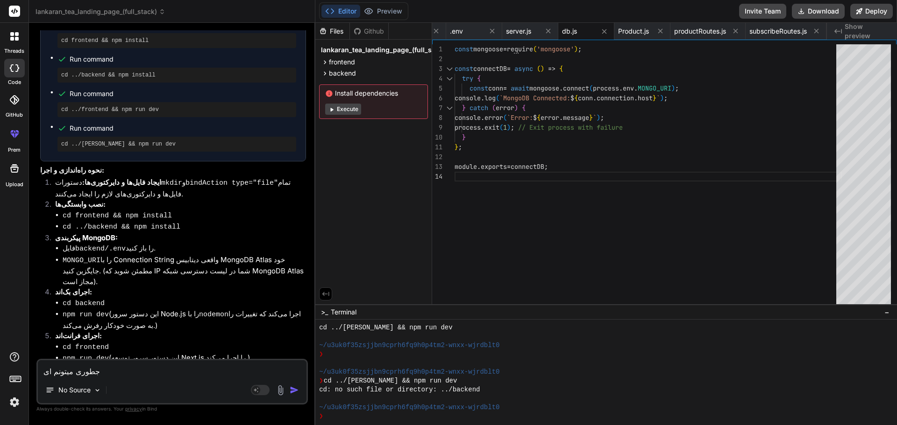
type textarea "x"
type textarea "جطوری میتونم اینو"
type textarea "x"
type textarea "جطوری میتونم اینو"
type textarea "x"
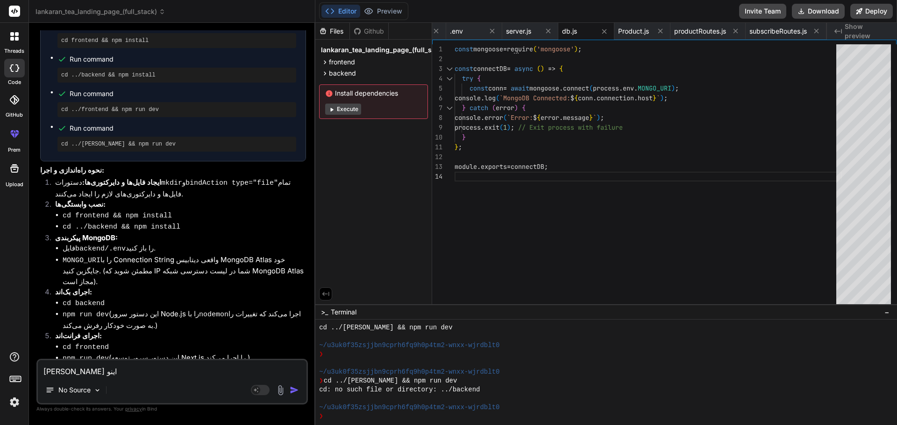
type textarea "جطوری میتونم اینو د"
type textarea "x"
type textarea "جطوری میتونم اینو دا"
type textarea "x"
type textarea "جطوری میتونم اینو داخ"
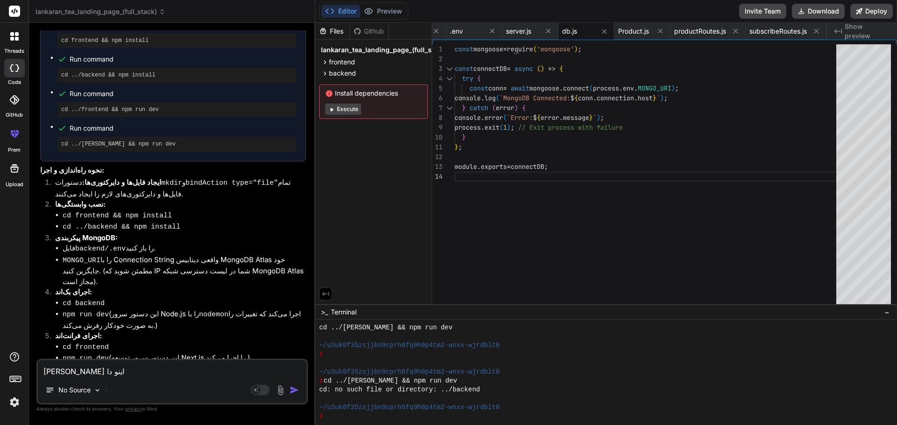
type textarea "x"
type textarea "جطوری میتونم اینو داخل"
type textarea "x"
type textarea "جطوری میتونم اینو داخل"
type textarea "x"
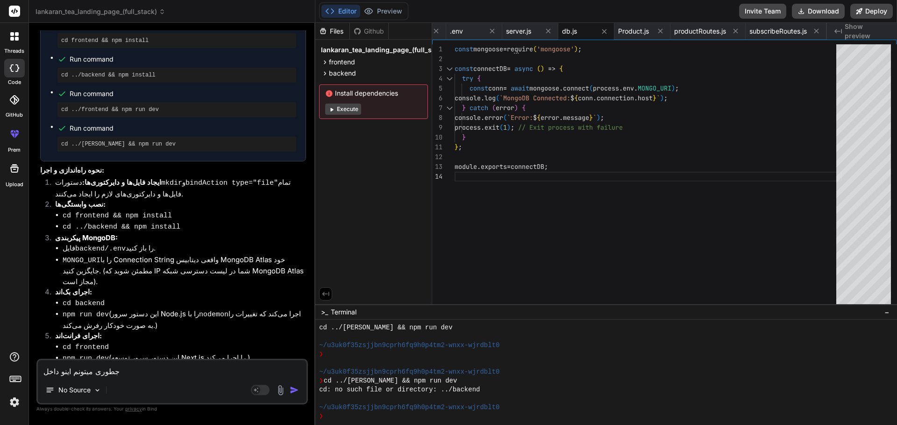
type textarea "جطوری میتونم اینو داخل س"
type textarea "x"
type textarea "جطوری میتونم اینو داخل سا"
type textarea "x"
type textarea "جطوری میتونم اینو داخل سای"
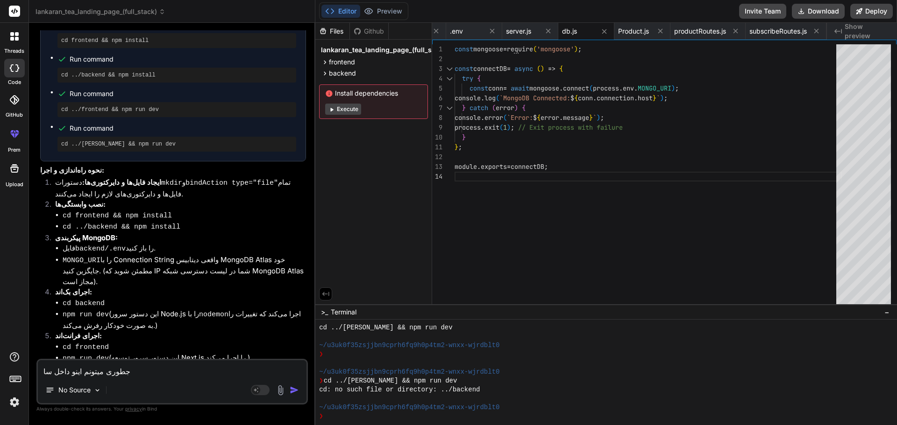
type textarea "x"
type textarea "جطوری میتونم اینو داخل سایت"
type textarea "x"
type textarea "جطوری میتونم اینو داخل سایتم"
type textarea "x"
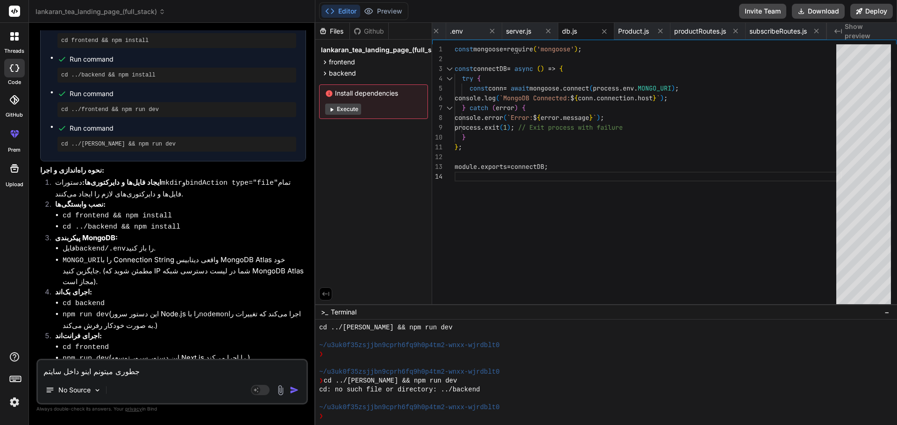
type textarea "جطوری میتونم اینو داخل سایتم"
type textarea "x"
type textarea "جطوری میتونم اینو داخل سایتم ا"
type textarea "x"
type textarea "جطوری میتونم اینو داخل سایتم اج"
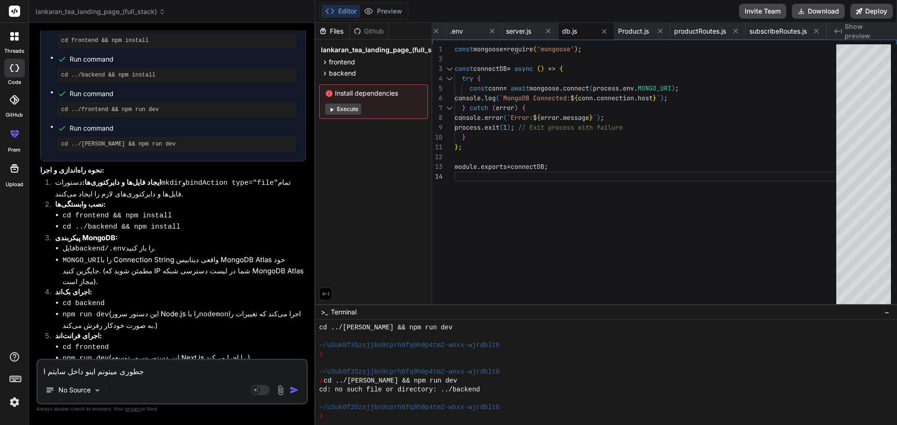
type textarea "x"
type textarea "جطوری میتونم اینو داخل سایتم اجر"
type textarea "x"
type textarea "جطوری میتونم اینو داخل سایتم اجرا"
type textarea "x"
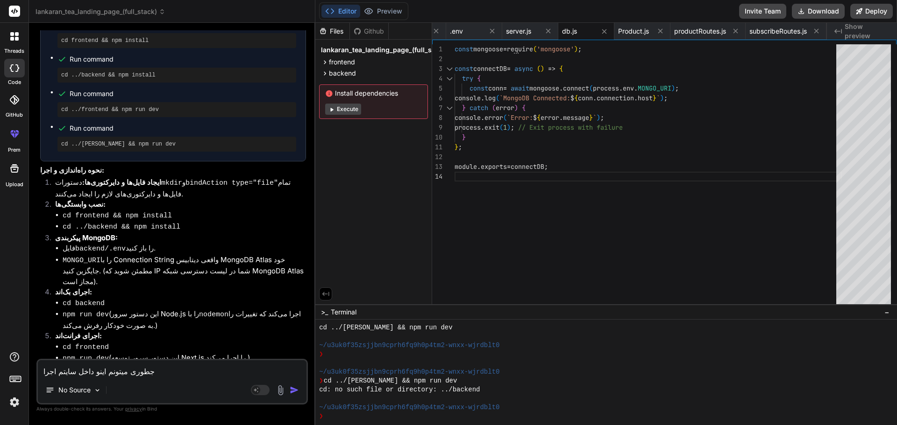
type textarea "جطوری میتونم اینو داخل سایتم اجرای"
type textarea "x"
type textarea "جطوری میتونم اینو داخل سایتم اجرایی"
type textarea "x"
type textarea "جطوری میتونم اینو داخل سایتم اجرایی"
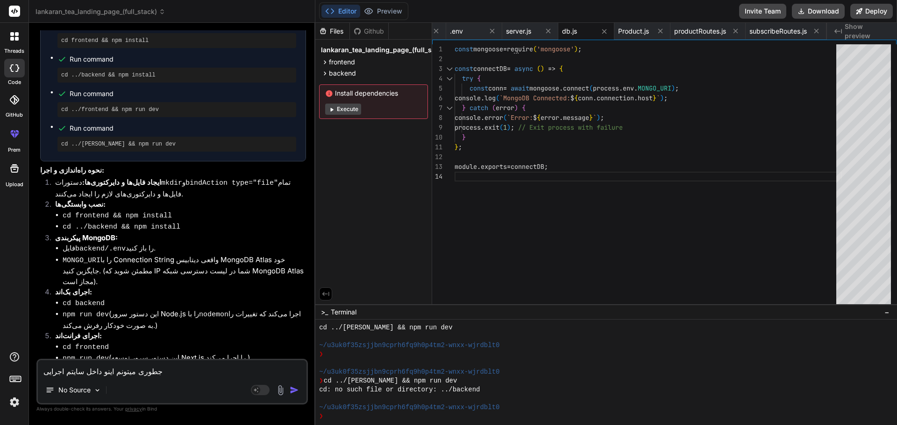
type textarea "x"
type textarea "جطوری میتونم اینو داخل سایتم اجرایی ک"
type textarea "x"
type textarea "جطوری میتونم اینو داخل سایتم اجرایی کن"
type textarea "x"
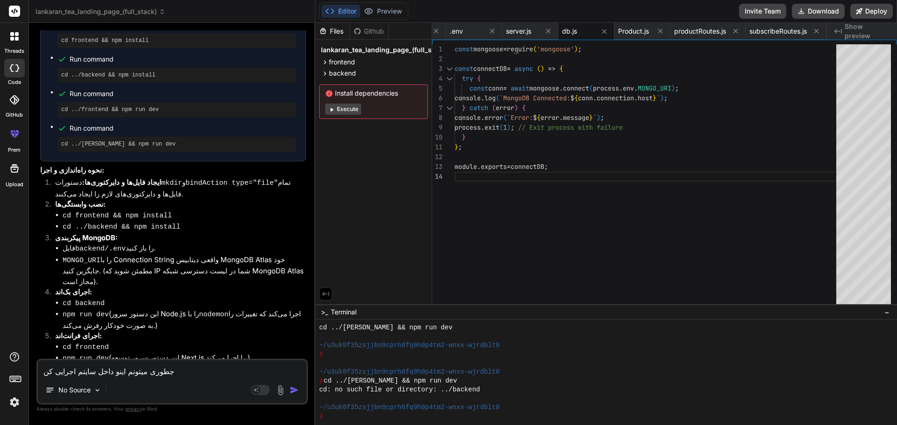
type textarea "جطوری میتونم اینو داخل سایتم اجرایی کنم"
type textarea "x"
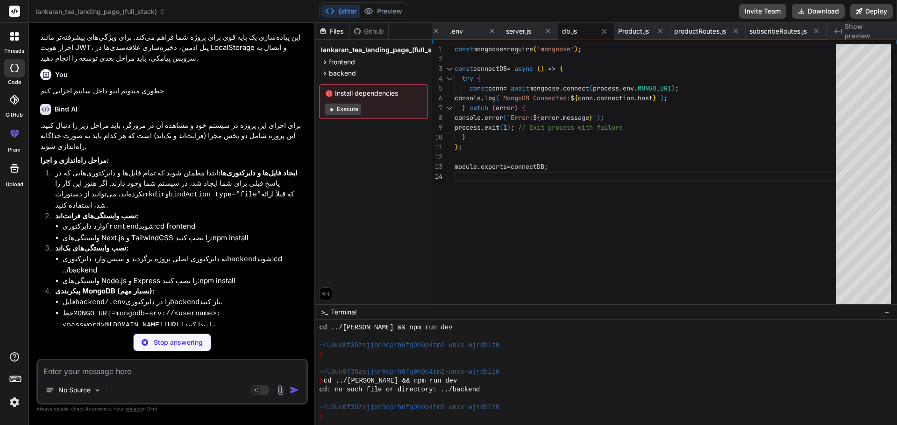
scroll to position [1398, 0]
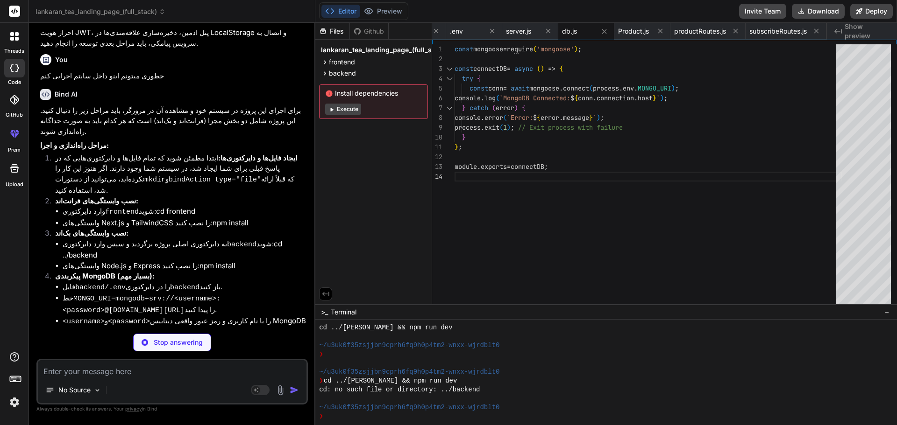
type textarea "x"
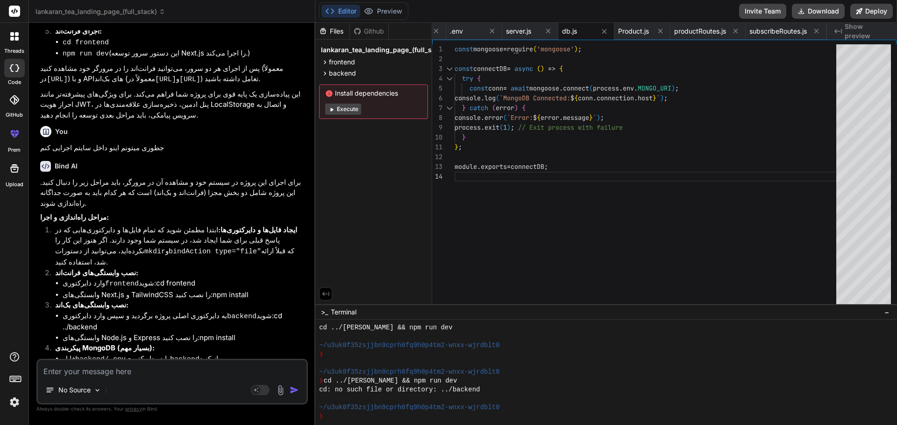
scroll to position [1513, 0]
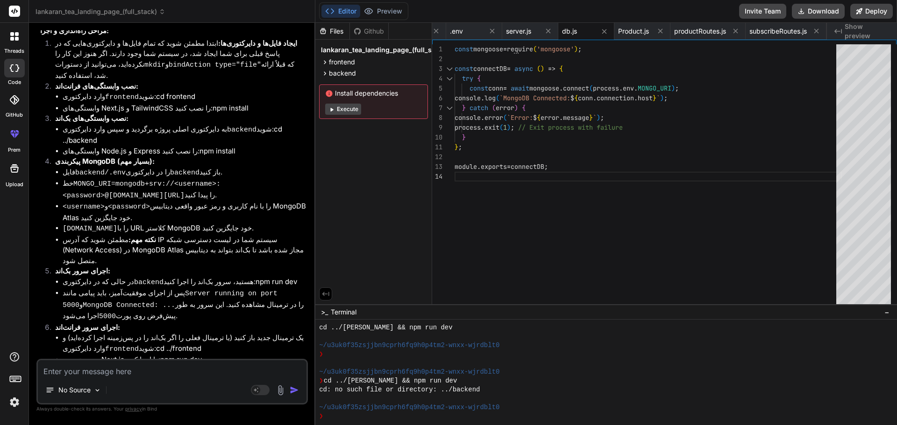
click at [477, 176] on div "const mongoose = require ( 'mongoose' ) ; const connectDB = async ( ) => { try …" at bounding box center [647, 176] width 387 height 265
click at [349, 416] on div "❯" at bounding box center [601, 416] width 565 height 9
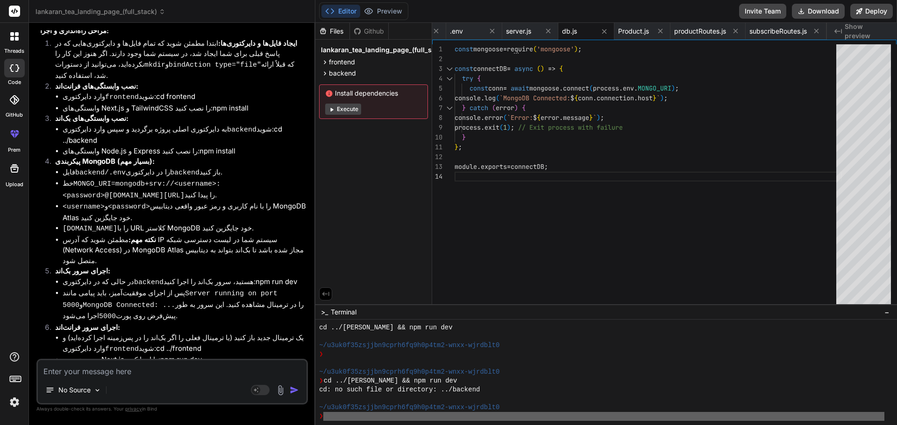
drag, startPoint x: 349, startPoint y: 416, endPoint x: 347, endPoint y: 363, distance: 52.8
click at [349, 416] on div "❯" at bounding box center [601, 416] width 565 height 9
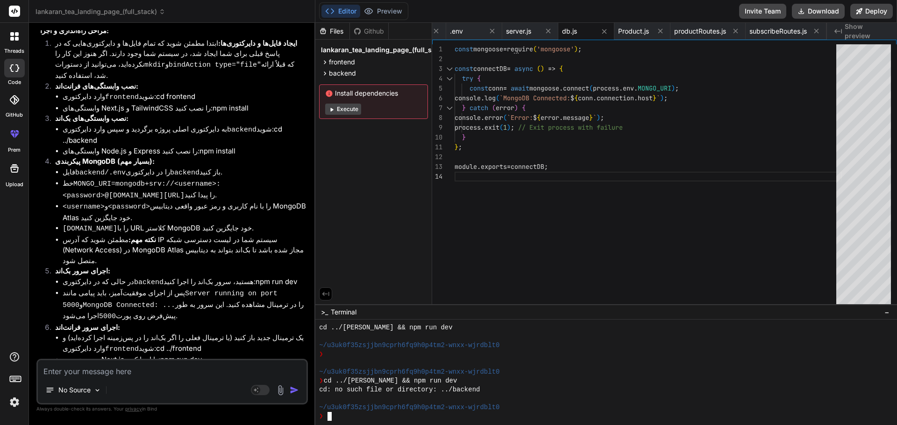
click at [343, 333] on div at bounding box center [601, 337] width 565 height 9
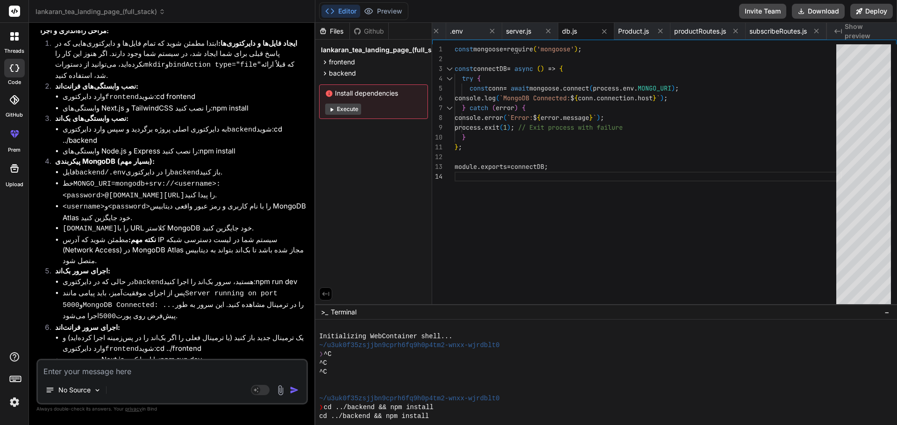
click at [341, 310] on span "Terminal" at bounding box center [344, 312] width 26 height 9
click at [330, 312] on div ">_ Terminal" at bounding box center [338, 312] width 35 height 9
click at [325, 294] on icon at bounding box center [325, 294] width 8 height 8
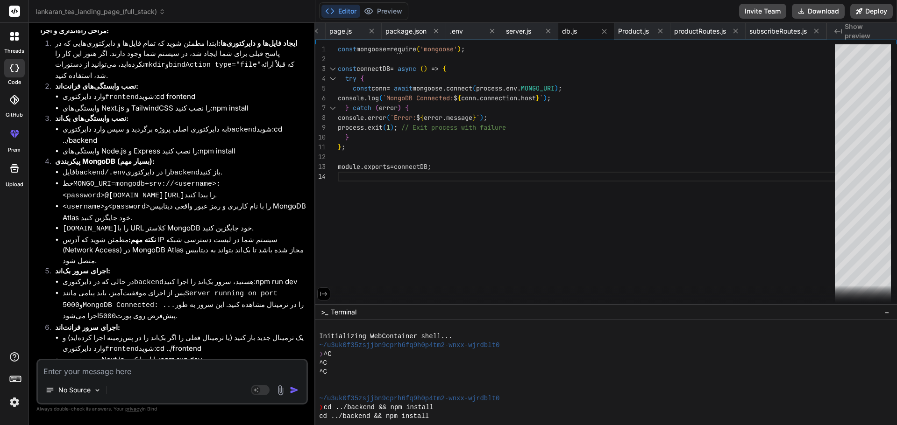
scroll to position [0, 672]
click at [325, 294] on icon at bounding box center [323, 294] width 8 height 8
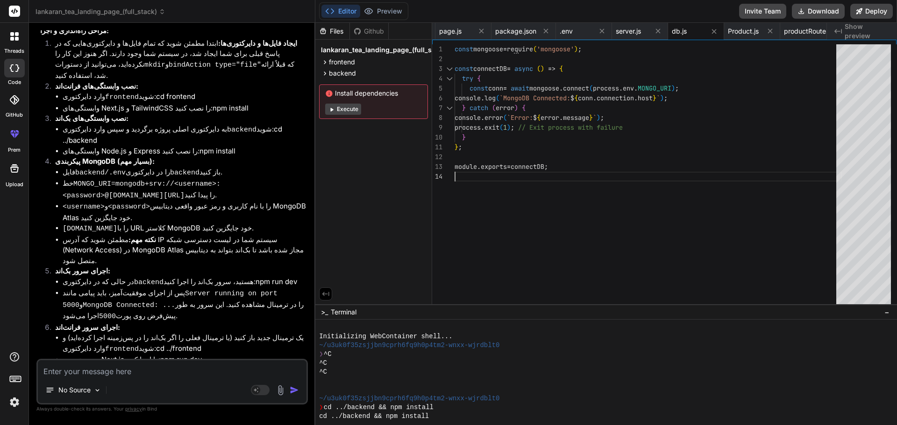
scroll to position [0, 0]
click at [487, 240] on div "const mongoose = require ( 'mongoose' ) ; const connectDB = async ( ) => { try …" at bounding box center [647, 176] width 387 height 265
click at [488, 175] on div "const mongoose = require ( 'mongoose' ) ; const connectDB = async ( ) => { try …" at bounding box center [647, 176] width 387 height 265
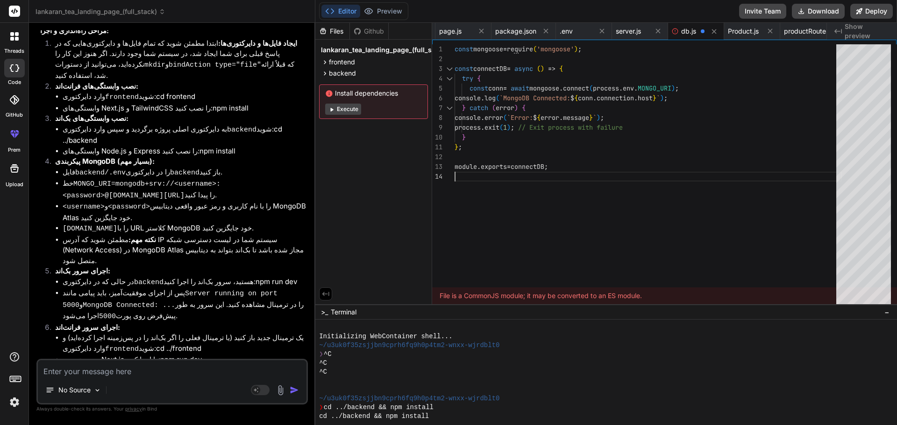
scroll to position [29, 0]
click at [477, 163] on div "const mongoose = require ( 'mongoose' ) ; const connectDB = async ( ) => { try …" at bounding box center [647, 176] width 387 height 265
click at [477, 164] on div "const mongoose = require ( 'mongoose' ) ; const connectDB = async ( ) => { try …" at bounding box center [647, 176] width 387 height 265
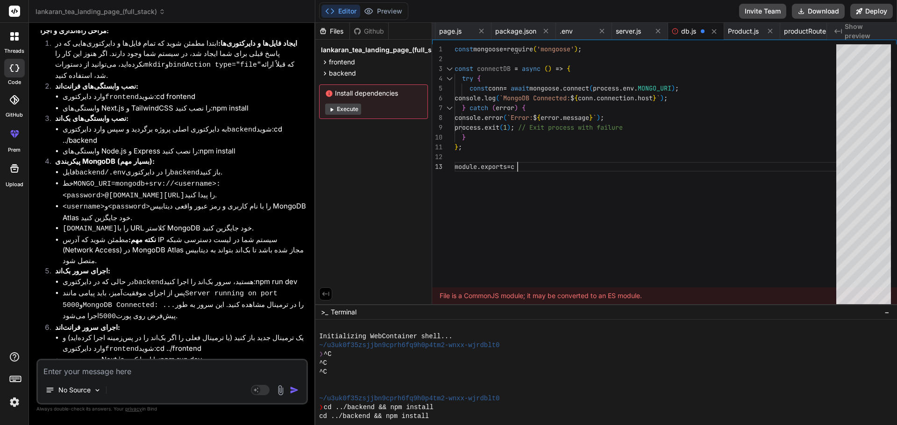
click at [476, 209] on div "const mongoose = require ( 'mongoose' ) ; const connectDB = async ( ) => { try …" at bounding box center [647, 176] width 387 height 265
type textarea "}; module.exports = c"
click at [334, 116] on div "Install dependencies Execute" at bounding box center [373, 102] width 109 height 35
click at [335, 109] on icon at bounding box center [331, 109] width 7 height 7
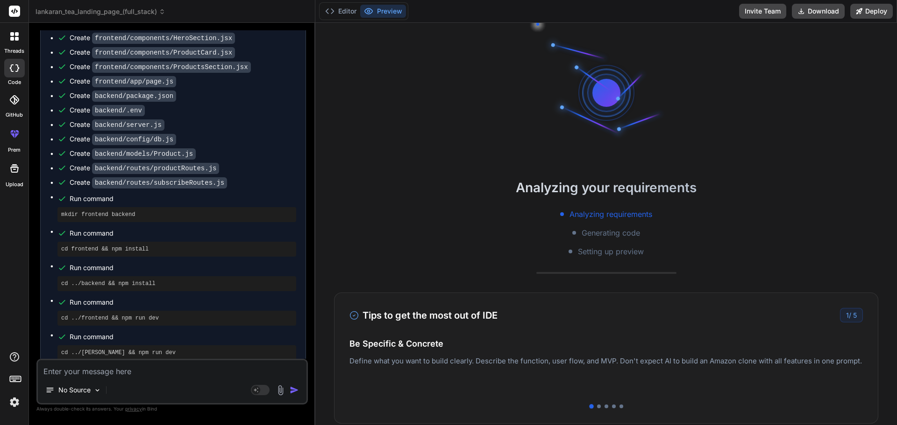
scroll to position [719, 0]
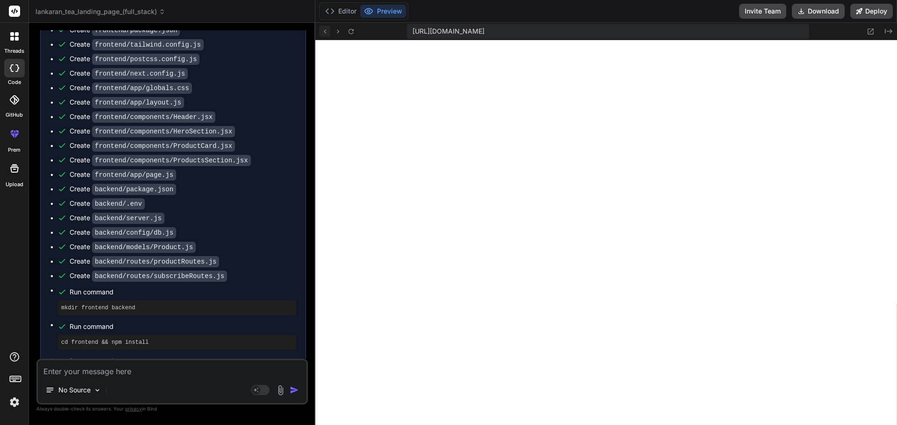
click at [325, 33] on icon at bounding box center [325, 31] width 2 height 4
click at [324, 33] on icon at bounding box center [325, 32] width 8 height 8
click at [329, 28] on button at bounding box center [324, 31] width 11 height 11
click at [328, 32] on icon at bounding box center [325, 32] width 8 height 8
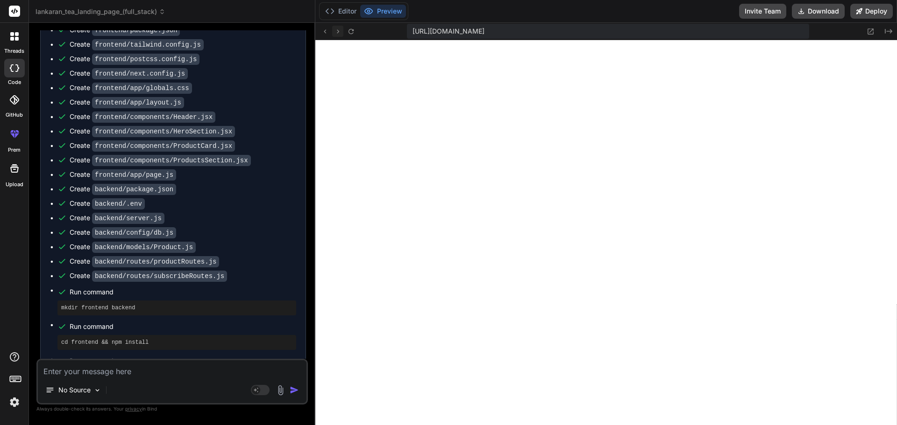
click at [340, 30] on icon at bounding box center [338, 32] width 8 height 8
click at [325, 33] on icon at bounding box center [325, 31] width 2 height 4
click at [348, 11] on button "Editor" at bounding box center [340, 11] width 39 height 13
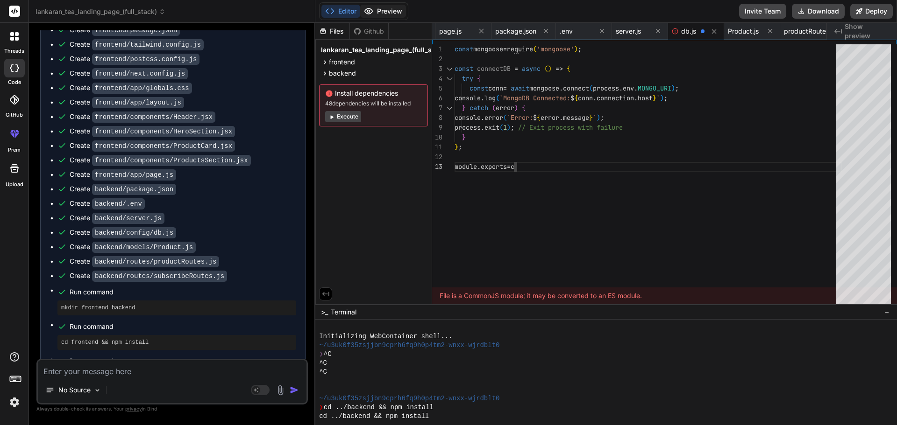
click at [374, 11] on button "Preview" at bounding box center [383, 11] width 46 height 13
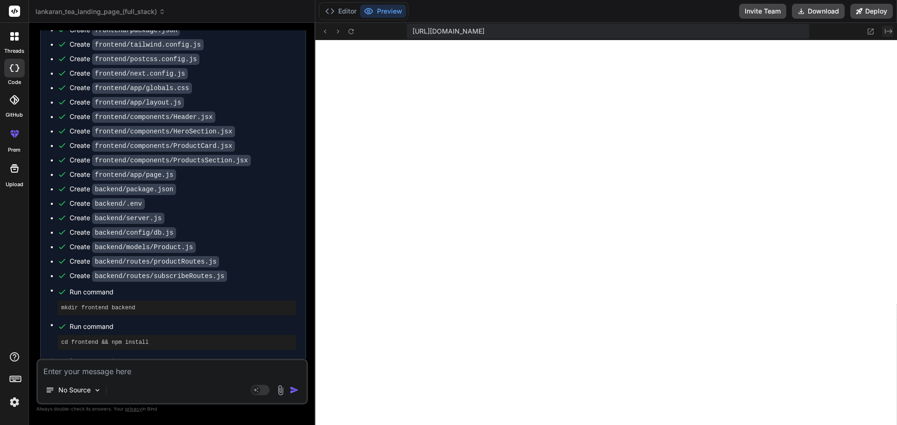
click at [889, 32] on icon "Created with Pixso." at bounding box center [887, 31] width 7 height 7
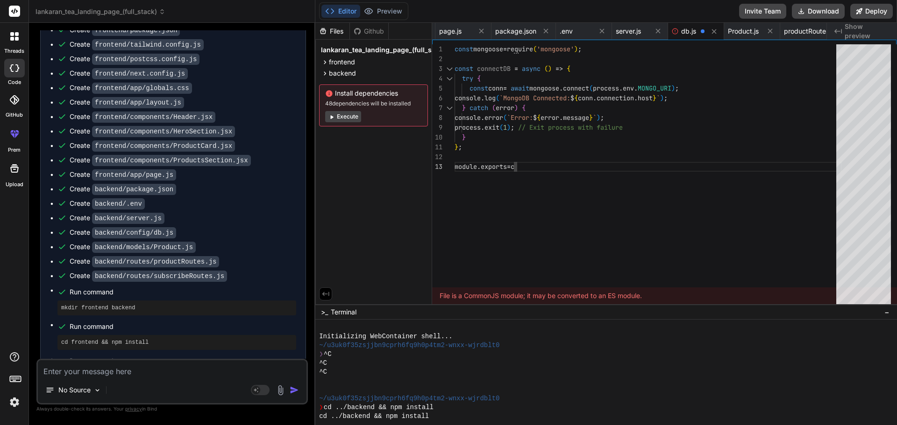
click at [889, 32] on span "Show preview" at bounding box center [866, 31] width 45 height 19
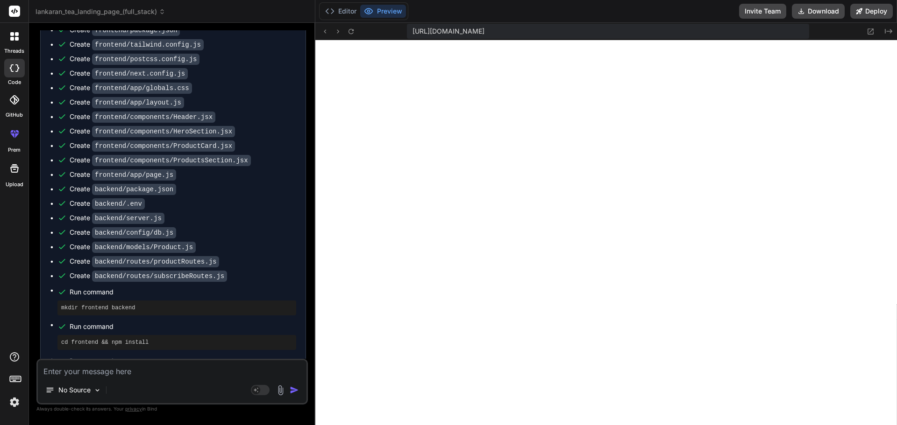
click at [484, 29] on span "https://u3uk0f35zsjjbn9cprh6fq9h0p4tm2-wnxx-wjrdblt0--3000--96435430.local-corp…" at bounding box center [448, 31] width 72 height 9
click at [345, 14] on button "Editor" at bounding box center [340, 11] width 39 height 13
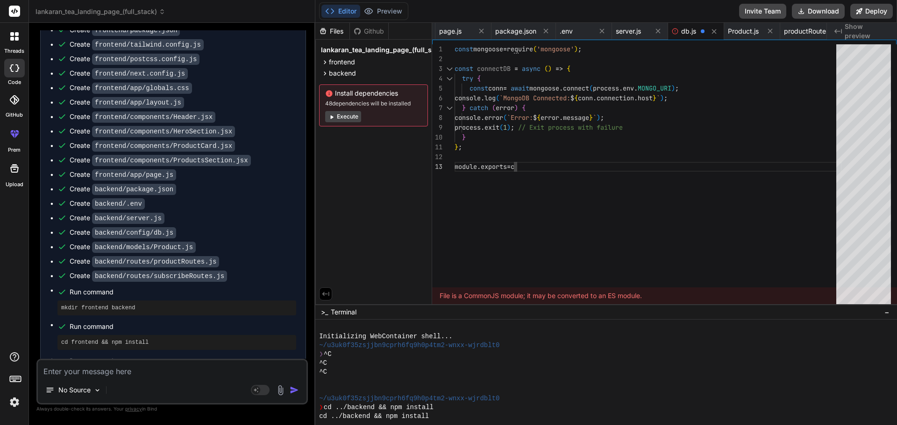
click at [349, 110] on div "Install dependencies 48 dependencies will be installed Execute" at bounding box center [373, 106] width 109 height 42
click at [349, 115] on button "Execute" at bounding box center [343, 116] width 36 height 11
click at [347, 107] on button "Execute" at bounding box center [343, 109] width 36 height 11
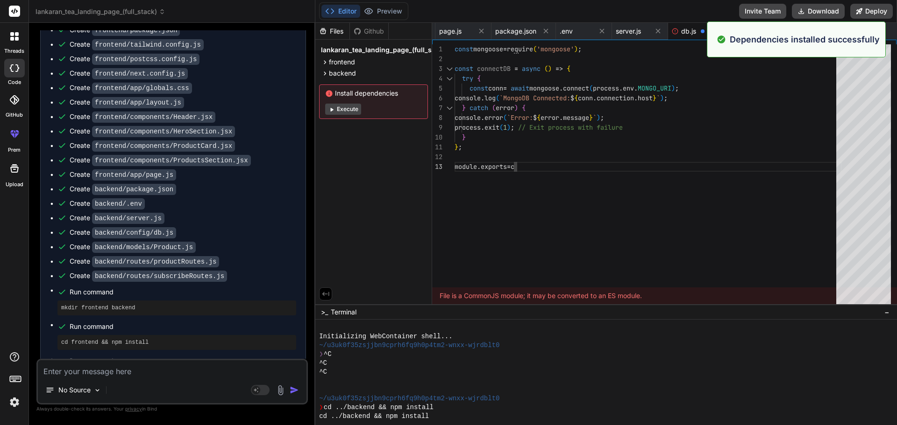
type textarea "x"
click at [758, 40] on p "Dependencies installed successfully" at bounding box center [804, 39] width 150 height 13
click at [739, 115] on div "const mongoose = require ( 'mongoose' ) ; const connectDB = async ( ) => { try …" at bounding box center [647, 176] width 387 height 265
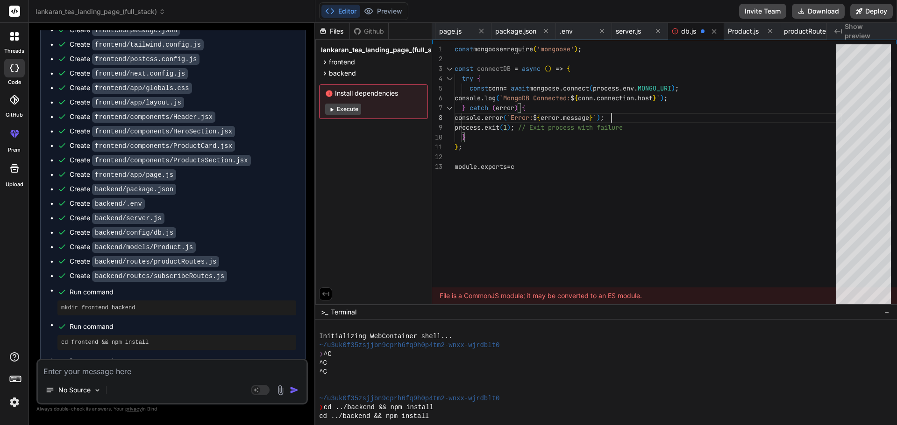
click at [369, 28] on div "Github" at bounding box center [369, 31] width 38 height 9
click at [376, 12] on button "Preview" at bounding box center [383, 11] width 46 height 13
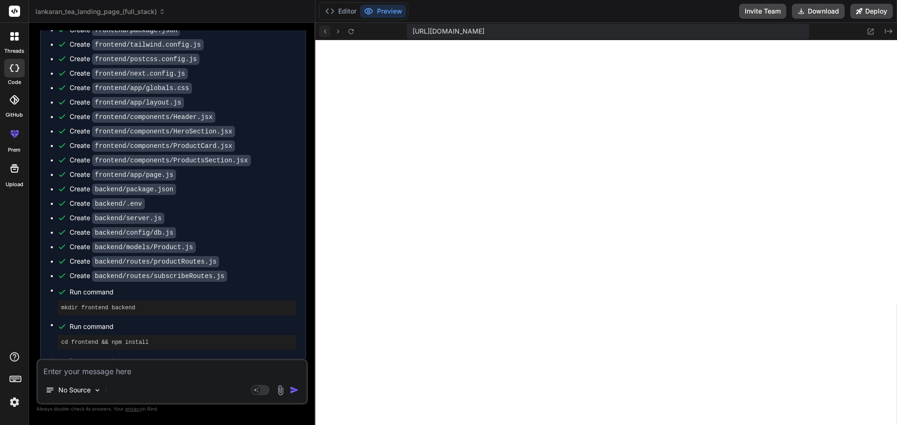
click at [326, 34] on icon at bounding box center [325, 32] width 8 height 8
click at [325, 34] on icon at bounding box center [325, 32] width 8 height 8
click at [325, 31] on icon at bounding box center [325, 31] width 2 height 4
click at [341, 33] on icon at bounding box center [338, 32] width 8 height 8
click at [327, 30] on icon at bounding box center [325, 32] width 8 height 8
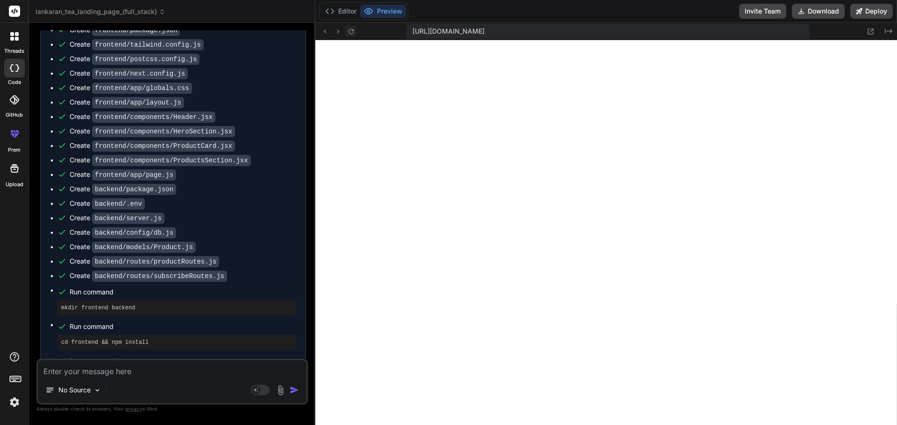
click at [352, 29] on icon at bounding box center [350, 30] width 5 height 5
click at [445, 31] on span "https://u3uk0f35zsjjbn9cprh6fq9h0p4tm2-wnxx-wjrdblt0--3000--96435430.local-corp…" at bounding box center [448, 31] width 72 height 9
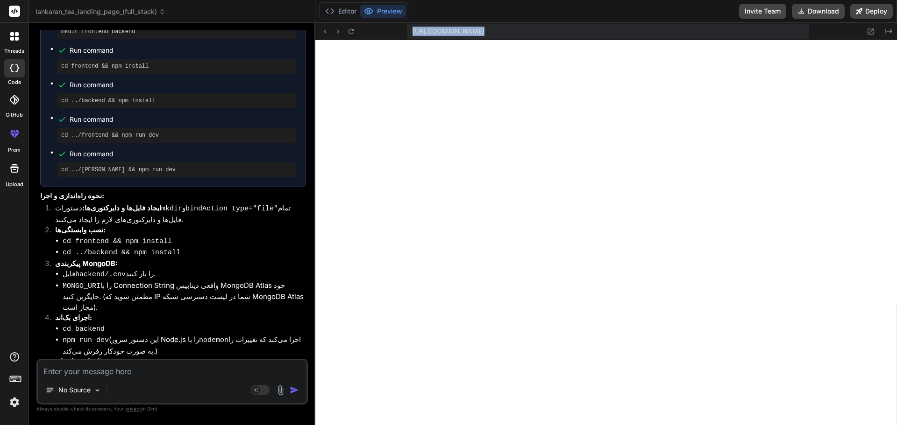
scroll to position [999, 0]
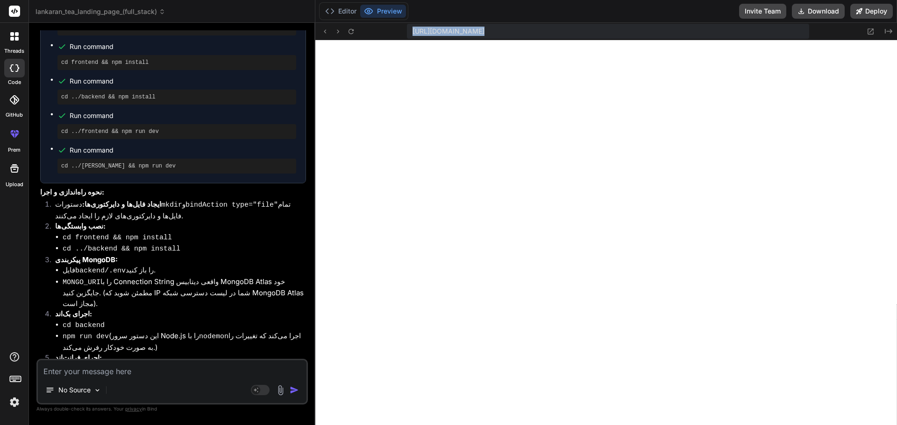
drag, startPoint x: 121, startPoint y: 318, endPoint x: 42, endPoint y: 318, distance: 79.4
click at [42, 390] on p "پس از اجرای هر دو سرور، می‌توانید فرانت‌اند را در مرورگر خود مشاهده کنید (معمول…" at bounding box center [173, 401] width 266 height 22
copy code "[URL]"
click at [459, 30] on span "https://u3uk0f35zsjjbn9cprh6fq9h0p4tm2-wnxx-wjrdblt0--3000--96435430.local-corp…" at bounding box center [448, 31] width 72 height 9
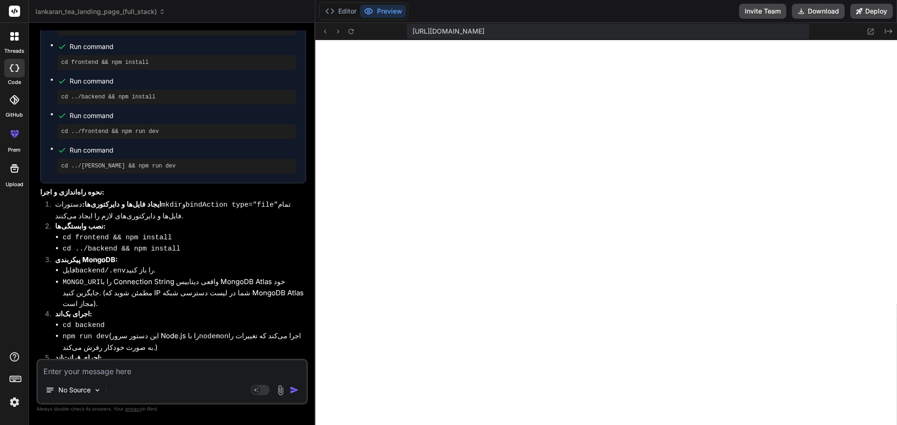
click at [459, 30] on span "https://u3uk0f35zsjjbn9cprh6fq9h0p4tm2-wnxx-wjrdblt0--3000--96435430.local-corp…" at bounding box center [448, 31] width 72 height 9
click at [484, 35] on span "https://u3uk0f35zsjjbn9cprh6fq9h0p4tm2-wnxx-wjrdblt0--3000--96435430.local-corp…" at bounding box center [448, 31] width 72 height 9
click at [871, 31] on icon at bounding box center [870, 32] width 8 height 8
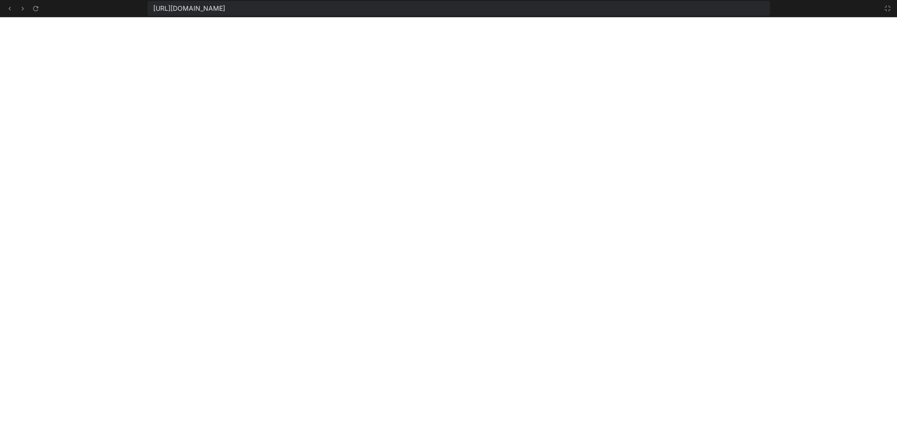
click at [225, 12] on span "https://u3uk0f35zsjjbn9cprh6fq9h0p4tm2-wnxx-wjrdblt0--3000--96435430.local-corp…" at bounding box center [189, 8] width 72 height 9
click at [889, 5] on icon at bounding box center [887, 8] width 7 height 7
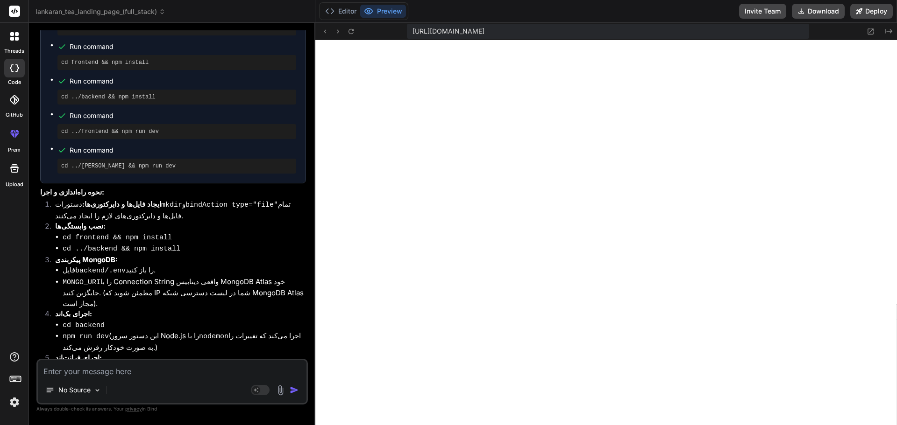
click at [815, 35] on div "https://u3uk0f35zsjjbn9cprh6fq9h0p4tm2-wnxx-wjrdblt0--3000--96435430.local-corp…" at bounding box center [605, 31] width 581 height 17
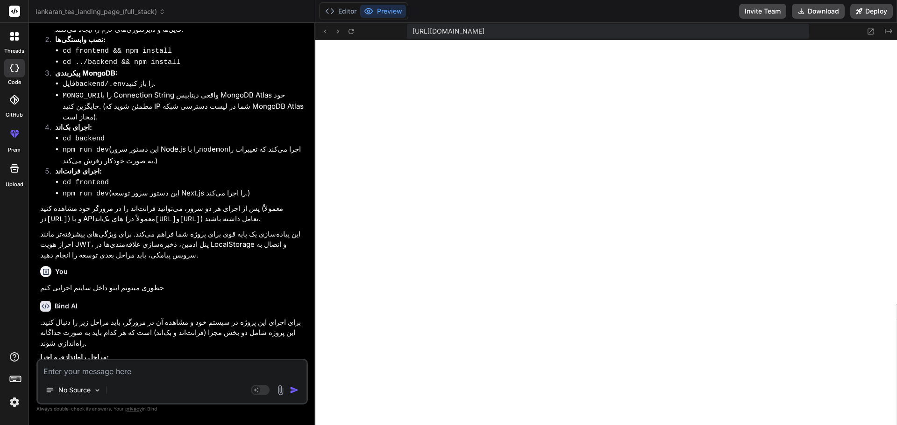
scroll to position [1373, 0]
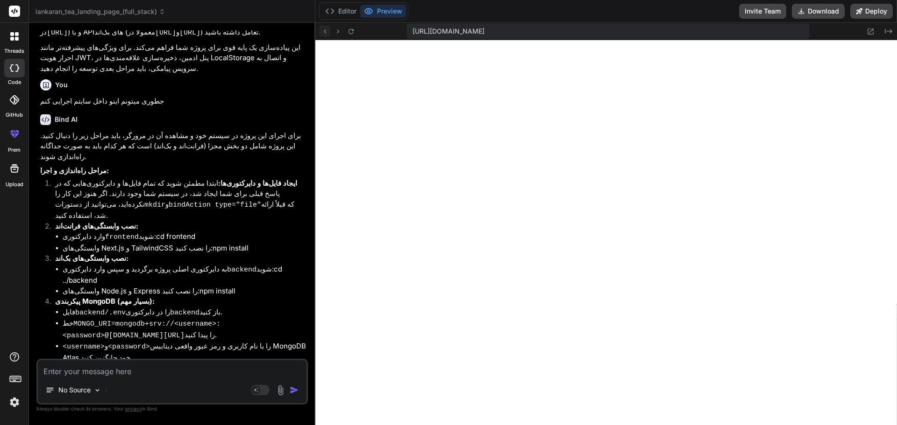
click at [323, 30] on icon at bounding box center [325, 32] width 8 height 8
click at [337, 33] on icon at bounding box center [338, 32] width 8 height 8
click at [349, 33] on icon at bounding box center [351, 32] width 8 height 8
click at [394, 12] on button "Preview" at bounding box center [383, 11] width 46 height 13
click at [324, 18] on div "Editor Preview" at bounding box center [363, 11] width 89 height 18
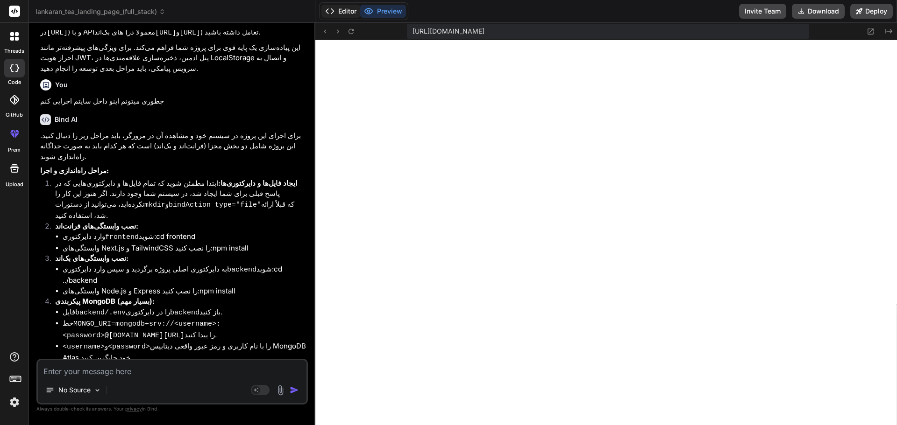
click at [329, 14] on icon at bounding box center [329, 11] width 9 height 9
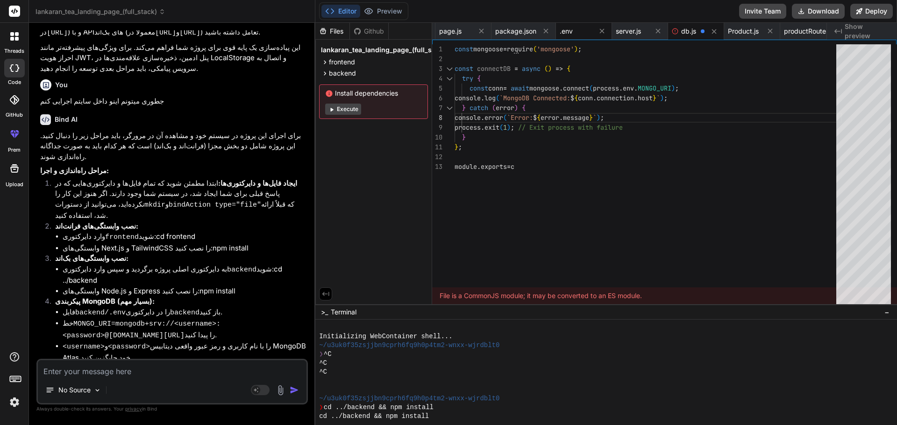
click at [572, 34] on span ".env" at bounding box center [565, 31] width 13 height 9
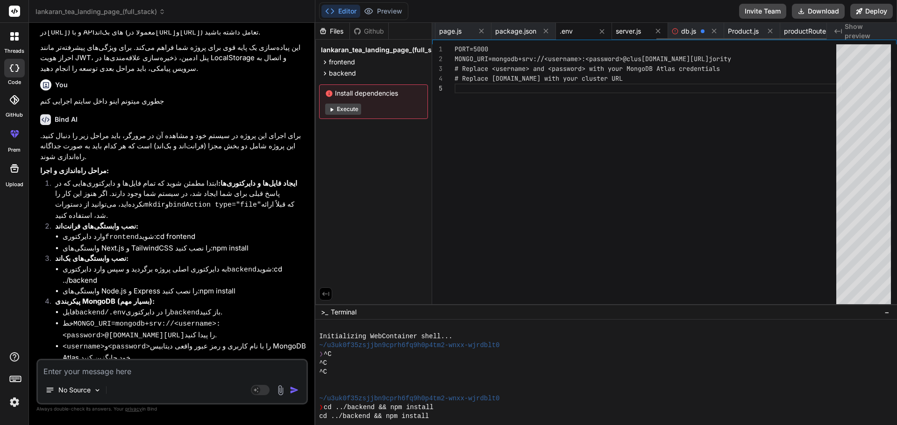
click at [641, 32] on span "server.js" at bounding box center [628, 31] width 25 height 9
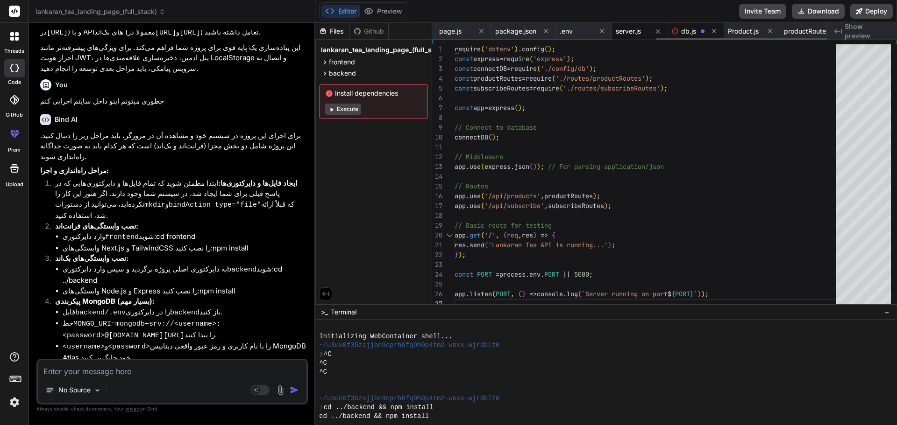
click at [678, 28] on icon at bounding box center [675, 31] width 7 height 7
type textarea "}; module.exports = c"
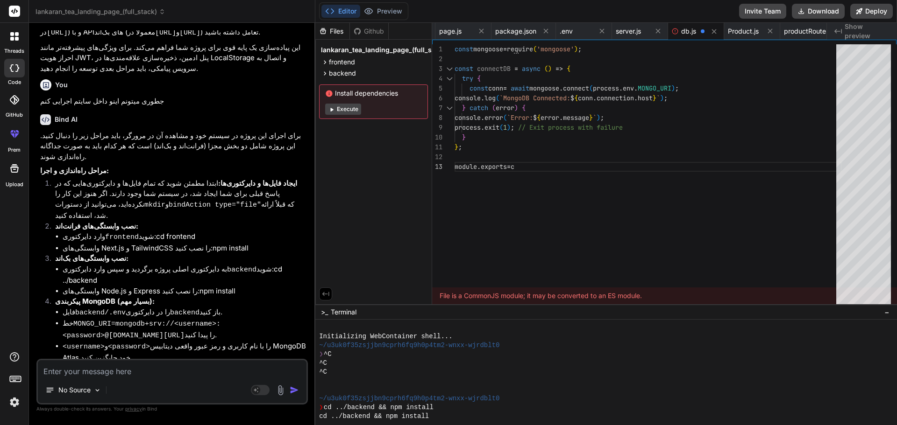
click at [186, 371] on textarea at bounding box center [172, 369] width 269 height 17
type textarea "ب"
type textarea "x"
type textarea "به"
type textarea "x"
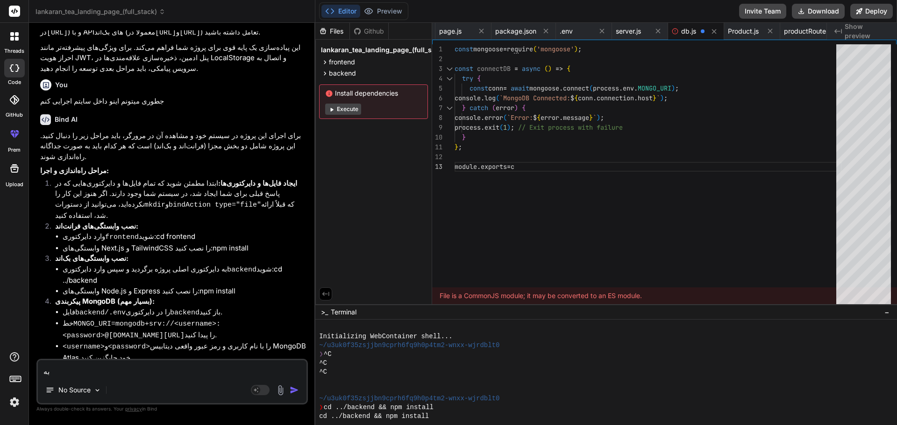
type textarea "به"
type textarea "x"
type textarea "به w"
type textarea "x"
type textarea "به w,"
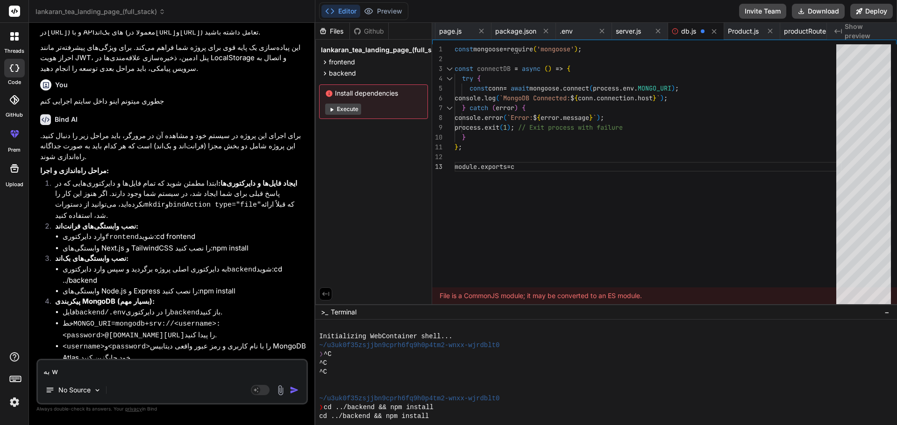
type textarea "x"
type textarea "به w,v"
type textarea "x"
type textarea "به w,vj"
type textarea "x"
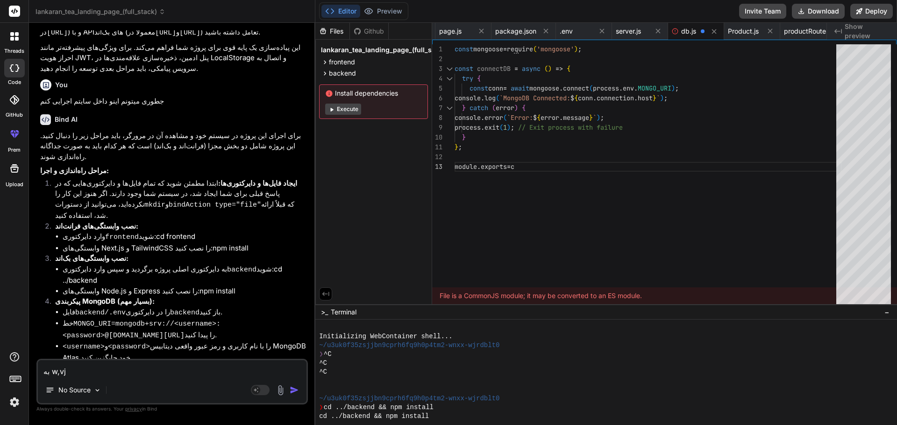
type textarea "به w,v"
type textarea "x"
type textarea "به w,"
type textarea "x"
type textarea "به w"
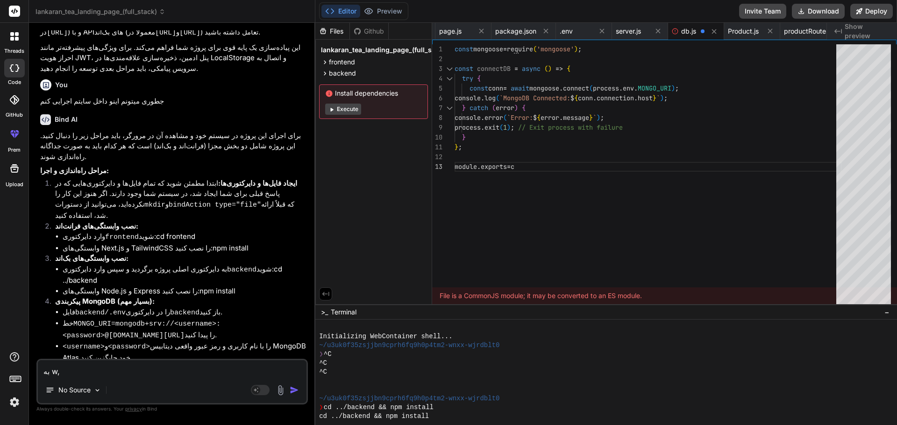
type textarea "x"
type textarea "به"
type textarea "x"
type textarea "به"
type textarea "x"
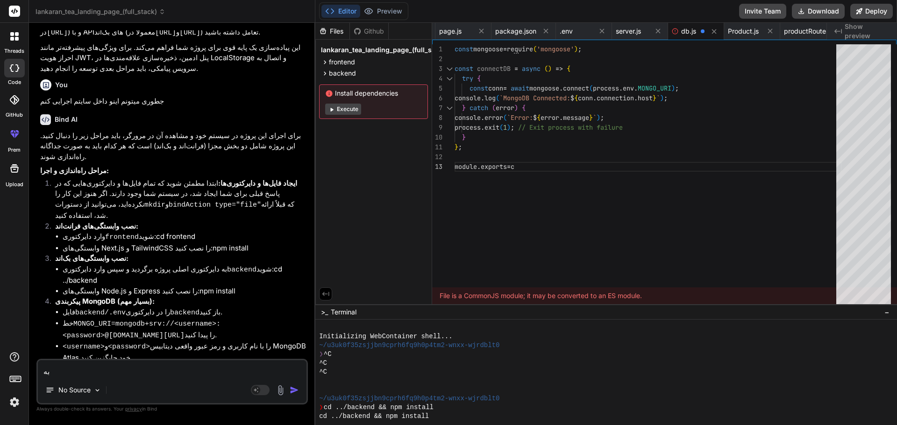
type textarea "ب"
type textarea "x"
type textarea "ی"
type textarea "x"
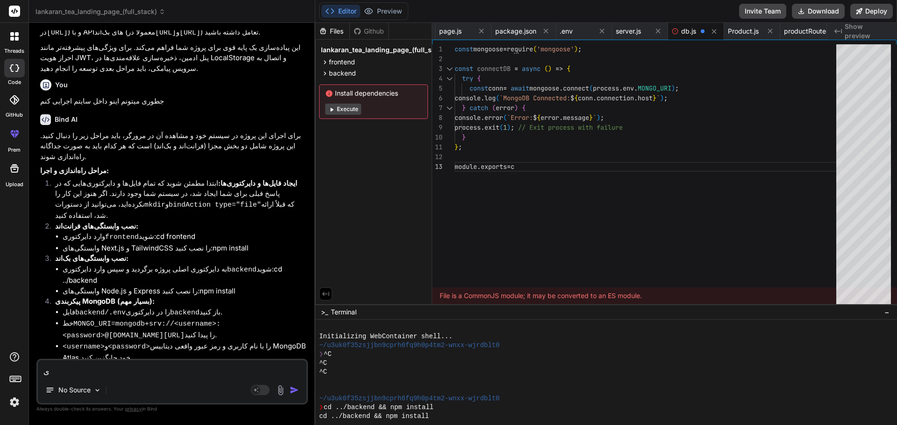
type textarea "یه"
type textarea "x"
type textarea "یه"
type textarea "x"
type textarea "یه ص"
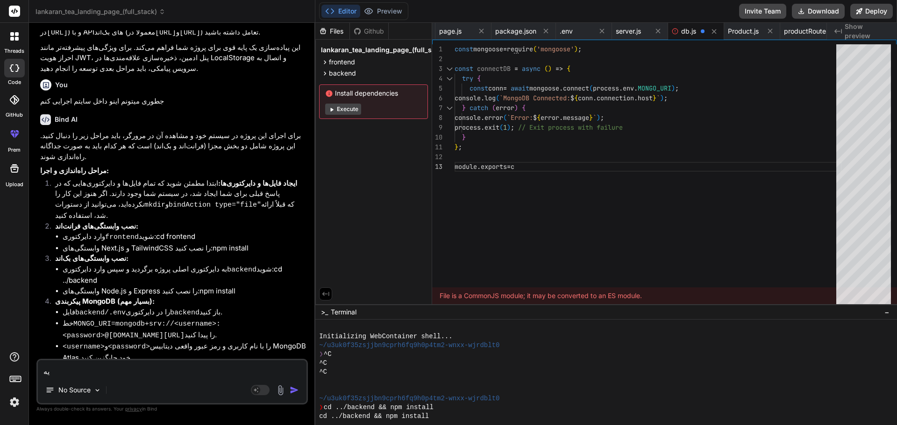
type textarea "x"
type textarea "یه صو"
type textarea "x"
type textarea "یه صور"
type textarea "x"
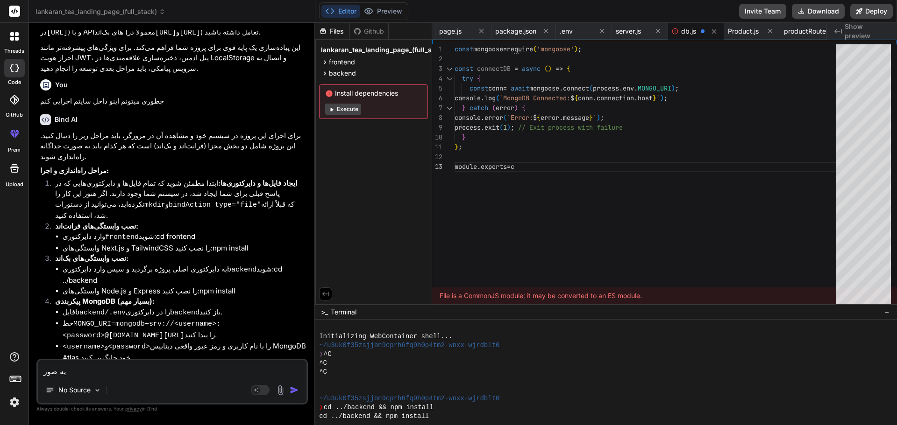
type textarea "یه صورا"
type textarea "x"
type textarea "یه صور"
type textarea "x"
type textarea "یه صورت"
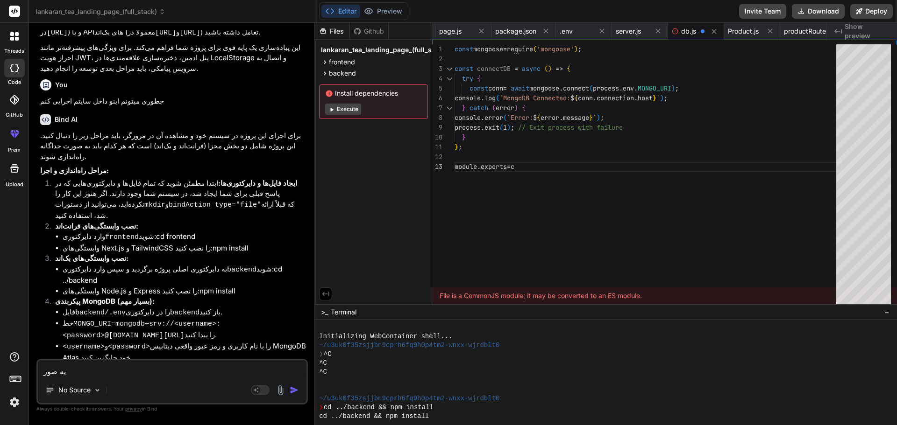
type textarea "x"
type textarea "یه صورت"
type textarea "x"
type textarea "یه صورت w"
type textarea "x"
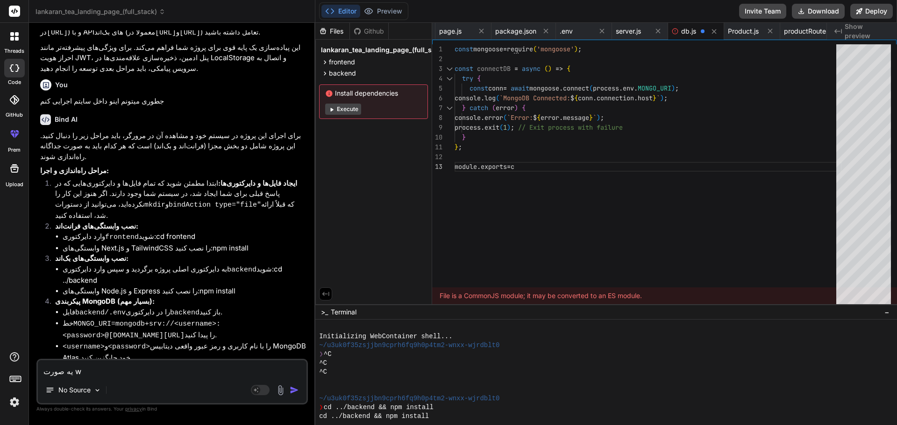
type textarea "یه صورت we"
type textarea "x"
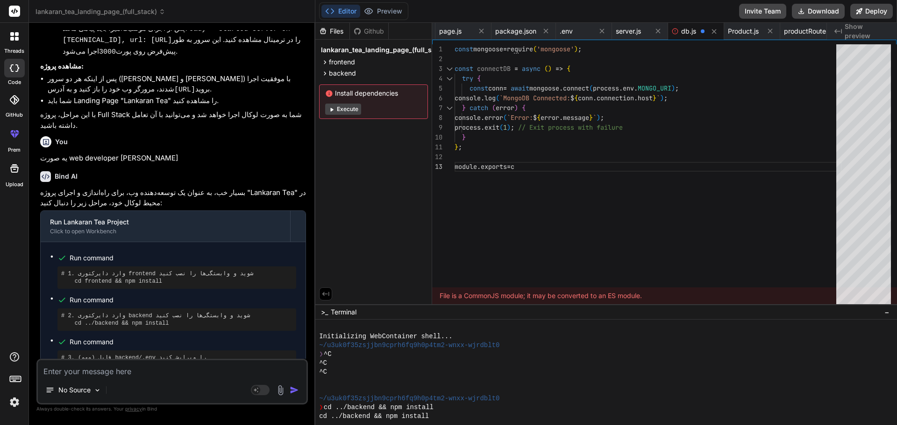
scroll to position [1923, 0]
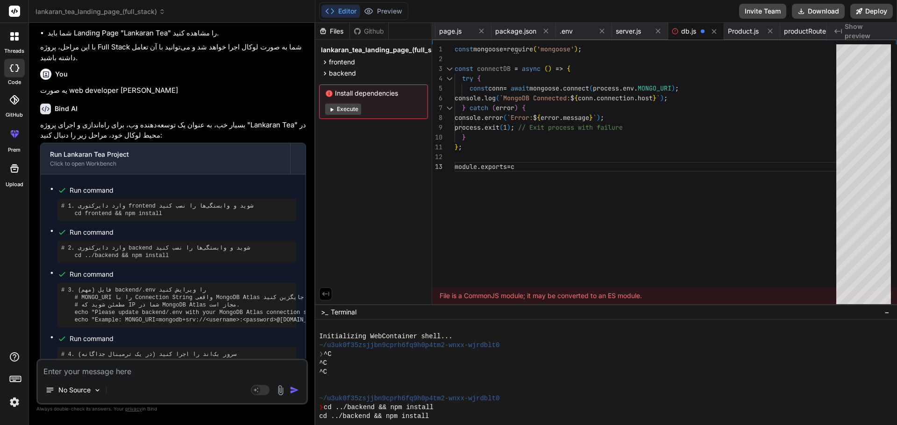
click at [153, 425] on code "npm run dev" at bounding box center [176, 431] width 46 height 8
click at [335, 180] on div "Files Github lankaran_tea_landing_page_(full_stack) frontend package.json tailw…" at bounding box center [373, 164] width 117 height 282
click at [340, 103] on div "Install dependencies Execute" at bounding box center [373, 102] width 109 height 35
click at [343, 108] on button "Execute" at bounding box center [343, 109] width 36 height 11
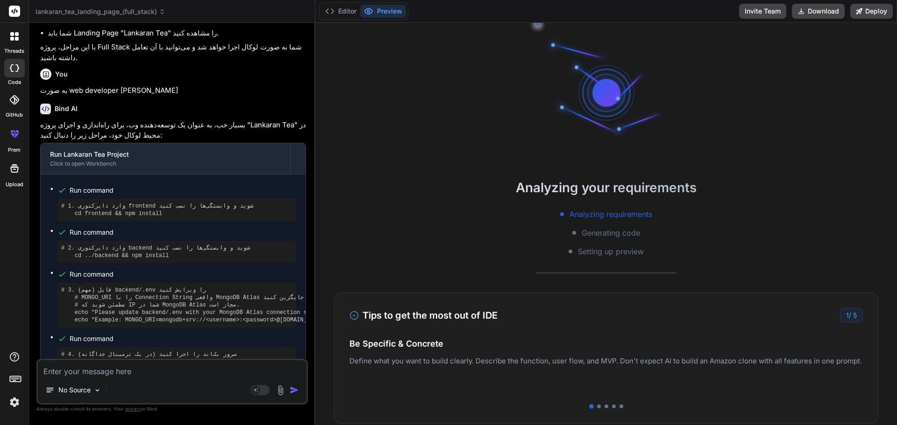
drag, startPoint x: 102, startPoint y: 339, endPoint x: 183, endPoint y: 338, distance: 81.3
copy code "http://localhost:5000"
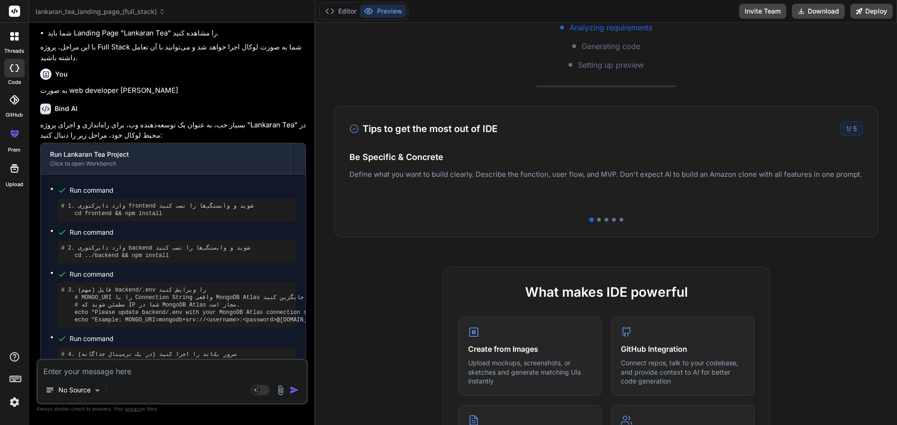
scroll to position [0, 0]
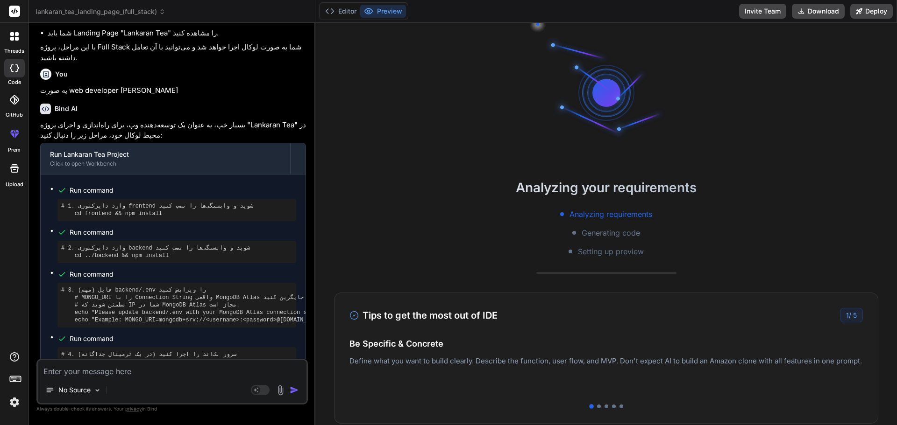
click at [94, 372] on textarea at bounding box center [172, 369] width 269 height 17
